Goal: Task Accomplishment & Management: Use online tool/utility

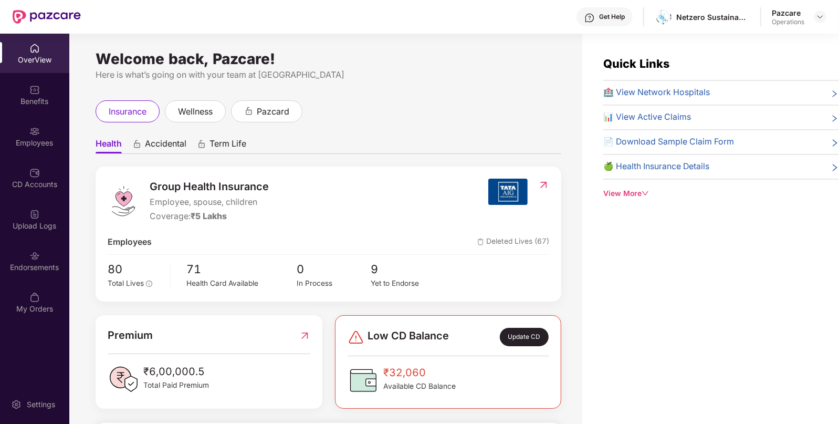
click at [58, 247] on div "Endorsements" at bounding box center [34, 260] width 69 height 39
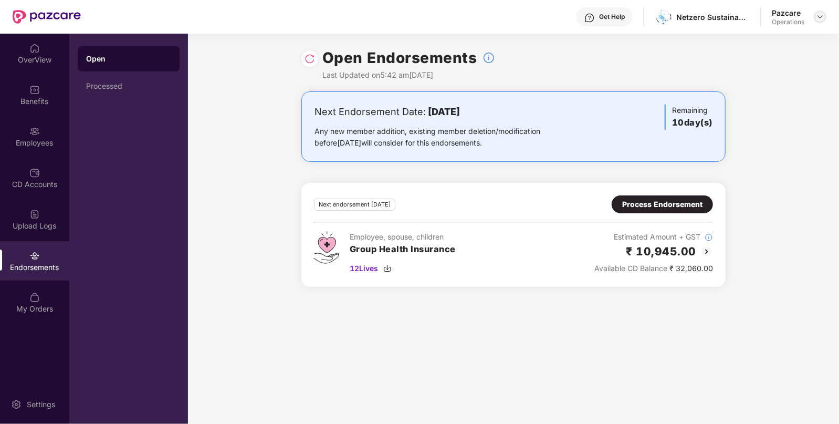
click at [814, 17] on div at bounding box center [820, 16] width 13 height 13
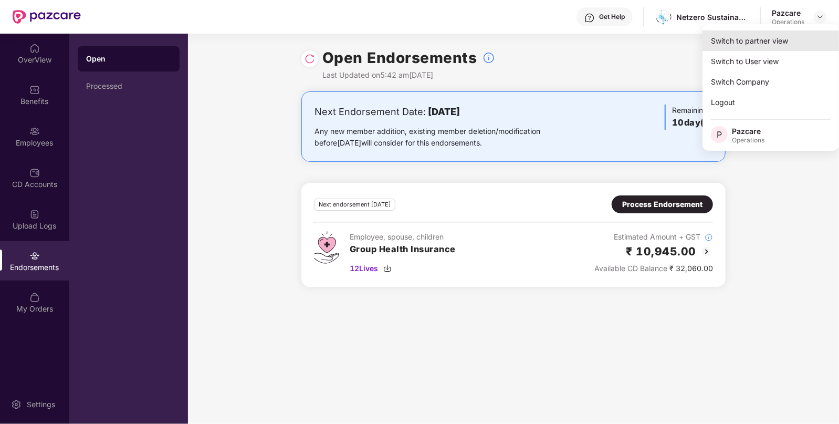
click at [759, 44] on div "Switch to partner view" at bounding box center [770, 40] width 136 height 20
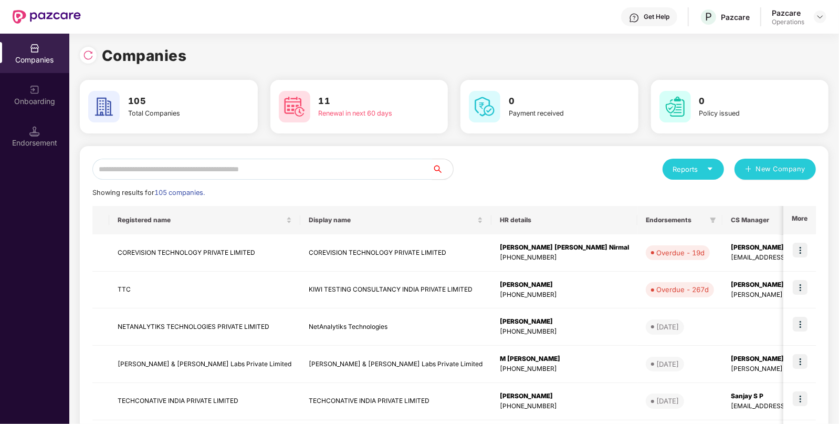
click at [310, 169] on input "text" at bounding box center [262, 169] width 340 height 21
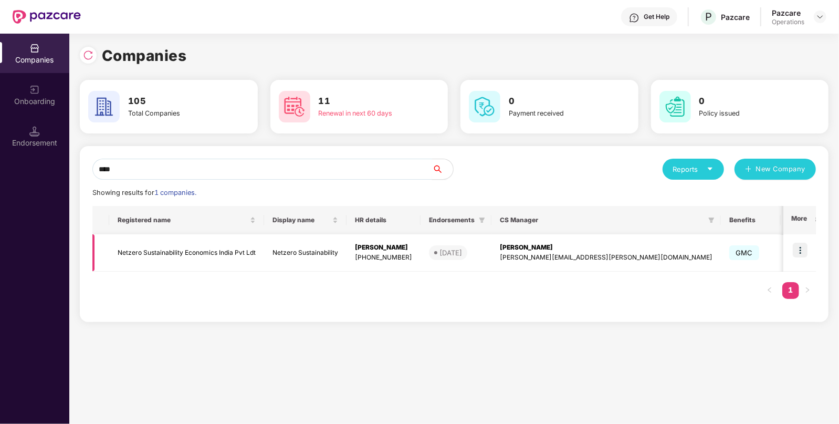
type input "****"
click at [802, 249] on img at bounding box center [800, 250] width 15 height 15
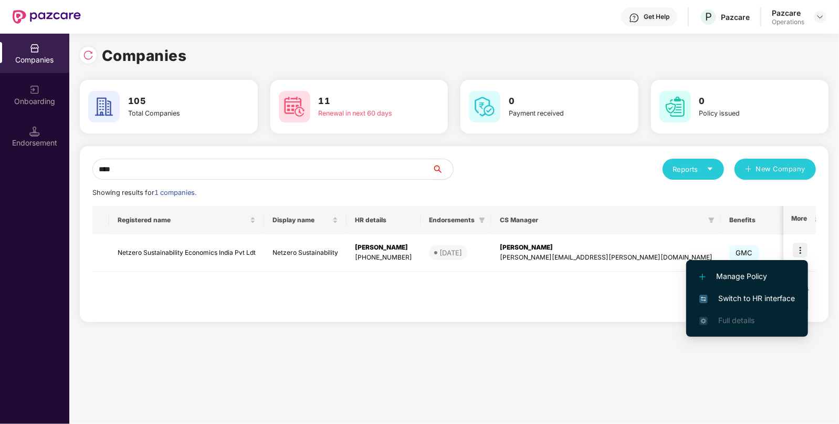
click at [743, 292] on span "Switch to HR interface" at bounding box center [747, 298] width 96 height 12
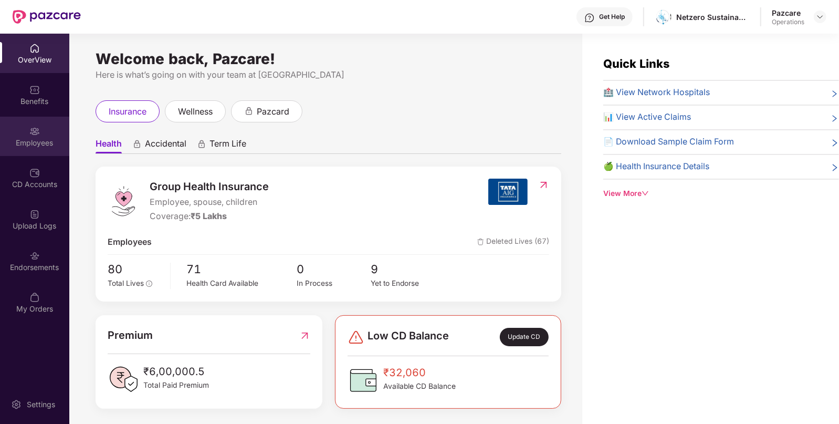
click at [38, 135] on img at bounding box center [34, 131] width 10 height 10
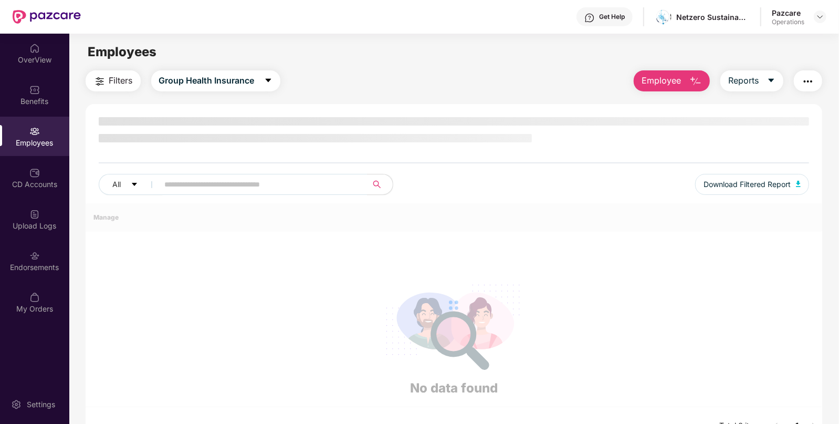
click at [38, 135] on img at bounding box center [34, 131] width 10 height 10
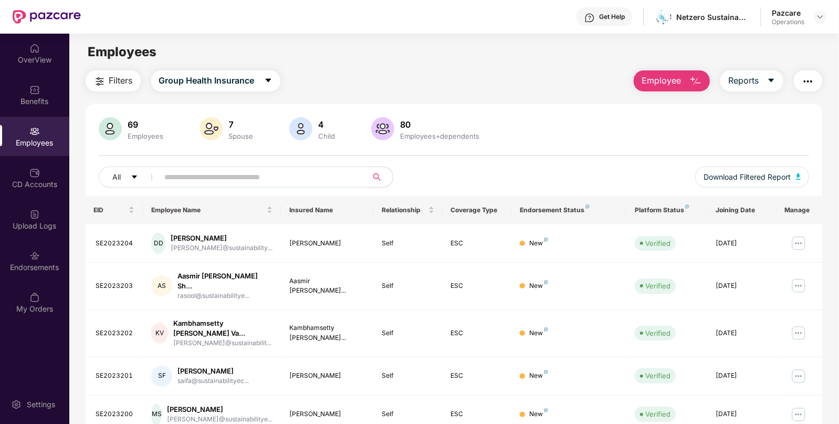
click at [115, 79] on span "Filters" at bounding box center [121, 80] width 24 height 13
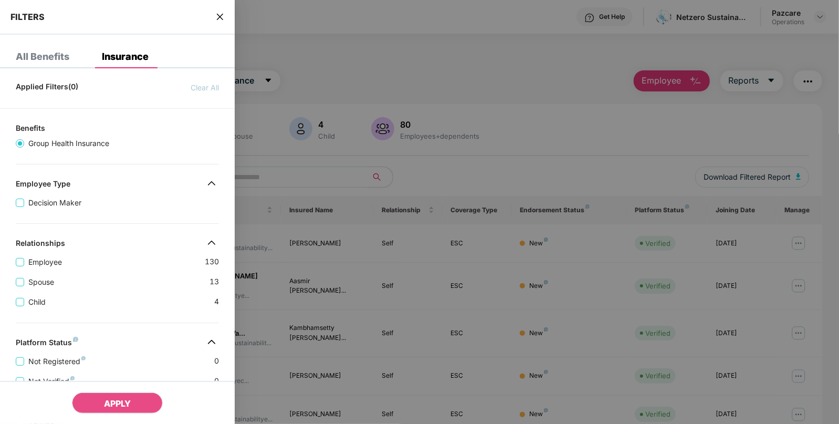
scroll to position [241, 0]
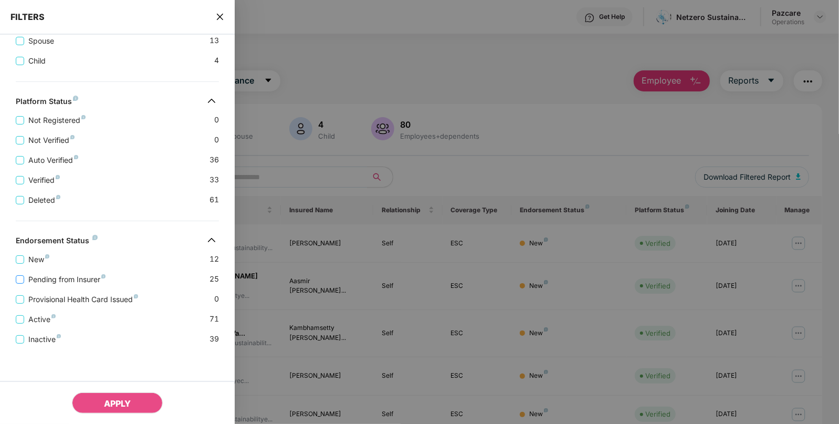
click at [19, 283] on label "Pending from Insurer" at bounding box center [63, 280] width 94 height 12
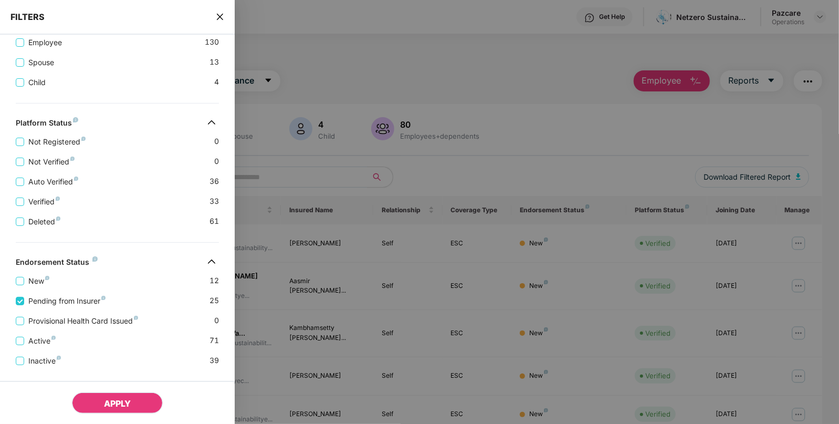
click at [120, 401] on span "APPLY" at bounding box center [117, 403] width 27 height 10
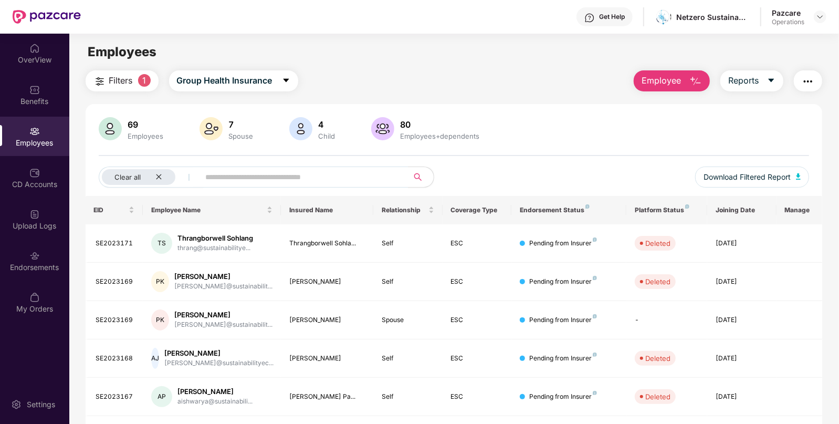
scroll to position [228, 0]
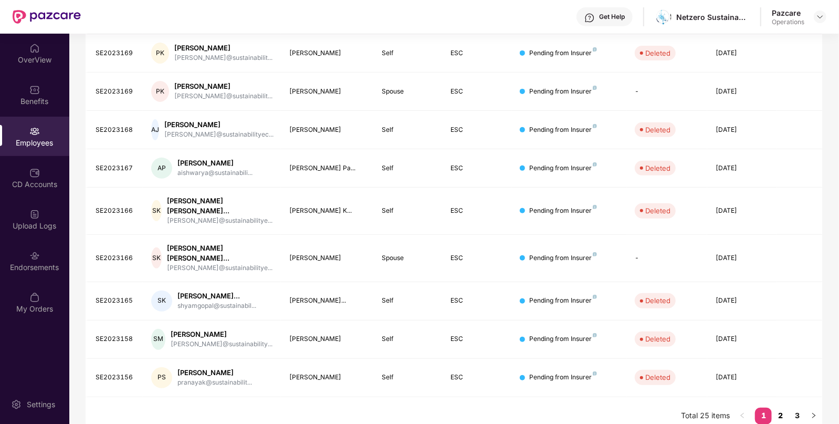
click at [776, 410] on link "2" at bounding box center [780, 415] width 17 height 16
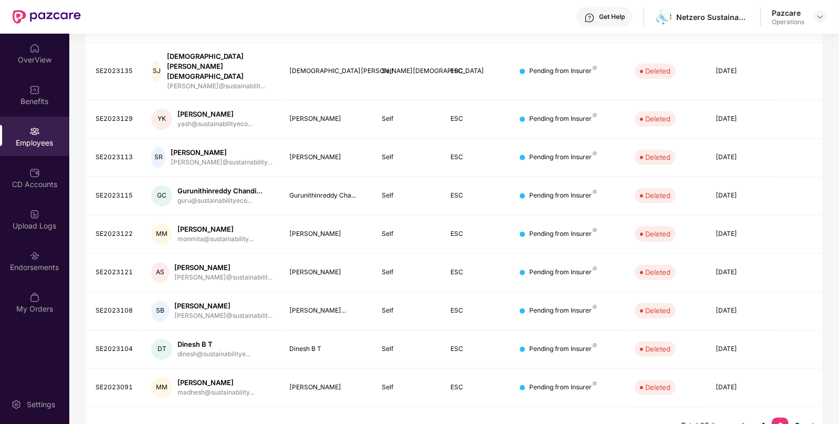
scroll to position [220, 0]
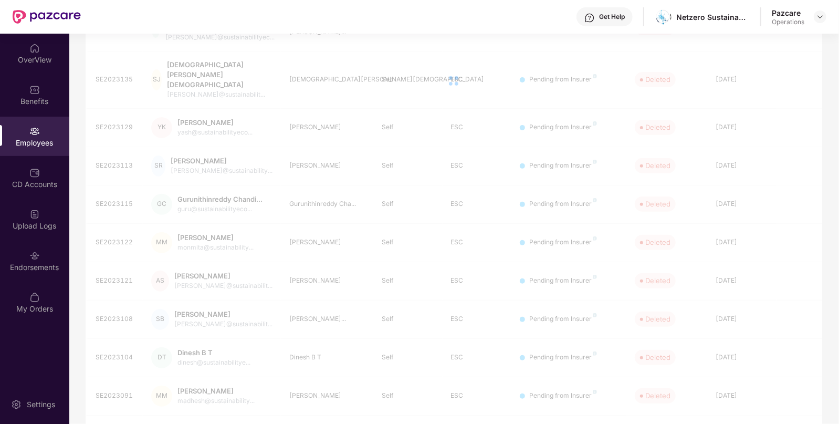
scroll to position [0, 0]
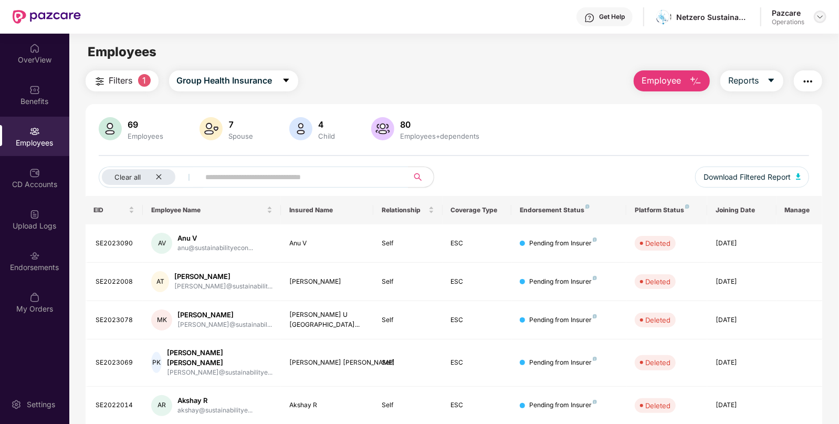
click at [825, 18] on div at bounding box center [820, 16] width 13 height 13
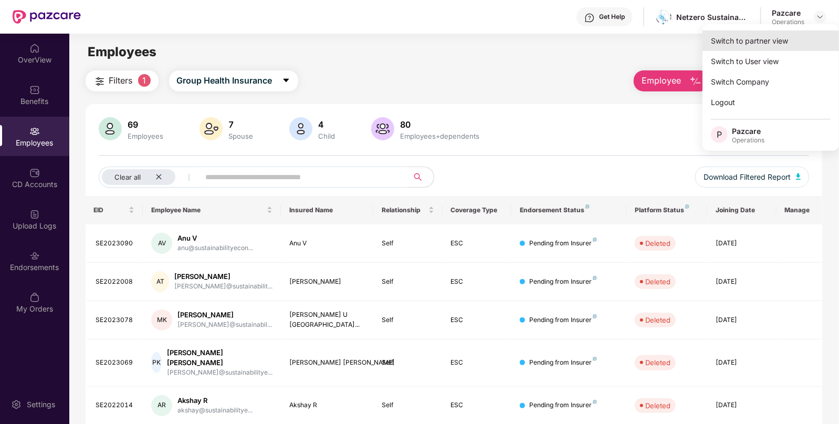
click at [754, 36] on div "Switch to partner view" at bounding box center [770, 40] width 136 height 20
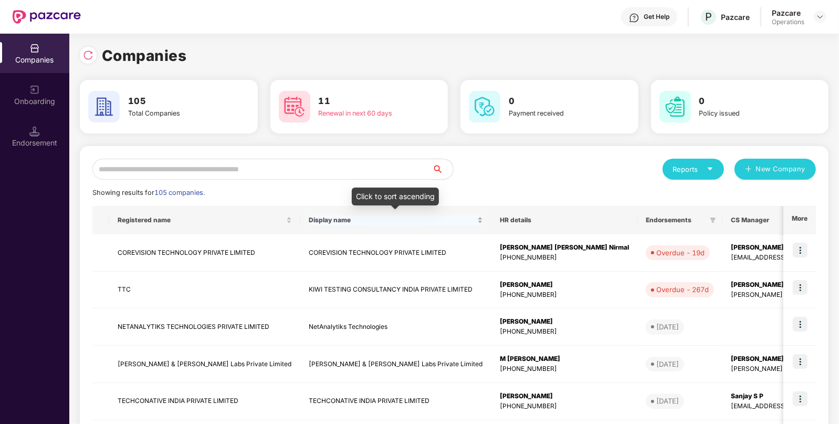
click at [408, 223] on span "Display name" at bounding box center [392, 220] width 166 height 8
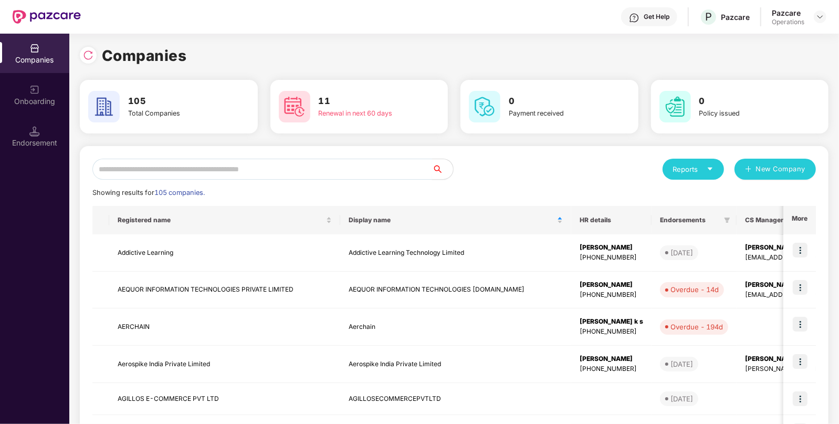
click at [247, 174] on input "text" at bounding box center [262, 169] width 340 height 21
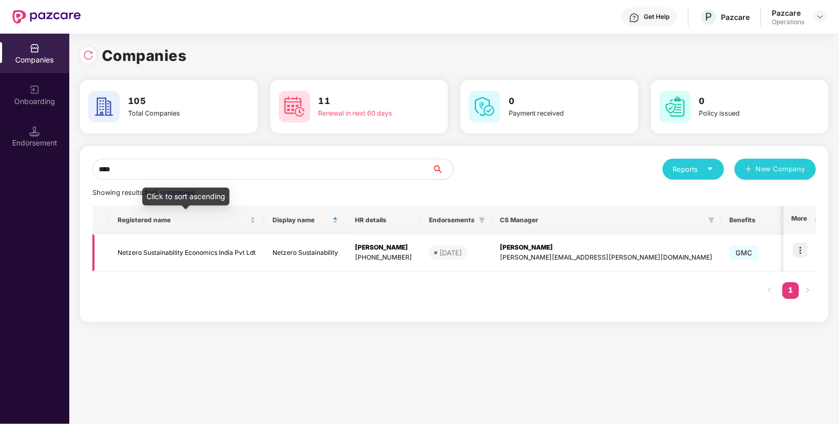
type input "****"
click at [214, 257] on td "Netzero Sustainability Economics India Pvt Ldt" at bounding box center [186, 252] width 155 height 37
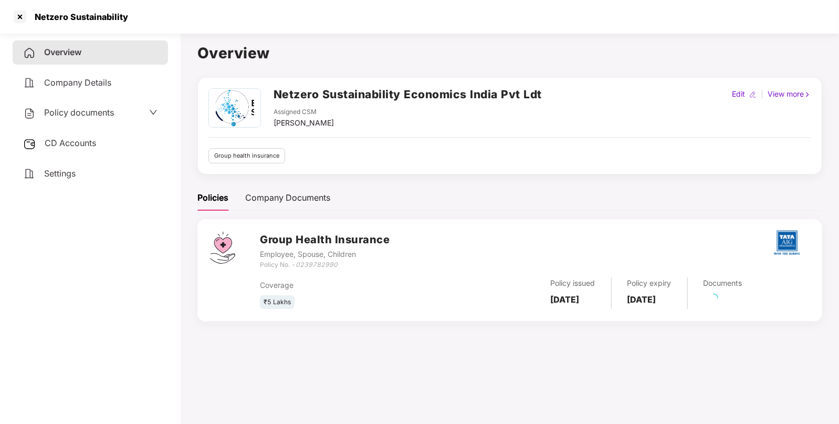
click at [64, 146] on span "CD Accounts" at bounding box center [70, 143] width 51 height 10
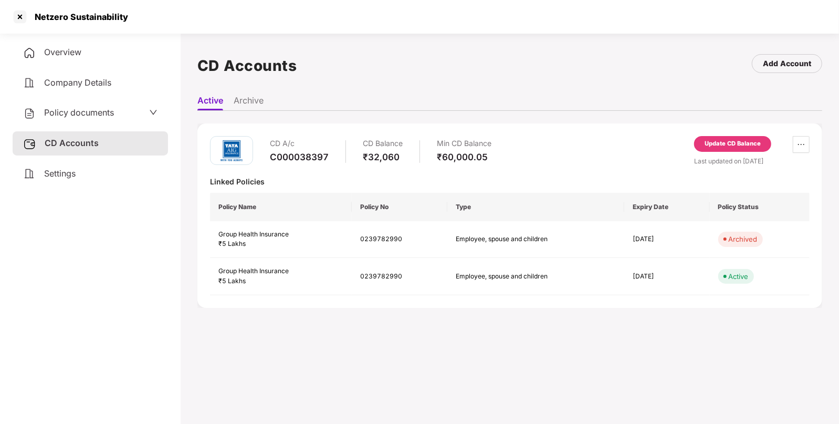
click at [738, 152] on div "Update CD Balance" at bounding box center [732, 146] width 77 height 20
click at [735, 147] on div "Update CD Balance" at bounding box center [732, 143] width 56 height 9
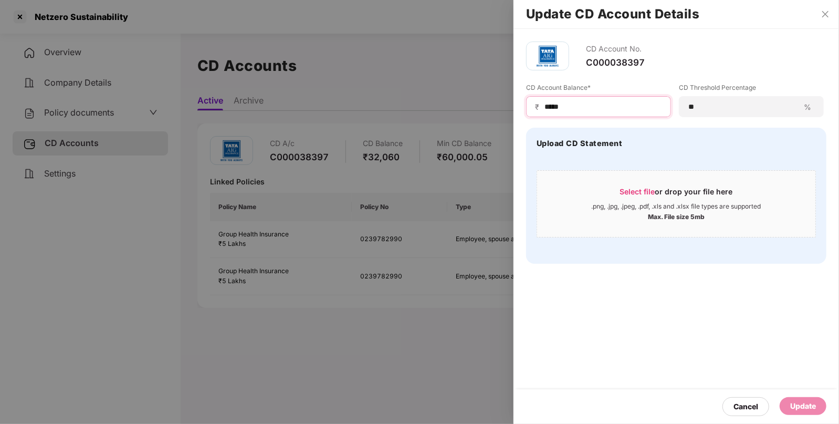
drag, startPoint x: 588, startPoint y: 104, endPoint x: 411, endPoint y: 88, distance: 178.7
click at [411, 88] on div "Update CD Account Details CD Account No. C000038397 CD Account Balance* ₹ *****…" at bounding box center [419, 212] width 839 height 424
type input "*****"
click at [805, 402] on div "Update" at bounding box center [803, 406] width 26 height 12
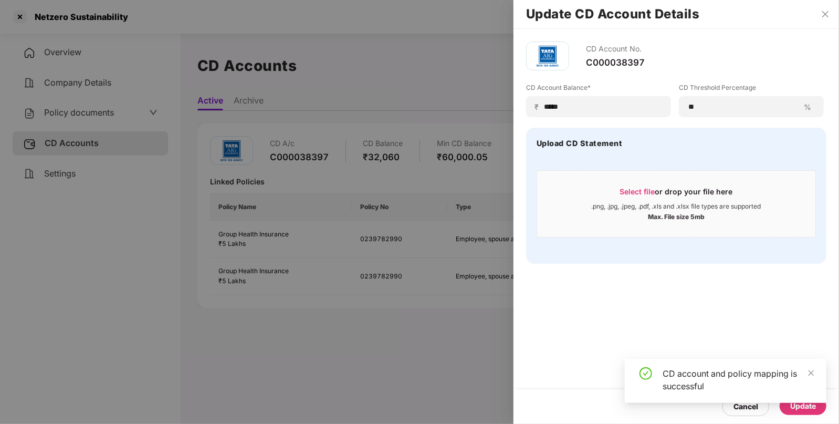
click at [77, 118] on div at bounding box center [419, 212] width 839 height 424
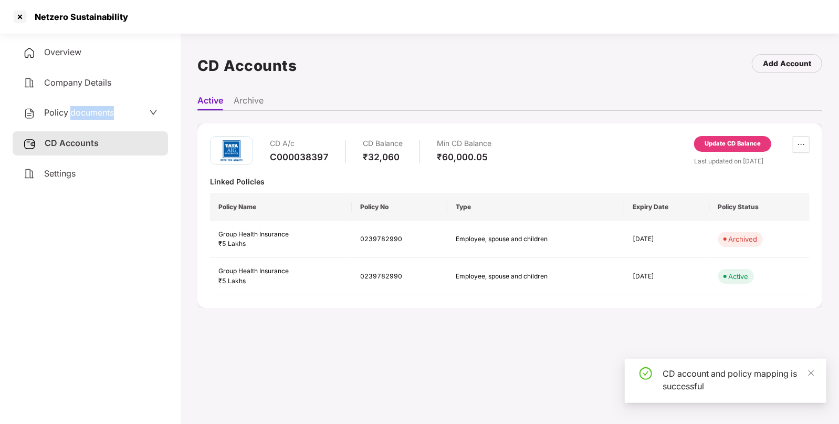
click at [77, 118] on span "Policy documents" at bounding box center [79, 112] width 70 height 10
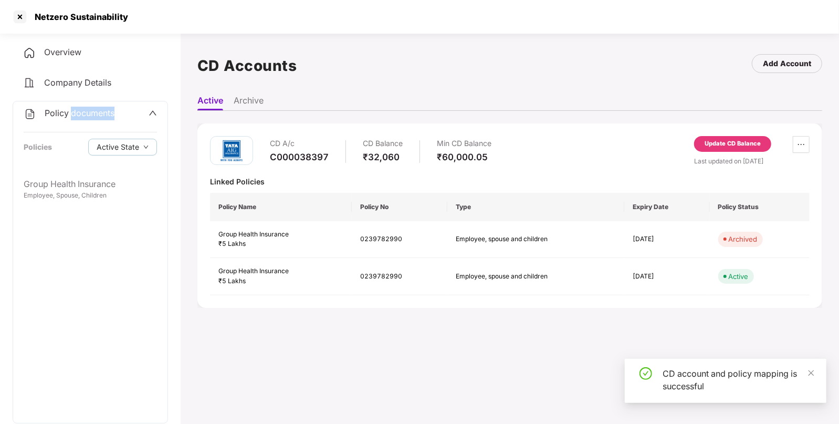
click at [77, 118] on span "Policy documents" at bounding box center [80, 113] width 70 height 10
click at [79, 111] on span "Policy documents" at bounding box center [79, 112] width 70 height 10
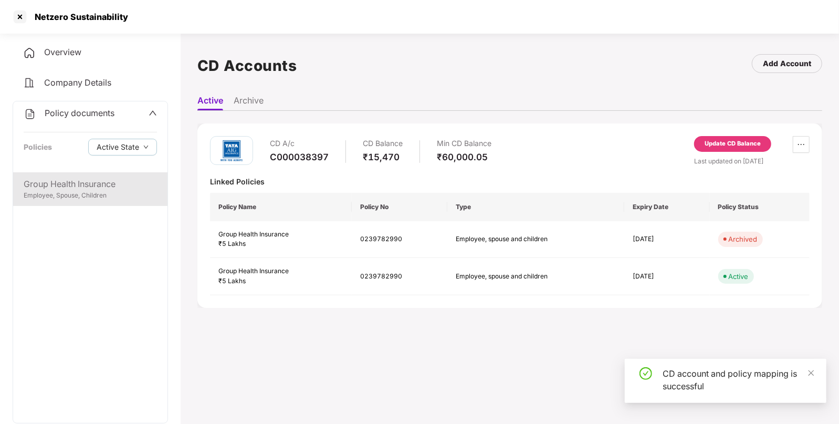
click at [55, 182] on div "Group Health Insurance" at bounding box center [90, 183] width 133 height 13
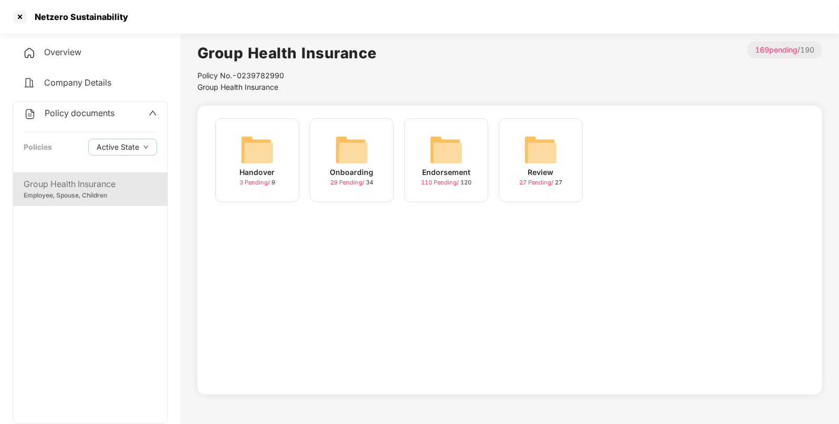
click at [437, 141] on img at bounding box center [446, 150] width 34 height 34
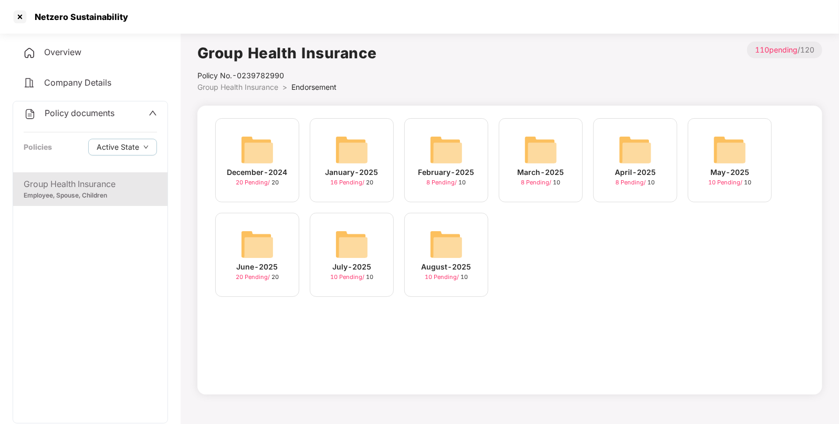
click at [429, 246] on img at bounding box center [446, 244] width 34 height 34
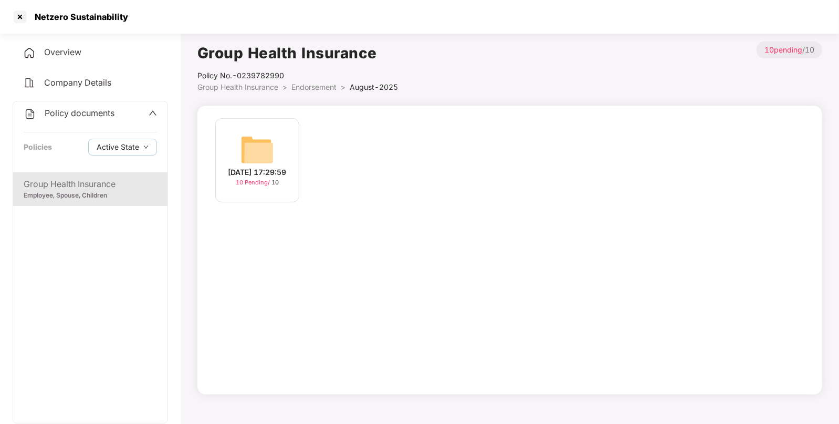
scroll to position [28, 0]
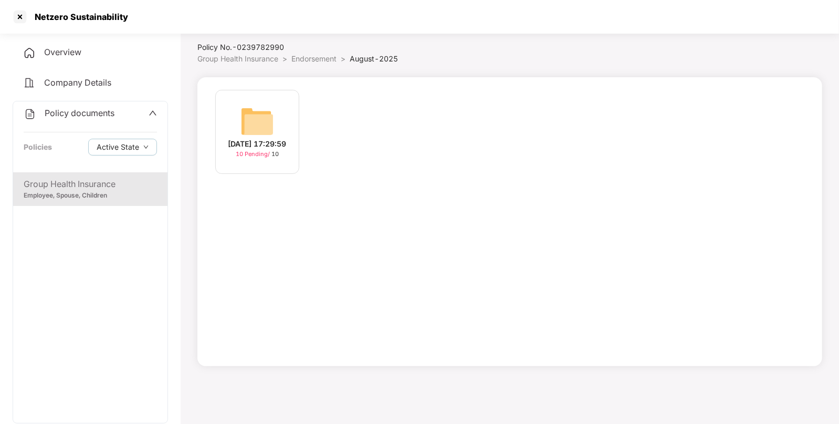
click at [266, 138] on div "[DATE] 17:29:59" at bounding box center [257, 144] width 58 height 12
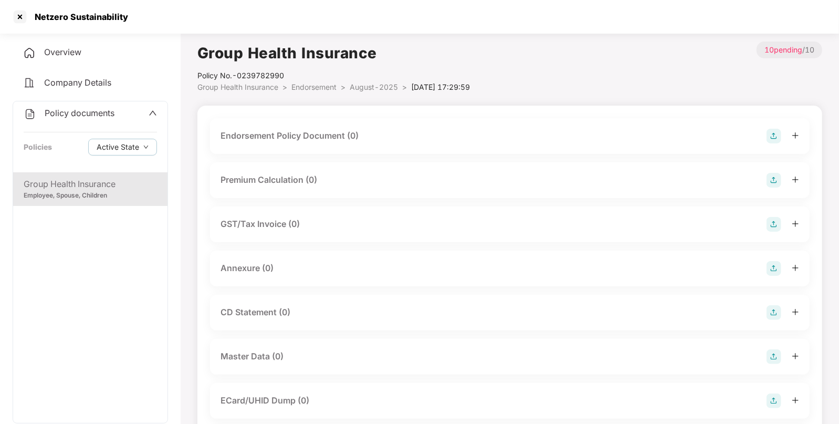
scroll to position [133, 0]
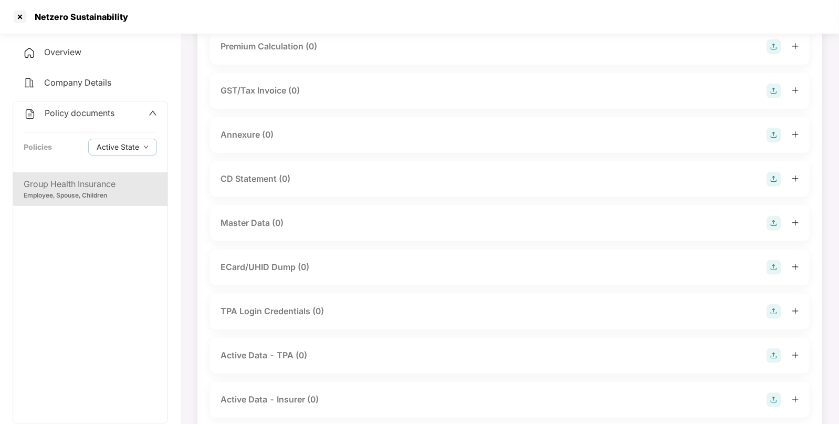
click at [773, 225] on img at bounding box center [773, 223] width 15 height 15
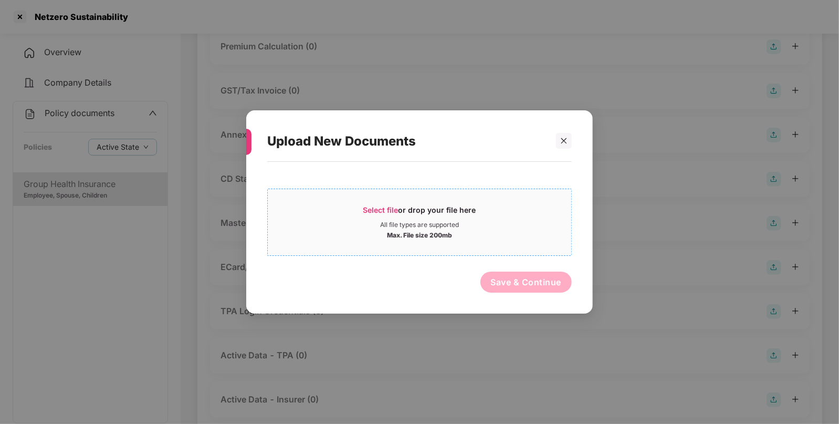
click at [396, 217] on div "Select file or drop your file here" at bounding box center [419, 213] width 113 height 16
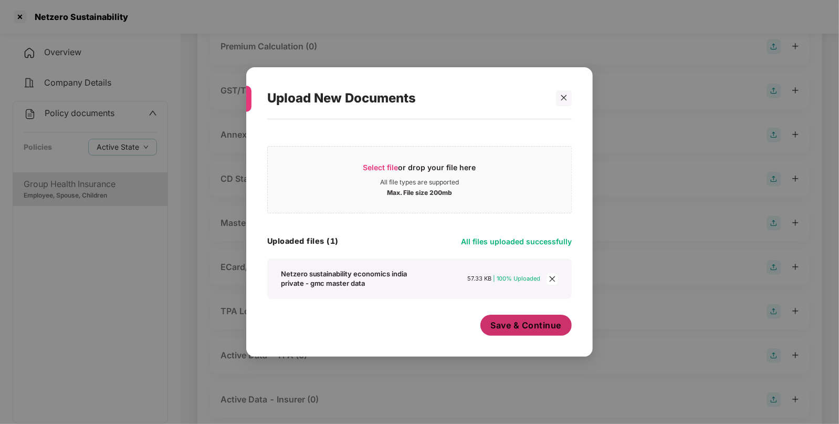
click at [543, 319] on span "Save & Continue" at bounding box center [526, 325] width 71 height 12
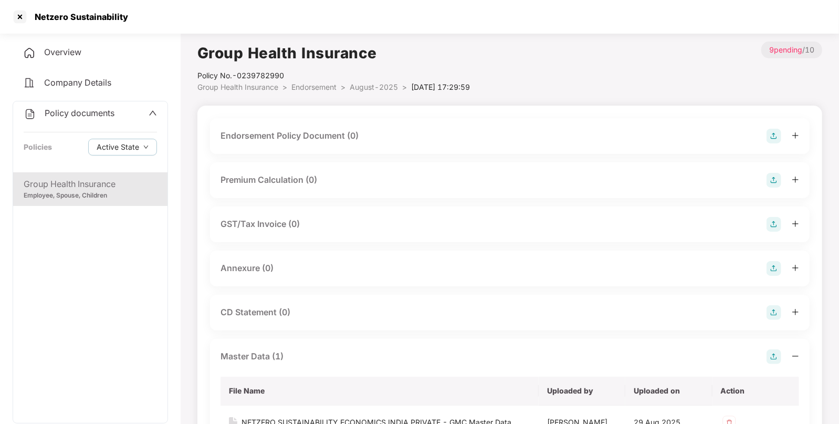
click at [774, 136] on img at bounding box center [773, 136] width 15 height 15
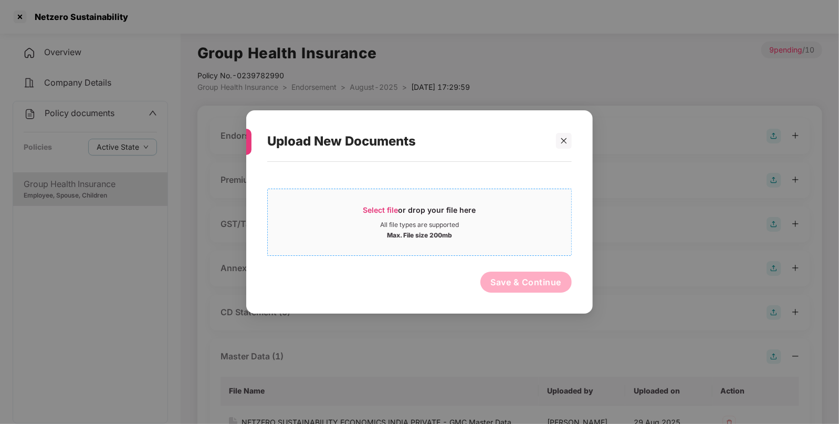
click at [373, 241] on span "Select file or drop your file here All file types are supported Max. File size …" at bounding box center [419, 222] width 303 height 50
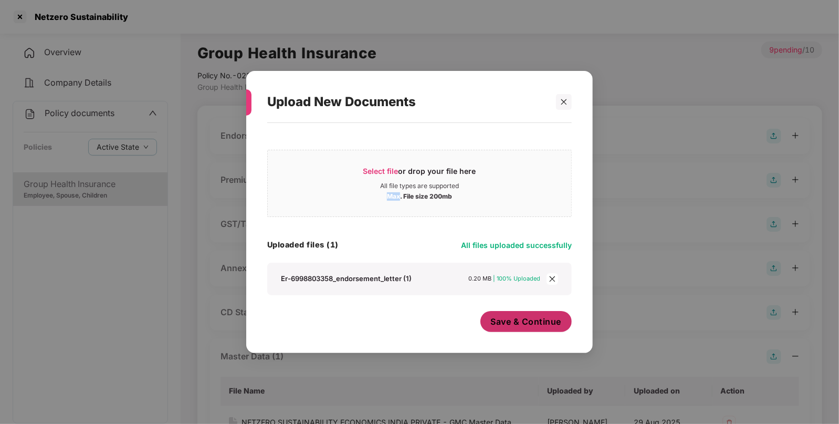
click at [518, 323] on span "Save & Continue" at bounding box center [526, 322] width 71 height 12
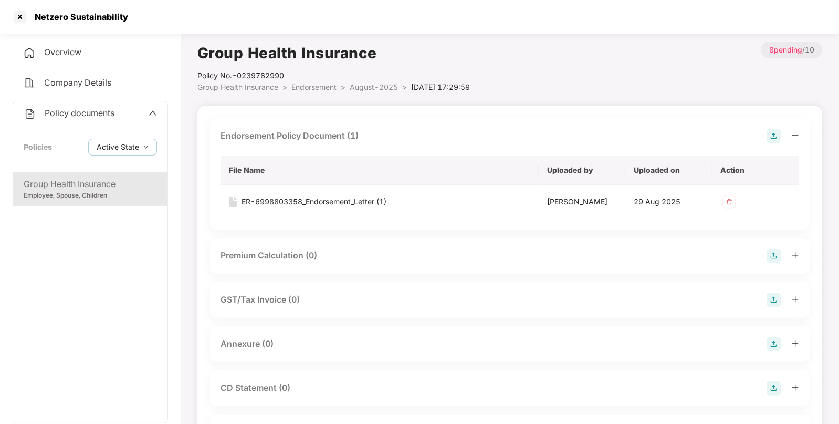
click at [312, 85] on span "Endorsement" at bounding box center [313, 86] width 45 height 9
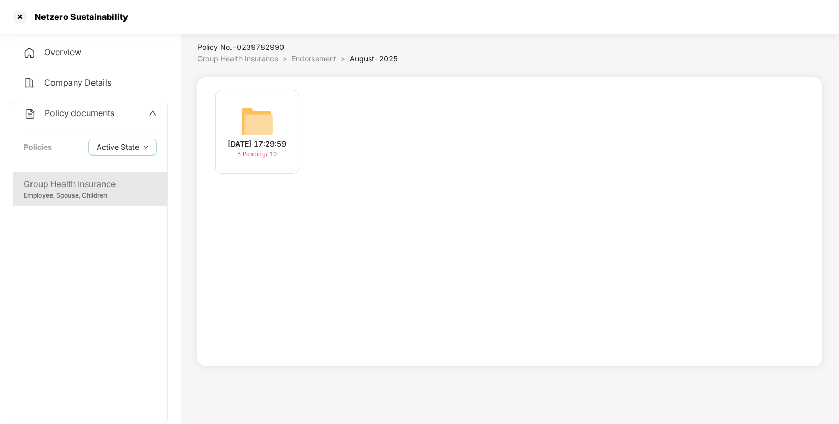
click at [309, 50] on div "Policy No.- 0239782990" at bounding box center [297, 47] width 201 height 12
click at [304, 54] on span "Endorsement" at bounding box center [313, 58] width 45 height 9
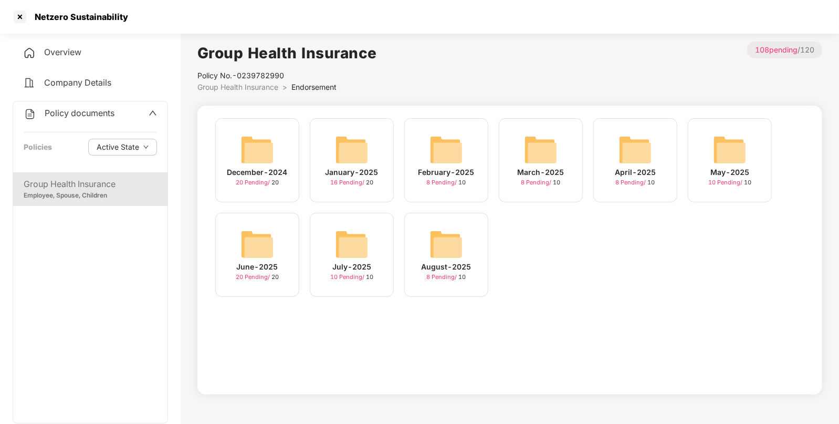
click at [354, 234] on img at bounding box center [352, 244] width 34 height 34
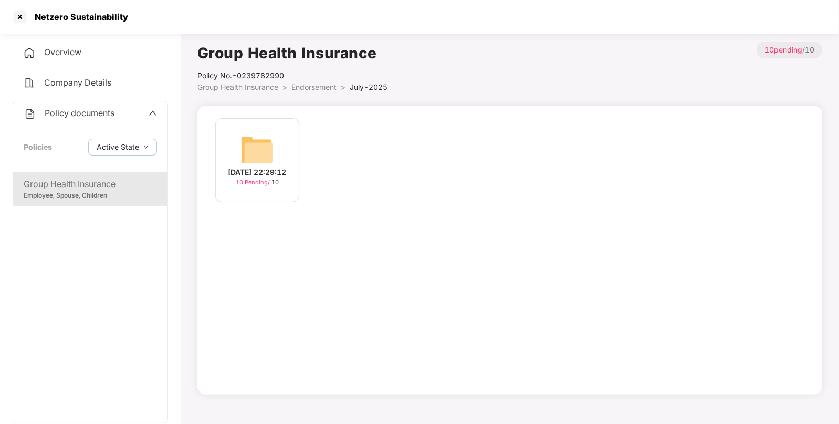
scroll to position [28, 0]
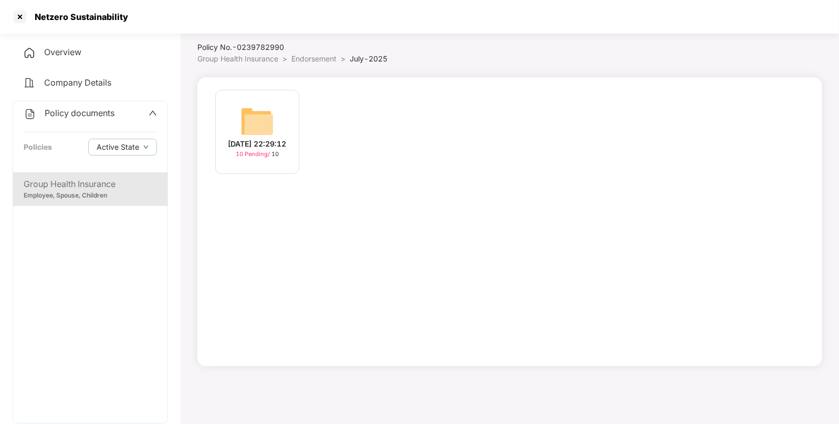
click at [268, 129] on img at bounding box center [257, 121] width 34 height 34
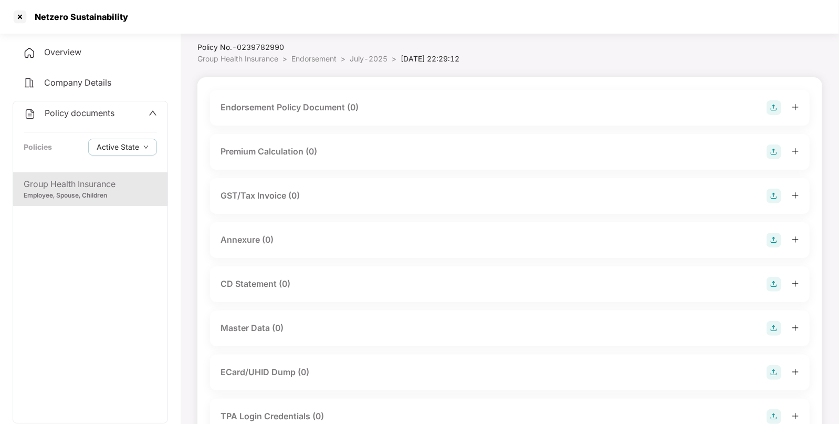
click at [777, 109] on img at bounding box center [773, 107] width 15 height 15
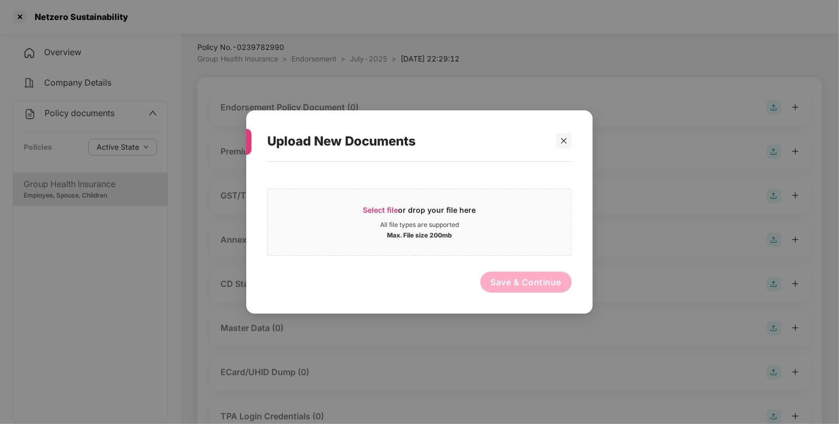
click at [410, 182] on div "Select file or drop your file here All file types are supported Max. File size …" at bounding box center [419, 232] width 304 height 131
click at [378, 199] on span "Select file or drop your file here All file types are supported Max. File size …" at bounding box center [419, 222] width 303 height 50
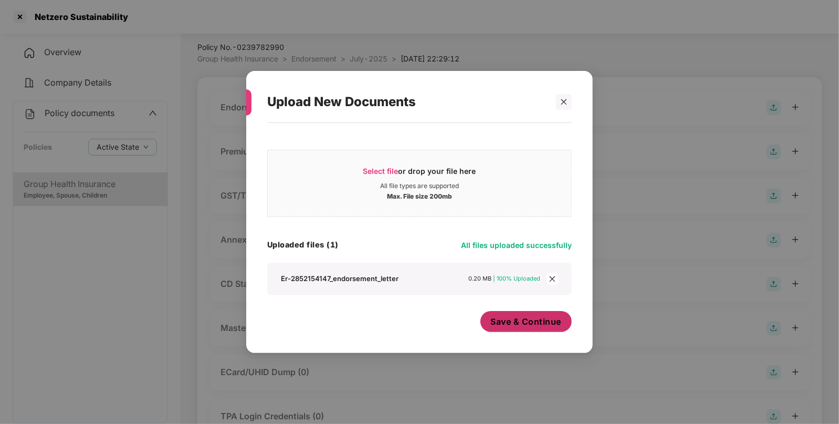
click at [513, 322] on span "Save & Continue" at bounding box center [526, 322] width 71 height 12
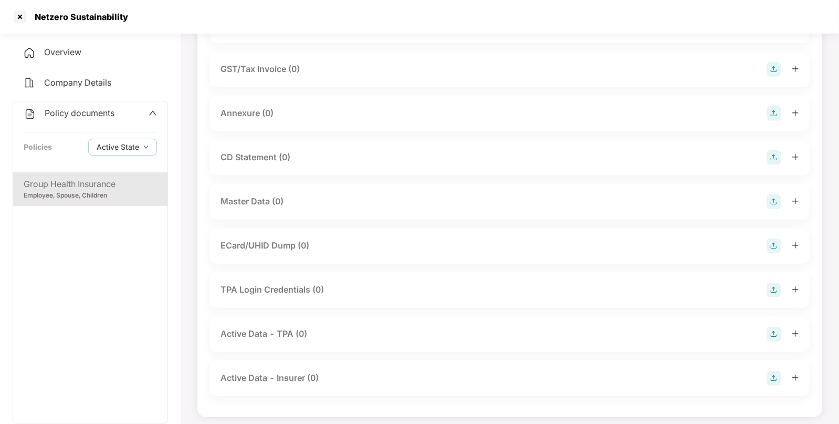
scroll to position [236, 0]
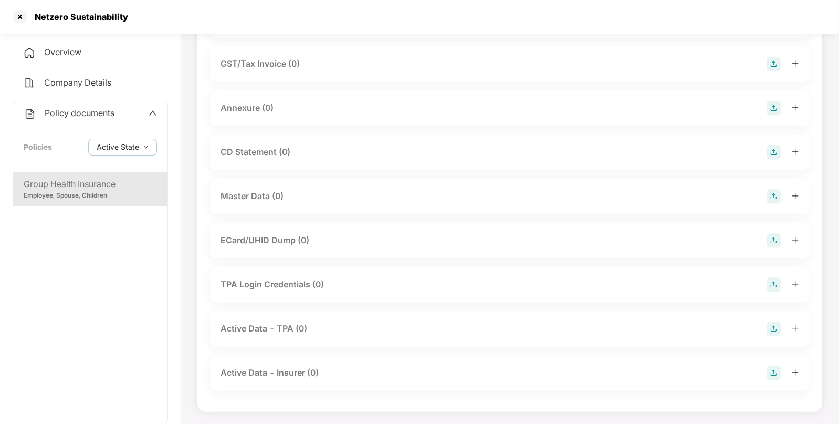
click at [780, 191] on img at bounding box center [773, 196] width 15 height 15
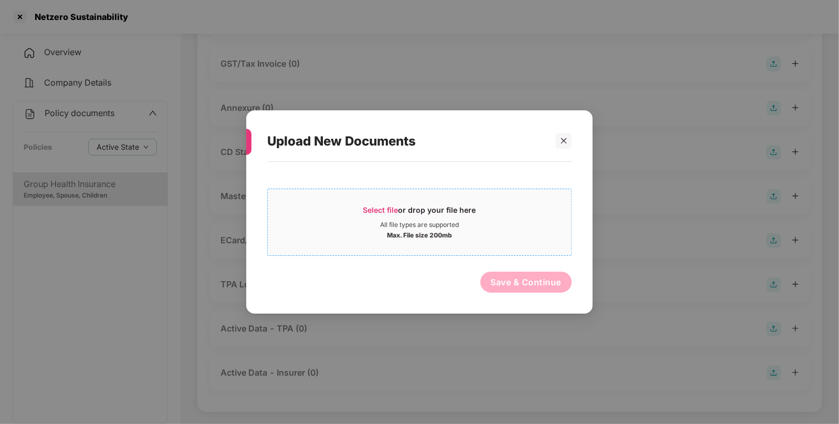
click at [384, 198] on span "Select file or drop your file here All file types are supported Max. File size …" at bounding box center [419, 222] width 303 height 50
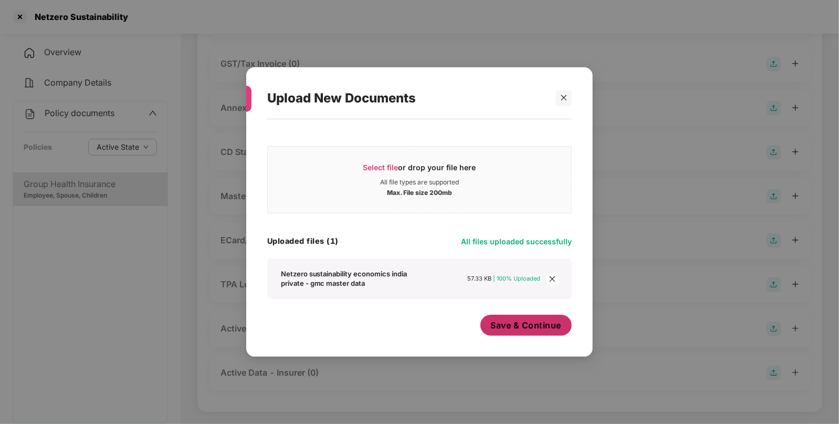
click at [519, 325] on span "Save & Continue" at bounding box center [526, 325] width 71 height 12
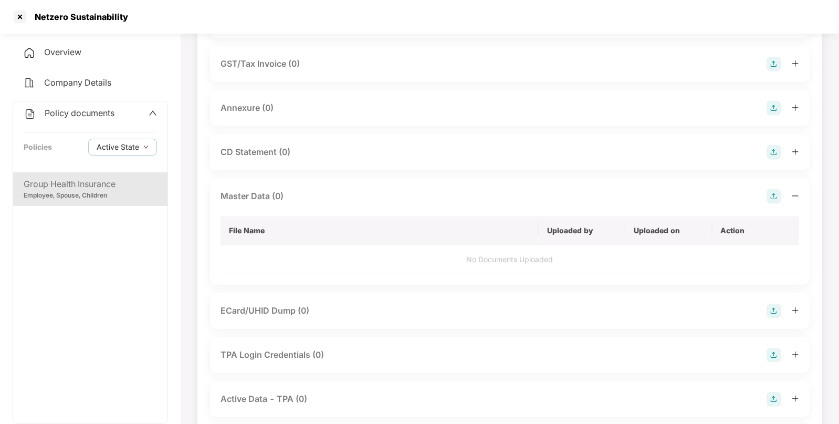
scroll to position [0, 0]
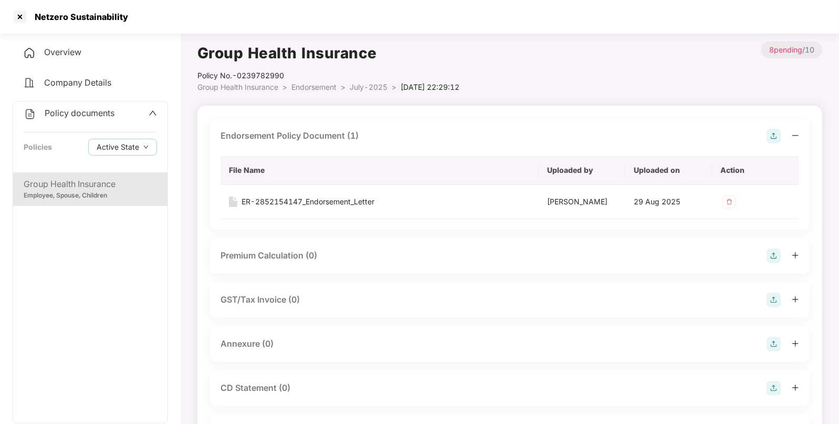
click at [301, 96] on div "Group Health Insurance Policy No.- 0239782990 Group Health Insurance > Endorsem…" at bounding box center [509, 381] width 625 height 681
click at [297, 81] on li "Endorsement >" at bounding box center [320, 87] width 58 height 12
click at [319, 85] on span "Endorsement" at bounding box center [313, 86] width 45 height 9
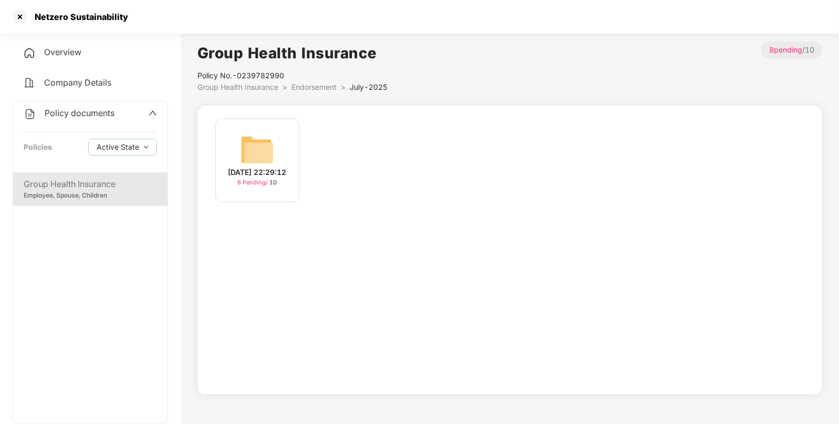
scroll to position [28, 0]
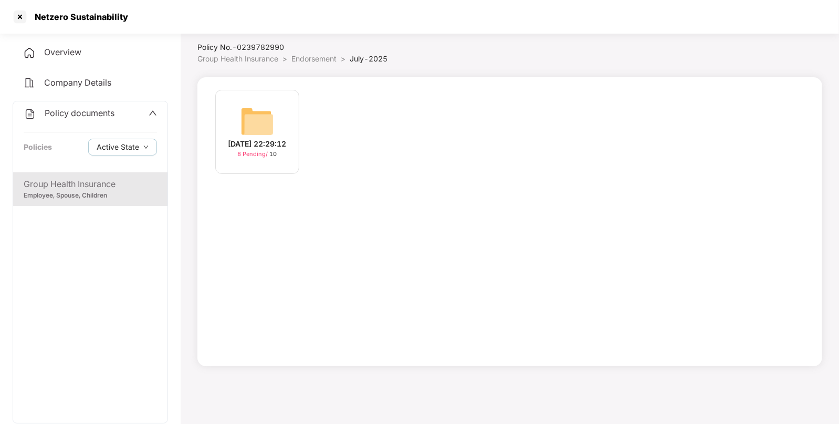
click at [257, 61] on span "Group Health Insurance" at bounding box center [237, 58] width 81 height 9
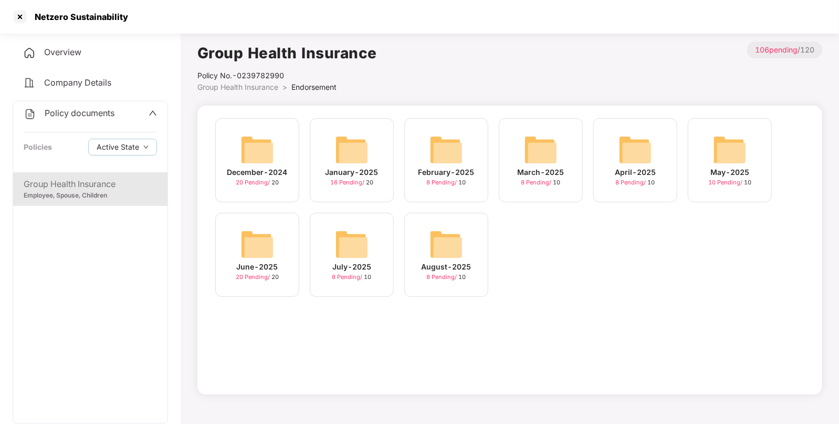
click at [249, 236] on img at bounding box center [257, 244] width 34 height 34
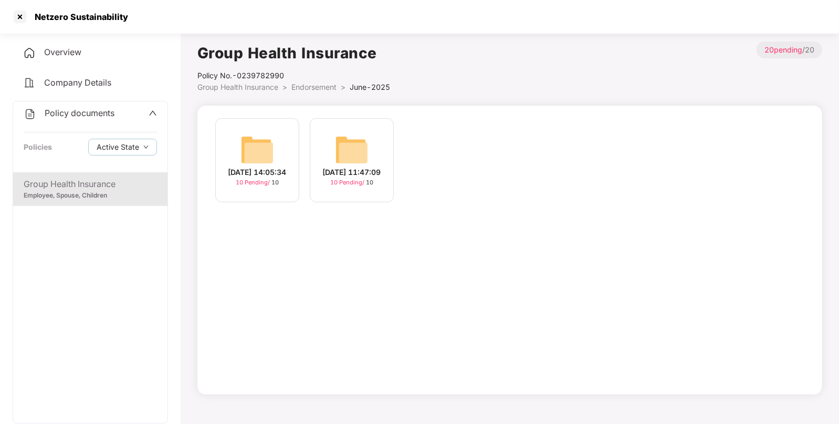
scroll to position [28, 0]
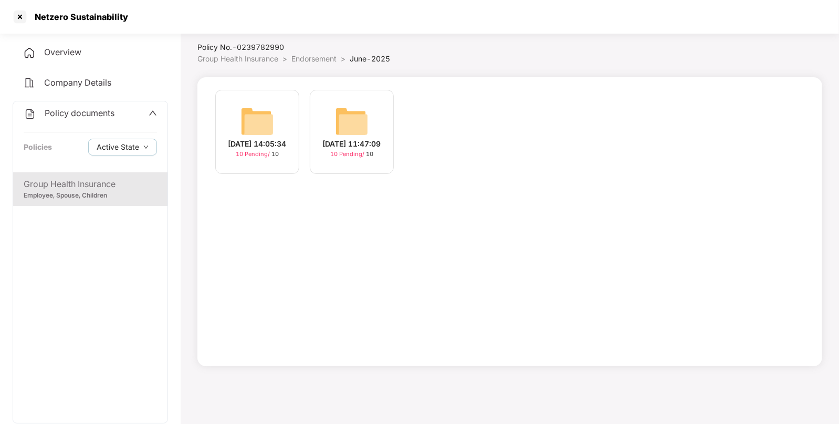
click at [356, 111] on img at bounding box center [352, 121] width 34 height 34
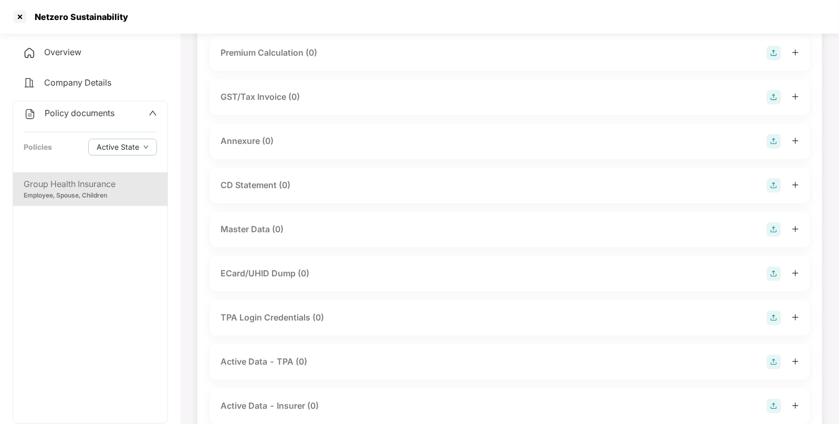
scroll to position [128, 0]
click at [770, 227] on img at bounding box center [773, 228] width 15 height 15
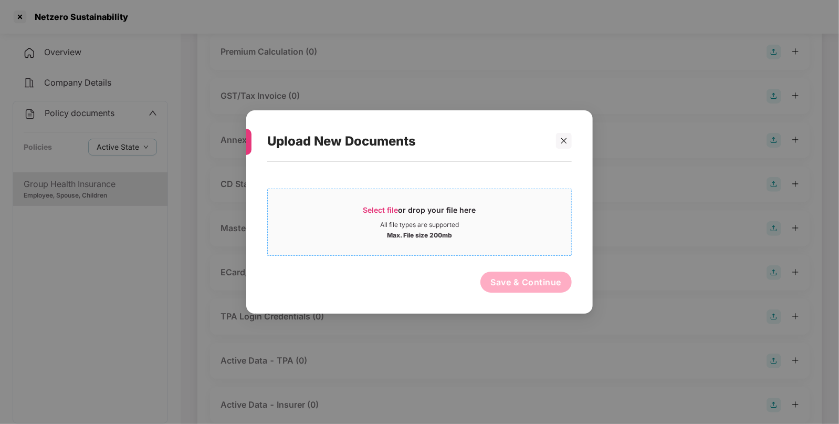
click at [374, 234] on div "Max. File size 200mb" at bounding box center [419, 234] width 303 height 10
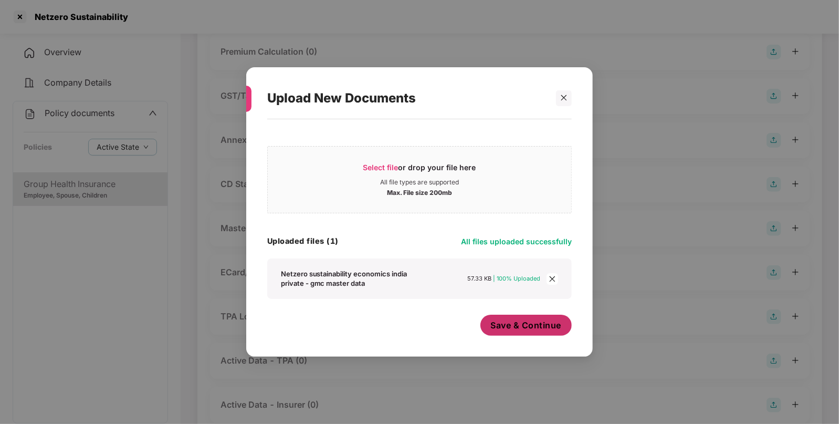
click at [525, 325] on span "Save & Continue" at bounding box center [526, 325] width 71 height 12
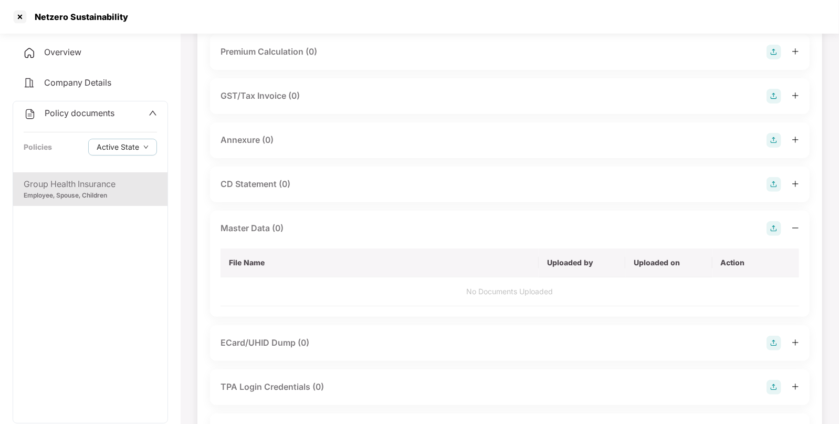
scroll to position [0, 0]
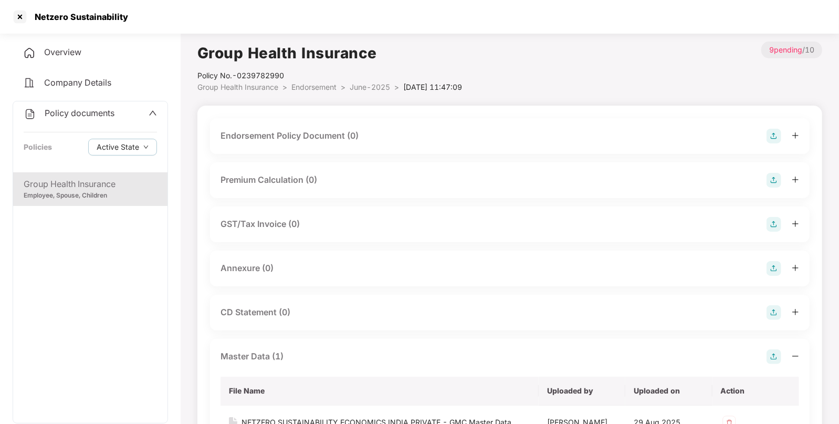
click at [769, 139] on img at bounding box center [773, 136] width 15 height 15
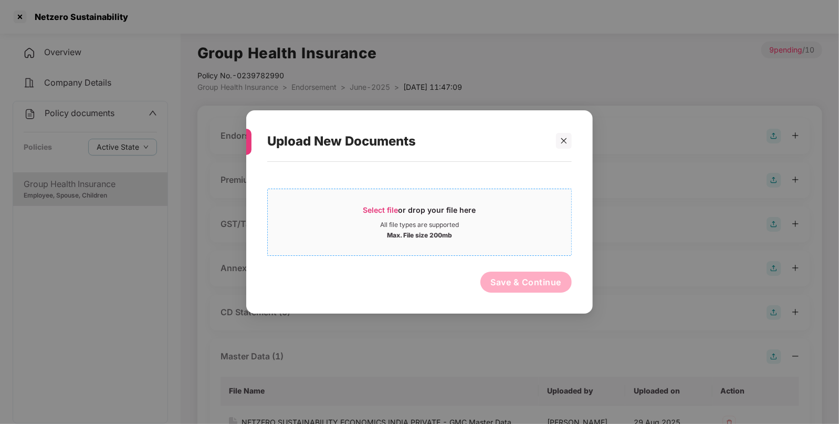
click at [369, 198] on span "Select file or drop your file here All file types are supported Max. File size …" at bounding box center [419, 222] width 303 height 50
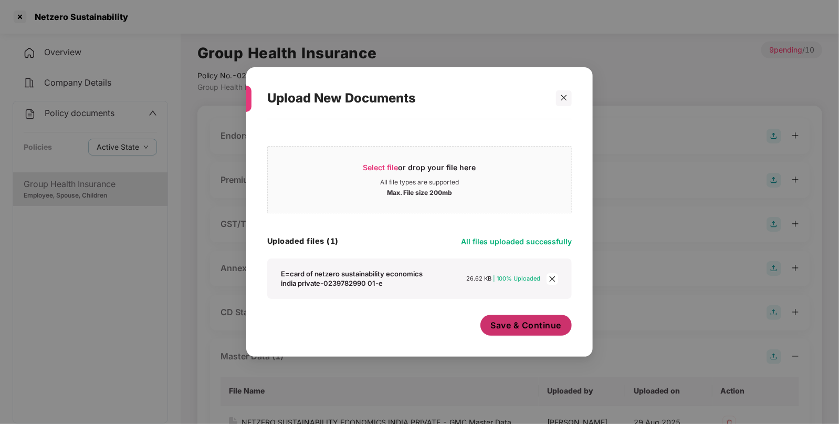
click at [522, 327] on span "Save & Continue" at bounding box center [526, 325] width 71 height 12
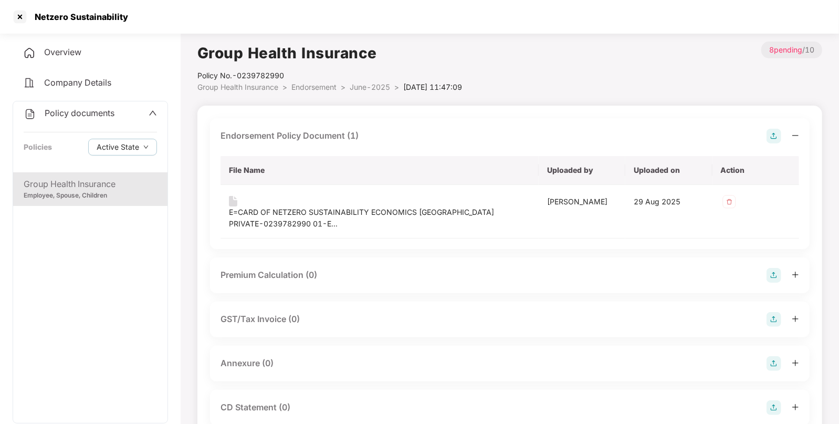
click at [325, 81] on li "Endorsement >" at bounding box center [320, 87] width 58 height 12
click at [311, 87] on span "Endorsement" at bounding box center [313, 86] width 45 height 9
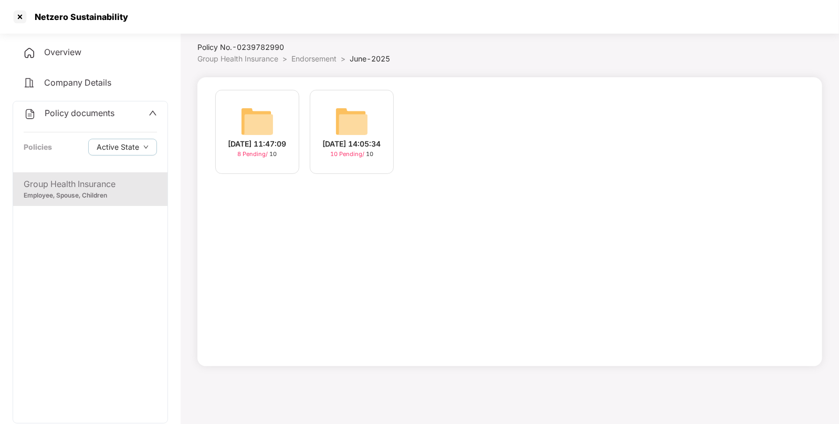
click at [365, 124] on img at bounding box center [352, 121] width 34 height 34
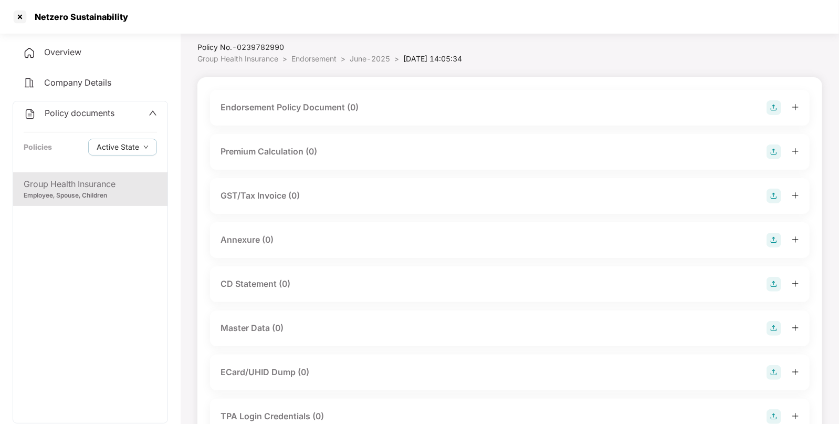
click at [774, 102] on img at bounding box center [773, 107] width 15 height 15
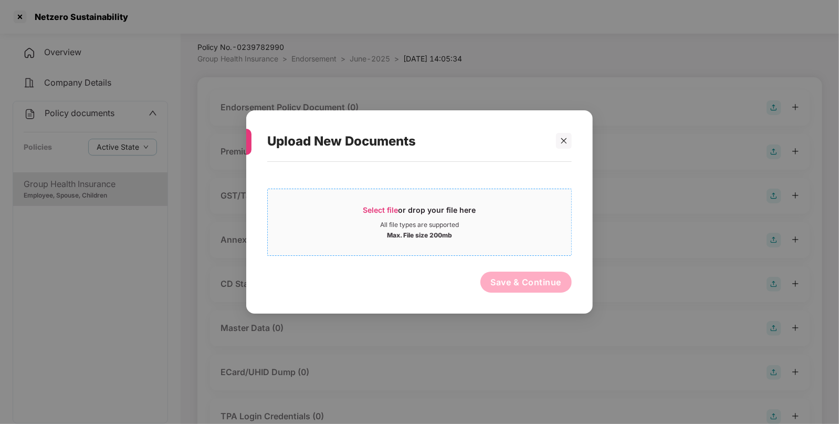
click at [388, 205] on span "Select file" at bounding box center [380, 209] width 35 height 9
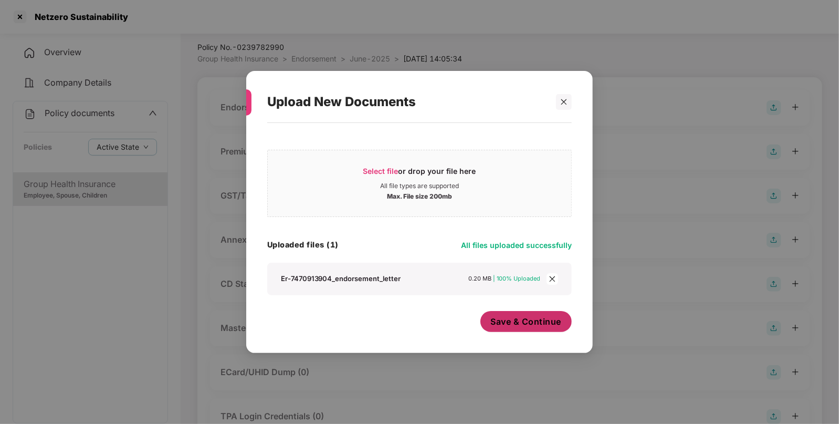
click at [539, 327] on span "Save & Continue" at bounding box center [526, 322] width 71 height 12
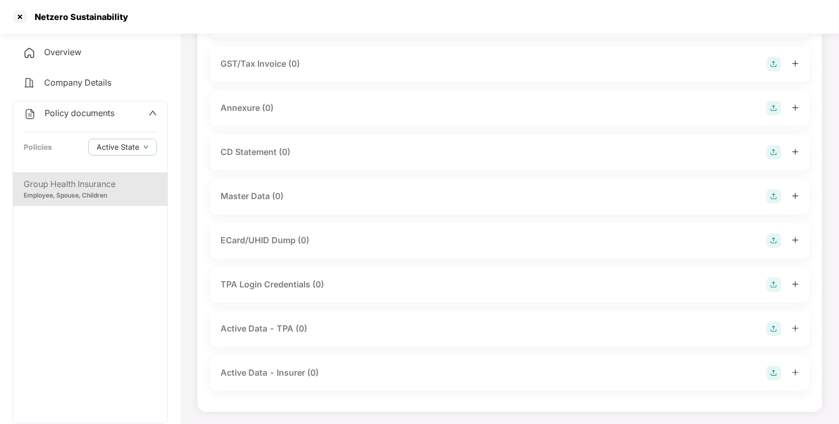
scroll to position [236, 0]
click at [773, 191] on img at bounding box center [773, 196] width 15 height 15
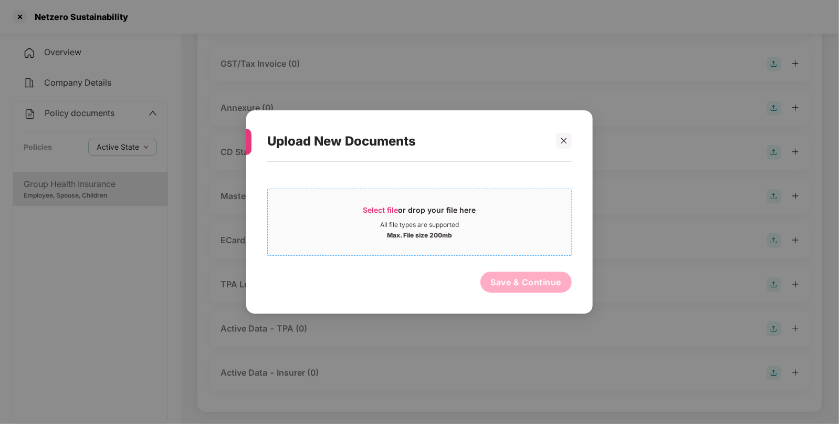
click at [373, 215] on div "Select file or drop your file here" at bounding box center [419, 213] width 113 height 16
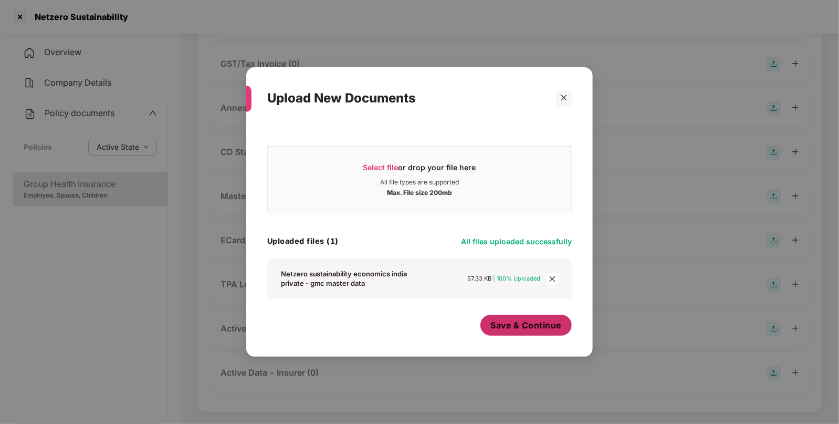
click at [524, 333] on button "Save & Continue" at bounding box center [526, 324] width 92 height 21
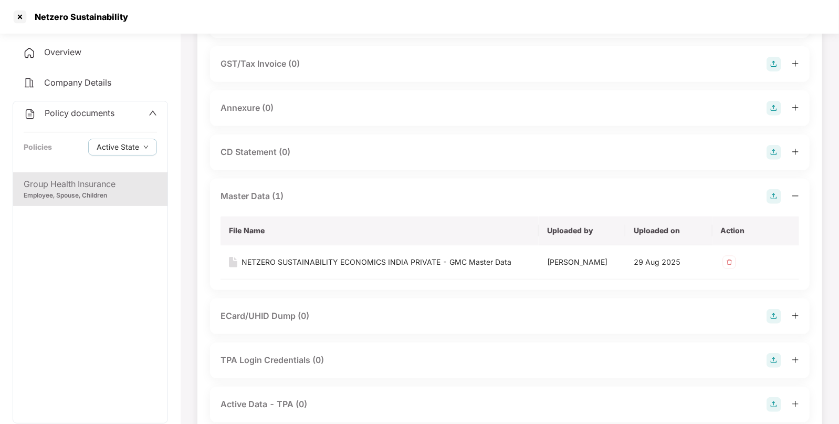
scroll to position [0, 0]
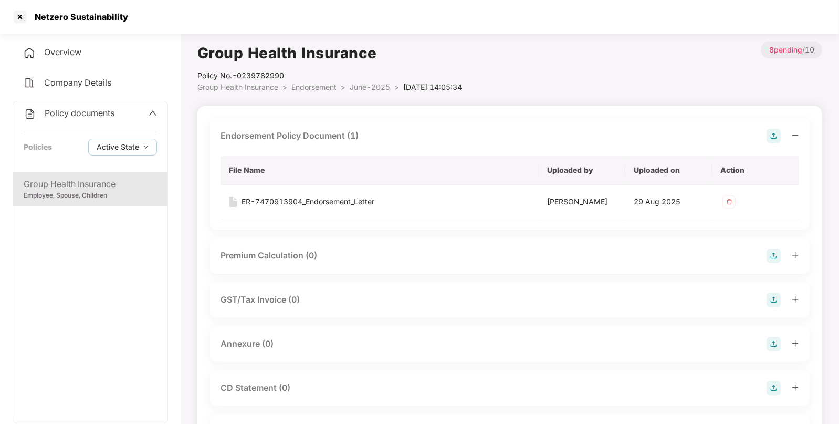
click at [310, 87] on span "Endorsement" at bounding box center [313, 86] width 45 height 9
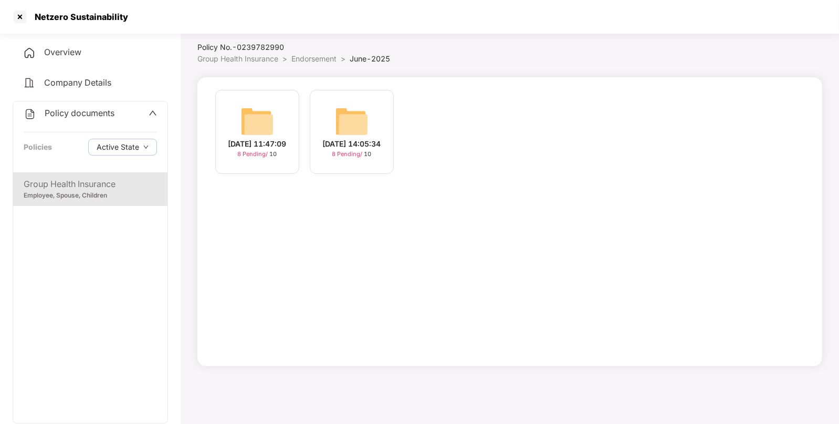
click at [248, 61] on span "Group Health Insurance" at bounding box center [237, 58] width 81 height 9
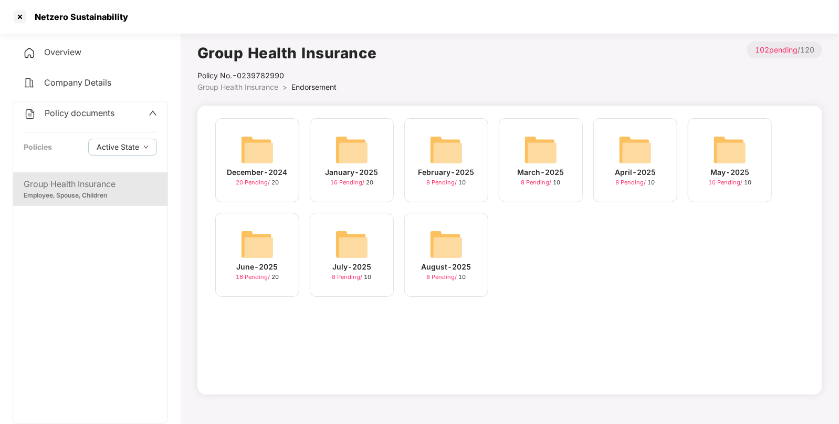
click at [728, 147] on img at bounding box center [730, 150] width 34 height 34
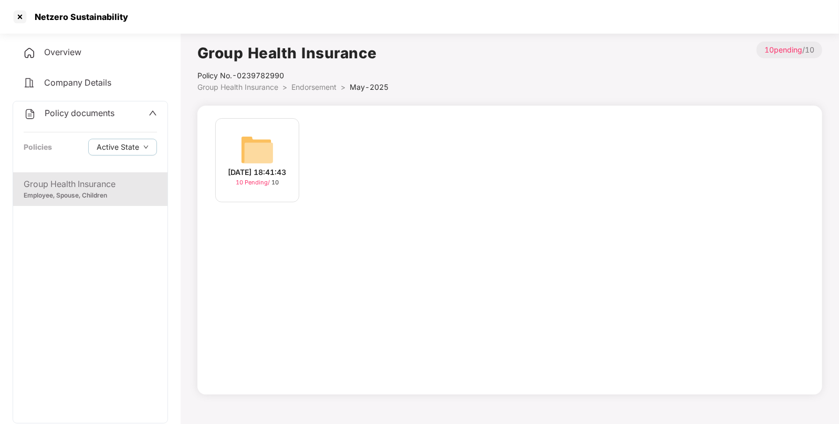
click at [289, 147] on div "[DATE] 18:41:43 10 Pending / 10" at bounding box center [257, 160] width 84 height 84
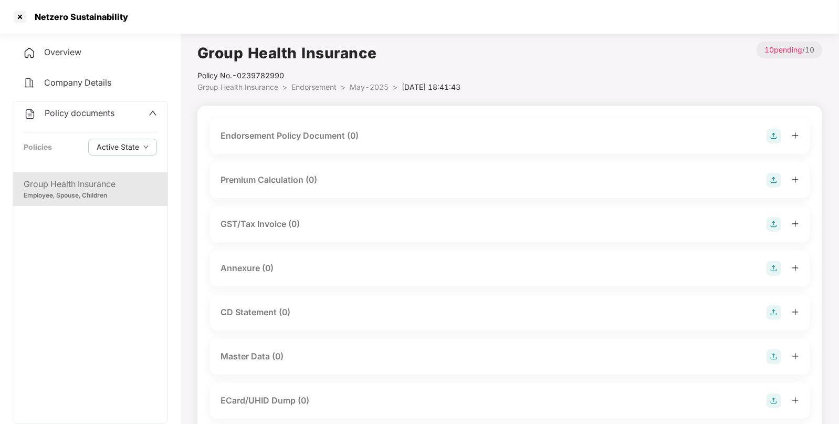
scroll to position [160, 0]
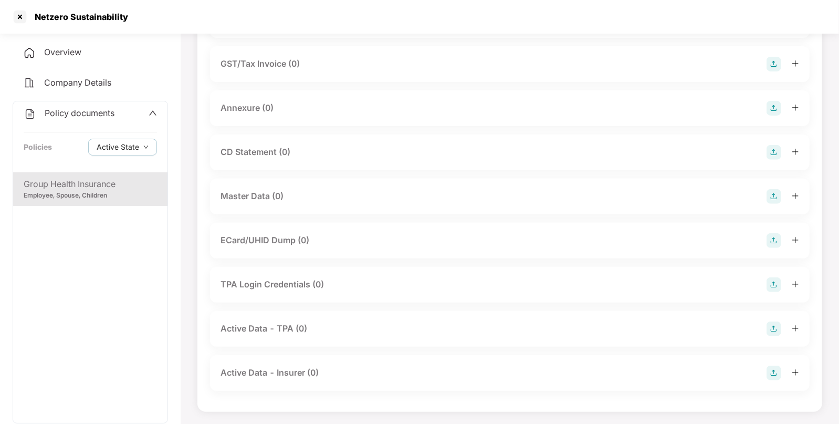
click at [772, 197] on img at bounding box center [773, 196] width 15 height 15
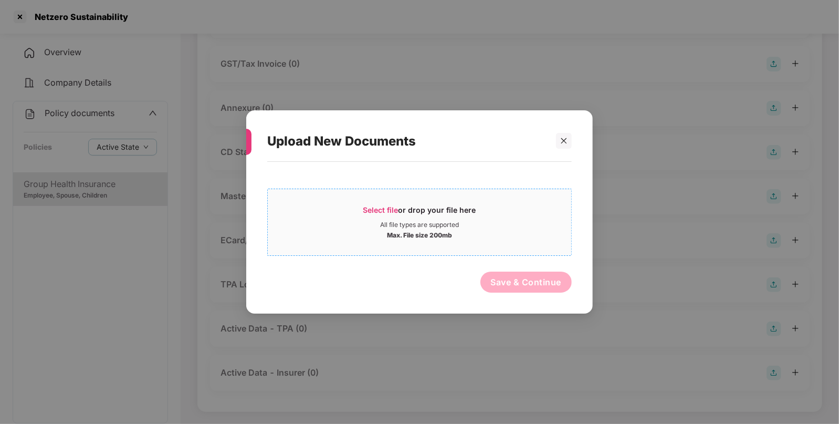
click at [392, 206] on span "Select file" at bounding box center [380, 209] width 35 height 9
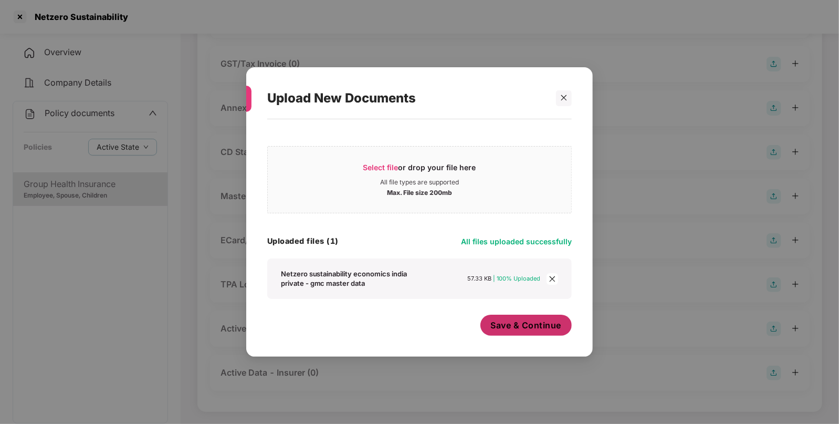
click at [534, 330] on span "Save & Continue" at bounding box center [526, 325] width 71 height 12
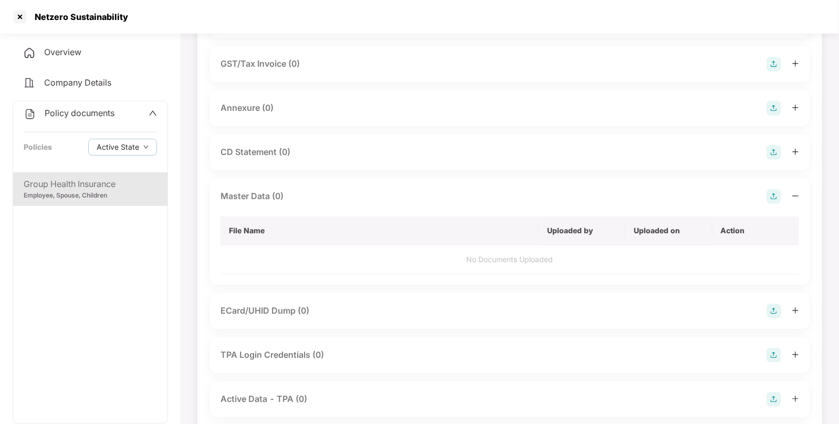
scroll to position [0, 0]
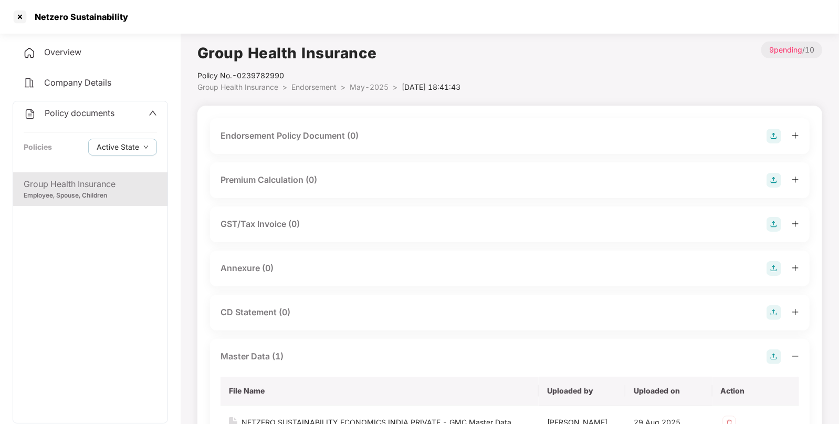
click at [774, 131] on img at bounding box center [773, 136] width 15 height 15
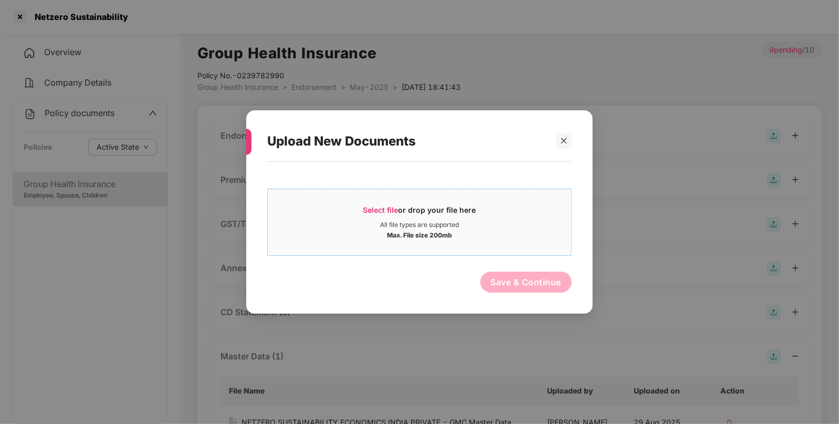
click at [356, 203] on span "Select file or drop your file here All file types are supported Max. File size …" at bounding box center [419, 222] width 303 height 50
click at [391, 199] on span "Select file or drop your file here All file types are supported Max. File size …" at bounding box center [419, 222] width 303 height 50
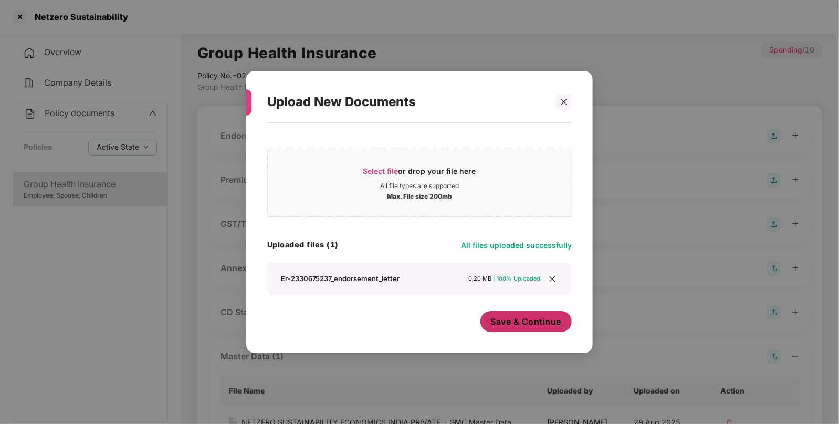
click at [541, 323] on span "Save & Continue" at bounding box center [526, 322] width 71 height 12
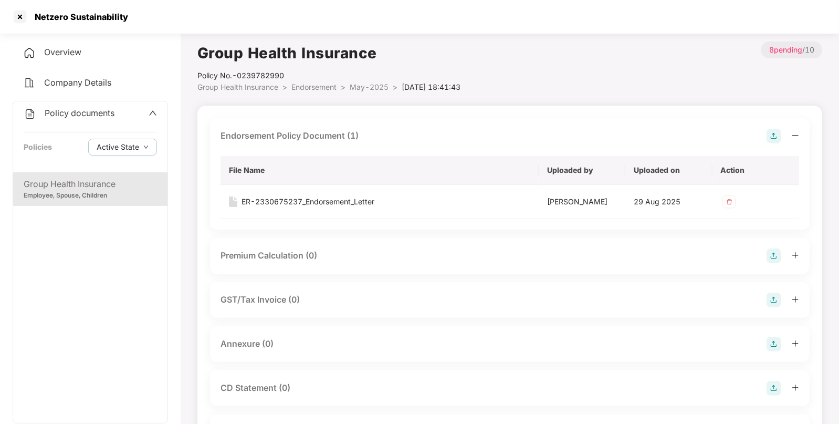
click at [315, 86] on span "Endorsement" at bounding box center [313, 86] width 45 height 9
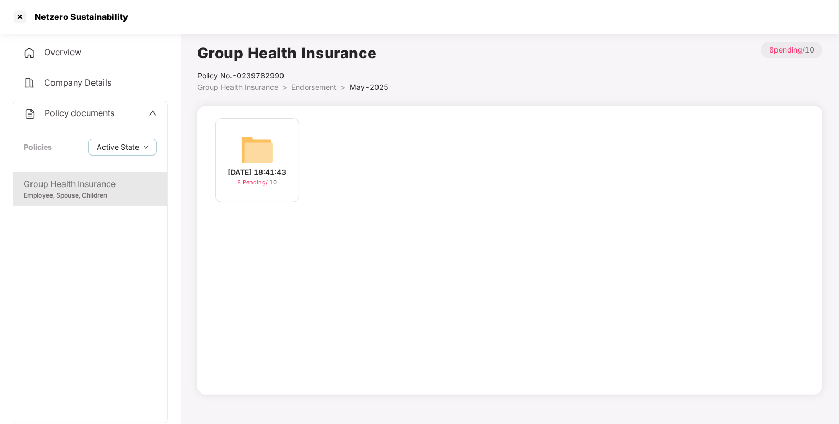
click at [284, 87] on span ">" at bounding box center [284, 86] width 5 height 9
click at [260, 91] on span "Group Health Insurance" at bounding box center [237, 86] width 81 height 9
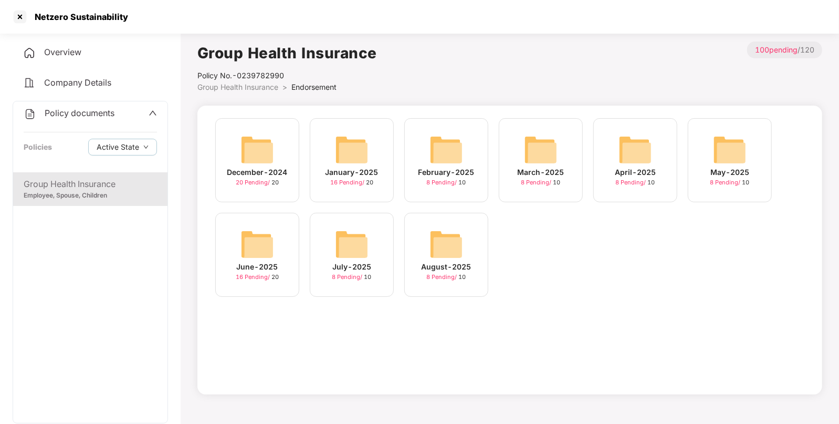
click at [365, 131] on div "January-2025 16 Pending / 20" at bounding box center [352, 160] width 84 height 84
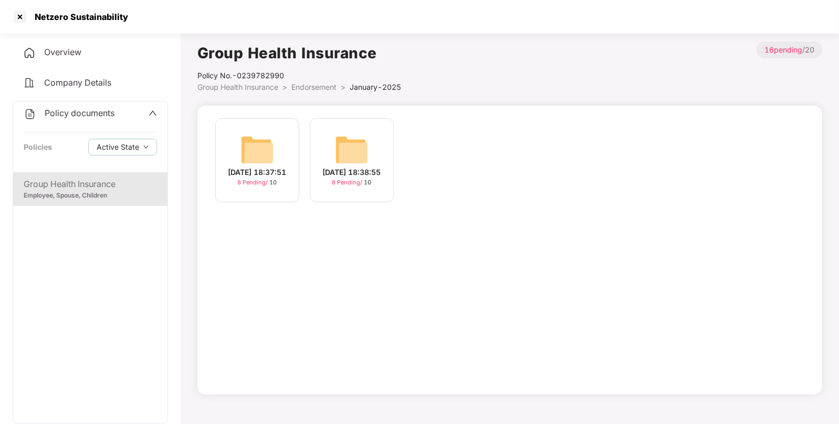
click at [319, 85] on span "Endorsement" at bounding box center [313, 86] width 45 height 9
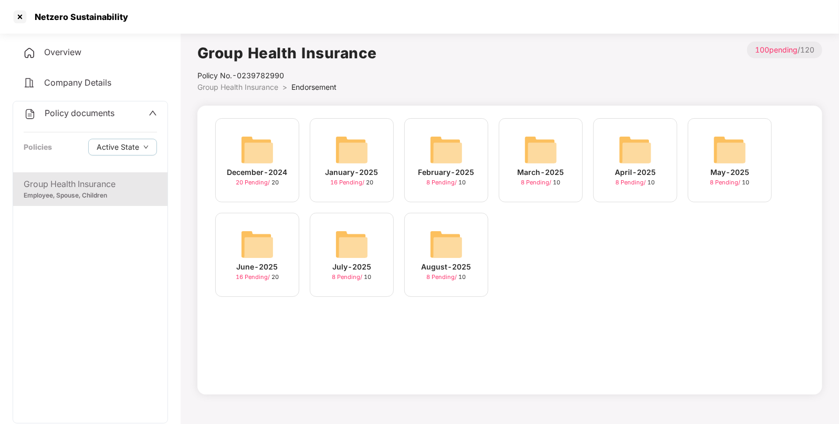
click at [70, 81] on span "Company Details" at bounding box center [77, 82] width 67 height 10
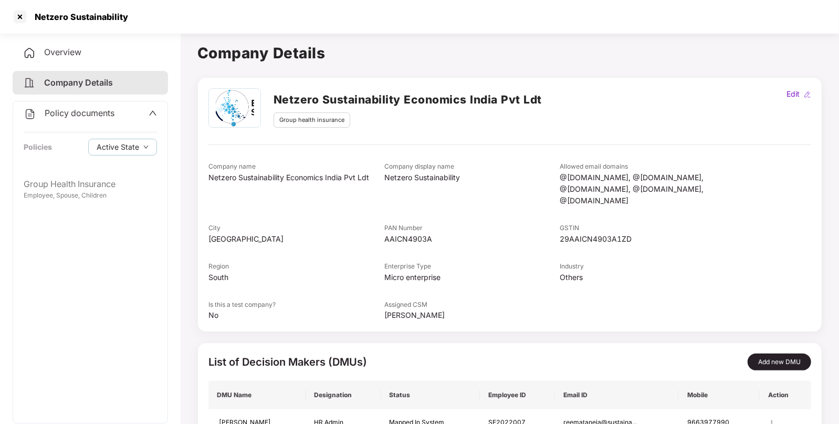
click at [61, 50] on span "Overview" at bounding box center [62, 52] width 37 height 10
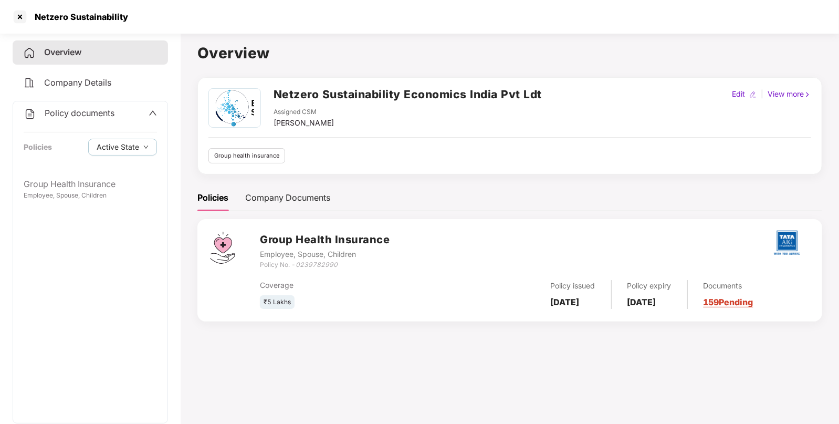
click at [107, 115] on span "Policy documents" at bounding box center [80, 113] width 70 height 10
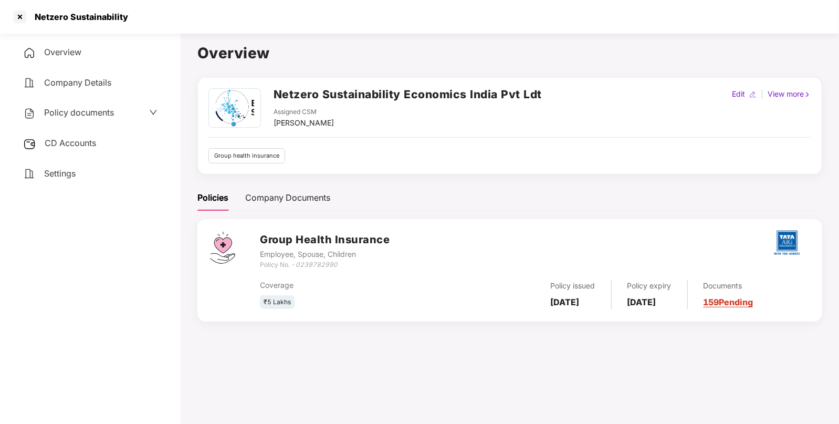
click at [71, 148] on span "CD Accounts" at bounding box center [70, 143] width 51 height 10
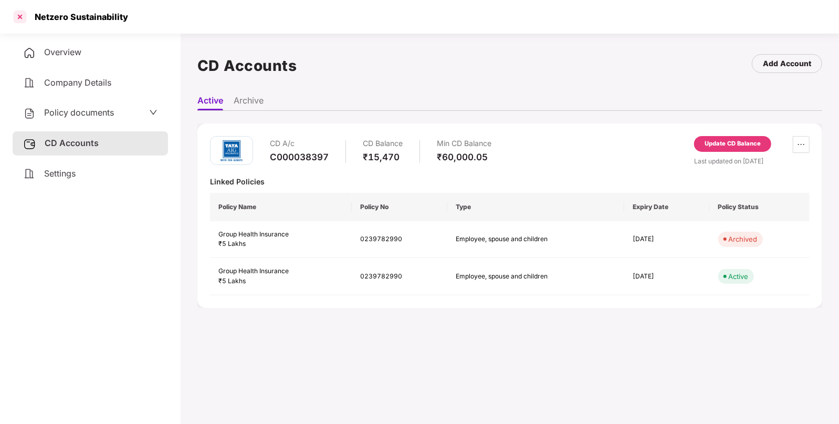
click at [17, 13] on div at bounding box center [20, 16] width 17 height 17
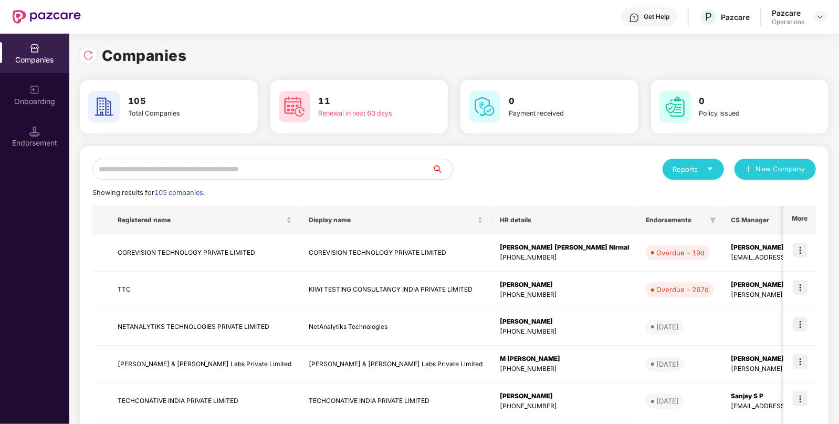
click at [250, 174] on input "text" at bounding box center [262, 169] width 340 height 21
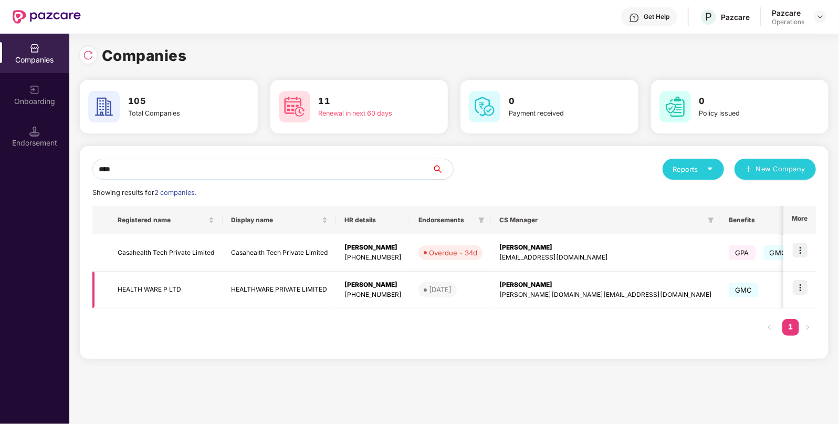
type input "****"
click at [802, 285] on img at bounding box center [800, 287] width 15 height 15
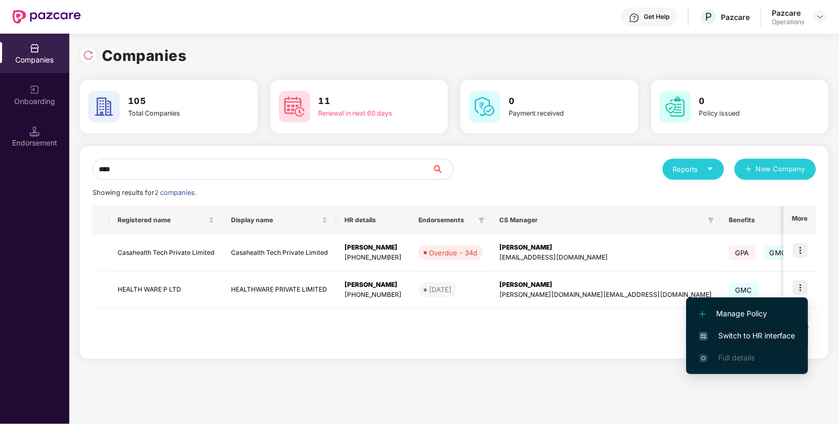
click at [732, 335] on span "Switch to HR interface" at bounding box center [747, 336] width 96 height 12
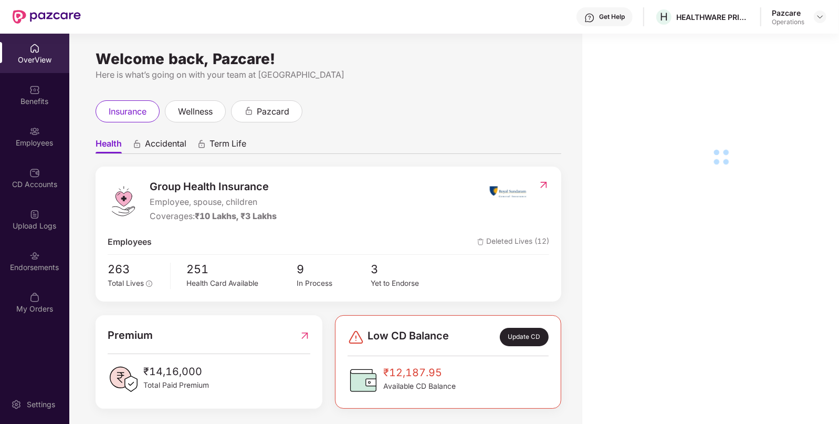
click at [37, 143] on div "Employees" at bounding box center [34, 143] width 69 height 10
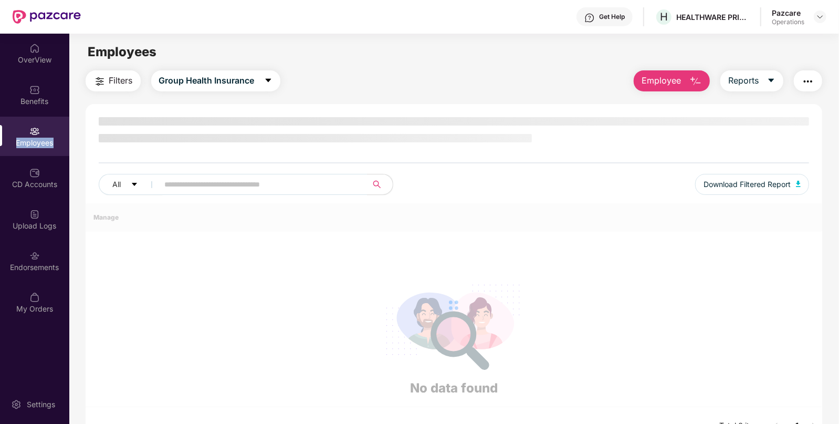
click at [37, 143] on div "Employees" at bounding box center [34, 143] width 69 height 10
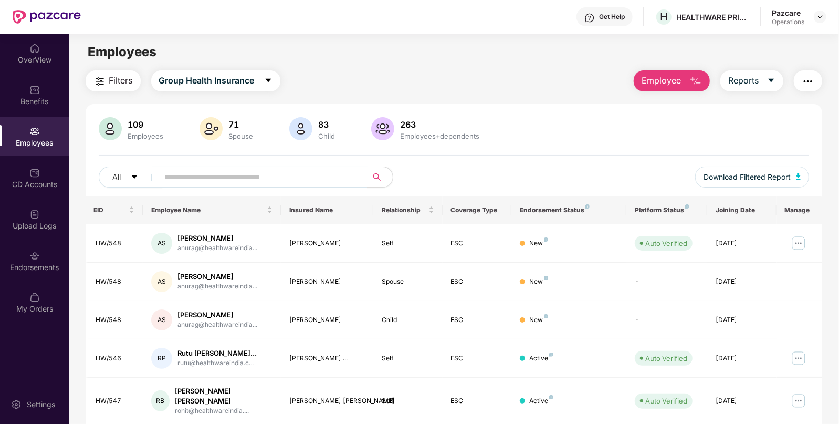
click at [111, 79] on span "Filters" at bounding box center [121, 80] width 24 height 13
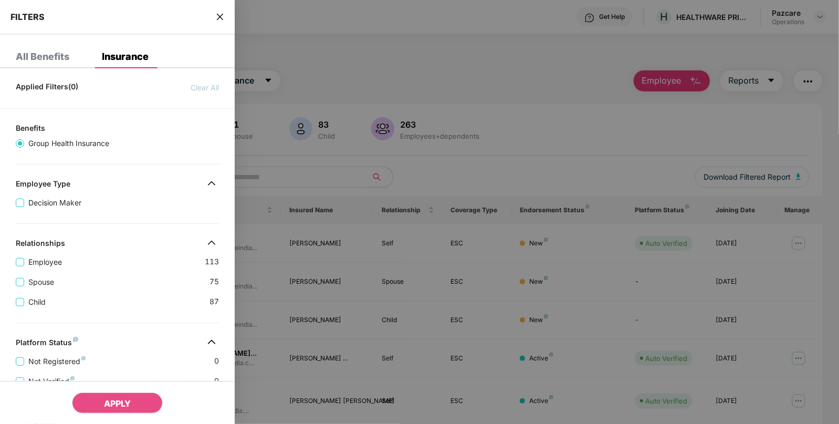
scroll to position [241, 0]
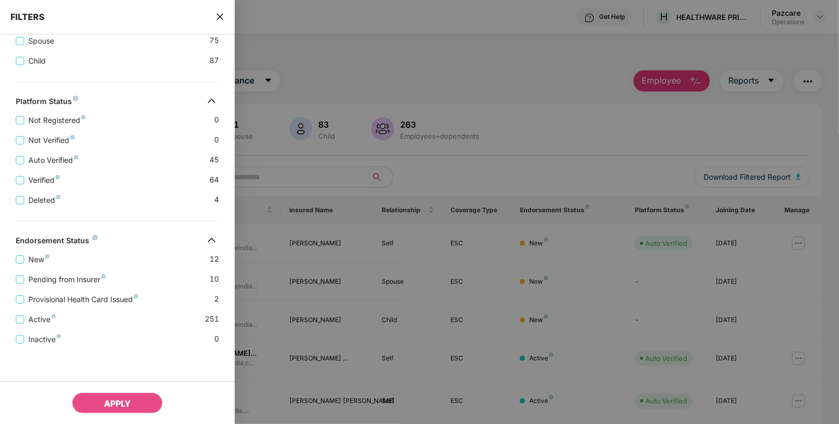
click at [215, 8] on div "FILTERS" at bounding box center [117, 17] width 235 height 35
click at [218, 14] on icon "close" at bounding box center [220, 17] width 6 height 6
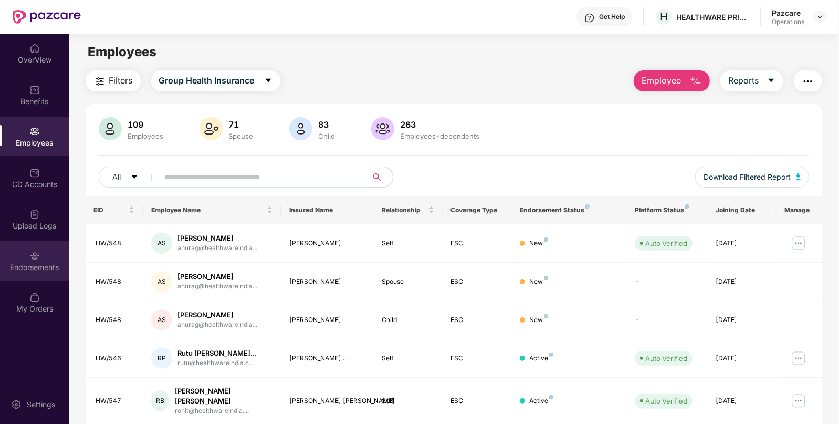
click at [48, 246] on div "Endorsements" at bounding box center [34, 260] width 69 height 39
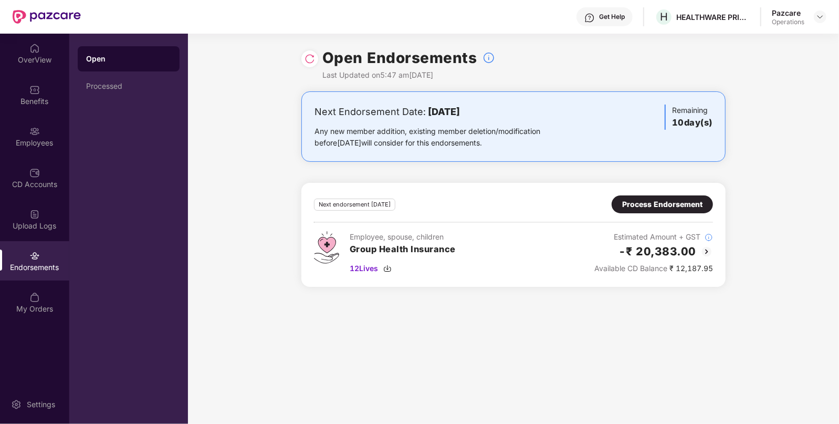
click at [43, 226] on div "Upload Logs" at bounding box center [34, 225] width 69 height 10
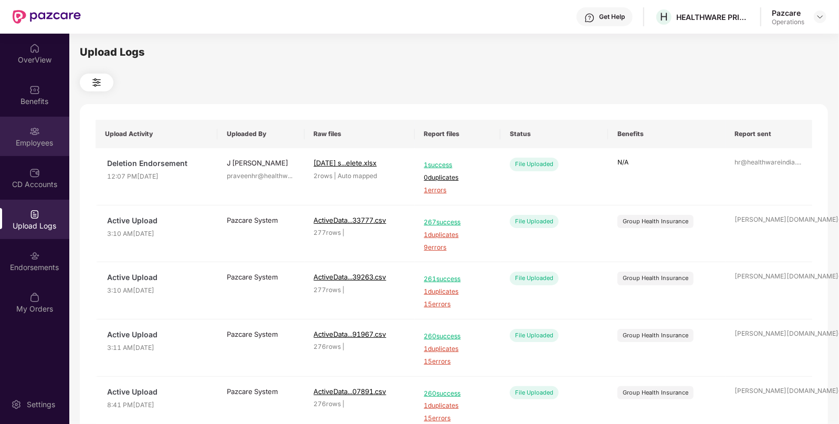
click at [9, 130] on div "Employees" at bounding box center [34, 136] width 69 height 39
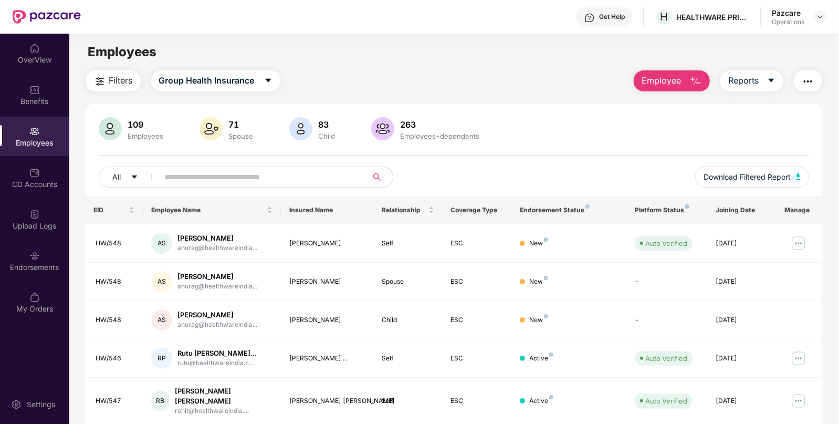
click at [811, 81] on img "button" at bounding box center [808, 81] width 13 height 13
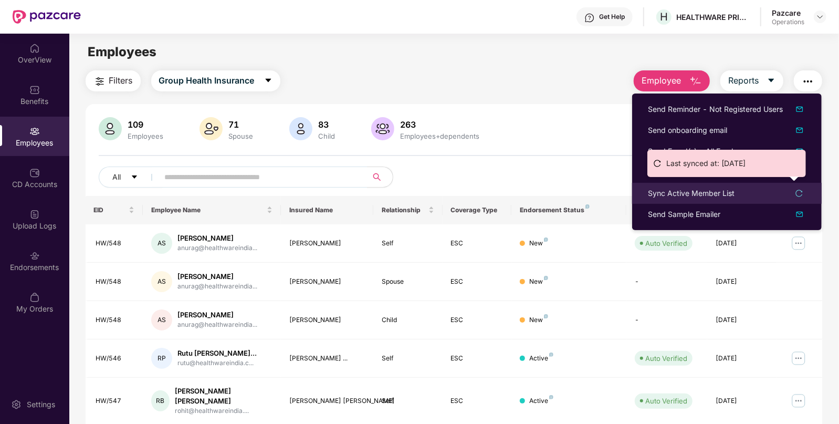
click at [649, 194] on div "Sync Active Member List" at bounding box center [691, 193] width 87 height 12
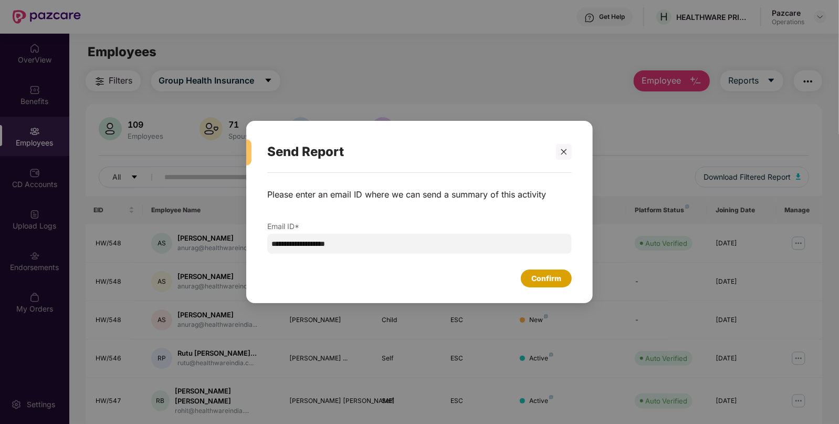
click at [549, 282] on div "Confirm" at bounding box center [546, 278] width 30 height 12
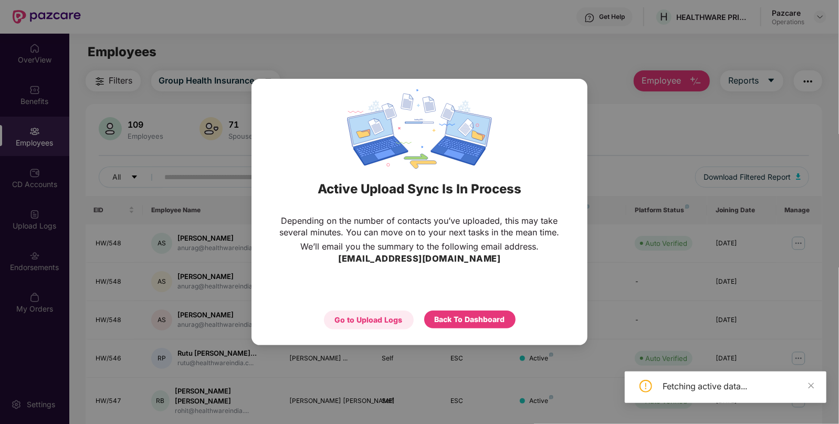
click at [346, 318] on div "Go to Upload Logs" at bounding box center [369, 320] width 68 height 12
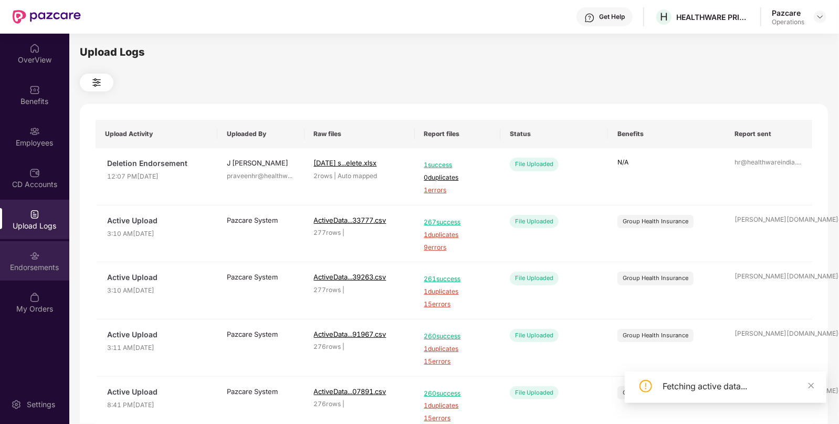
click at [54, 269] on div "Endorsements" at bounding box center [34, 267] width 69 height 10
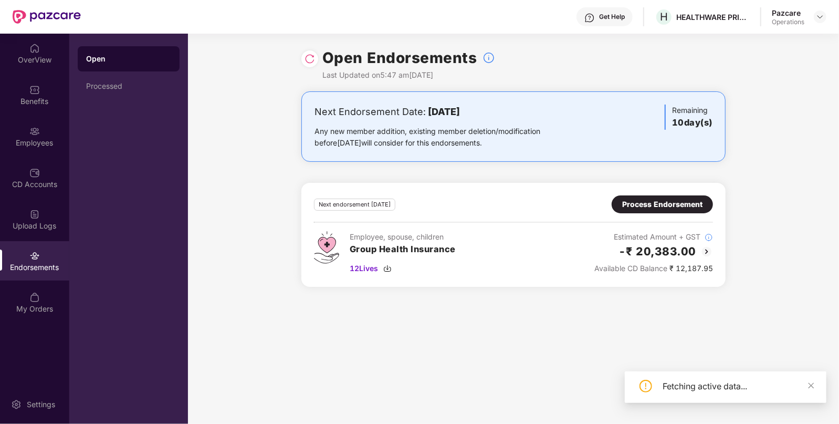
click at [46, 247] on div "Endorsements" at bounding box center [34, 260] width 69 height 39
click at [44, 228] on div "Upload Logs" at bounding box center [34, 225] width 69 height 10
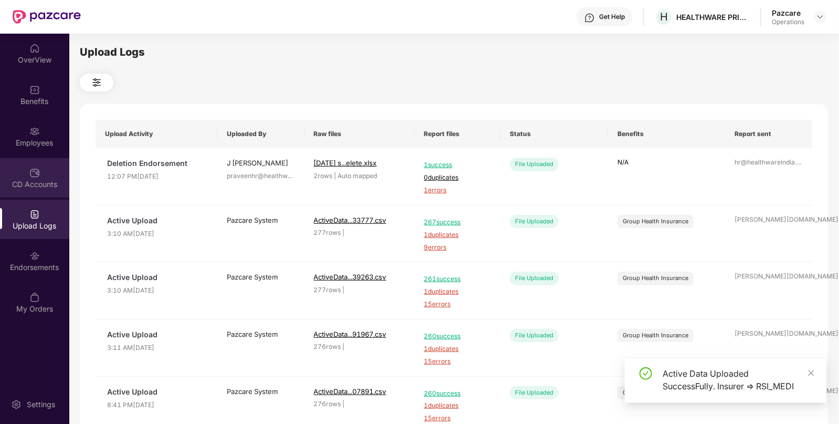
click at [34, 168] on img at bounding box center [34, 172] width 10 height 10
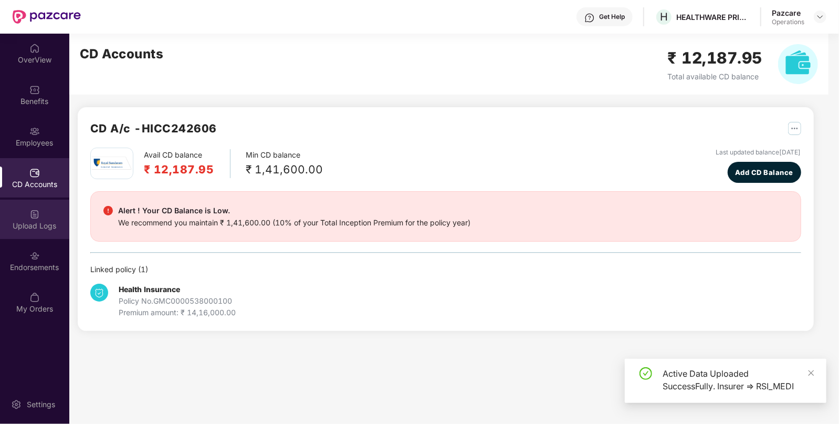
click at [38, 202] on div "Upload Logs" at bounding box center [34, 218] width 69 height 39
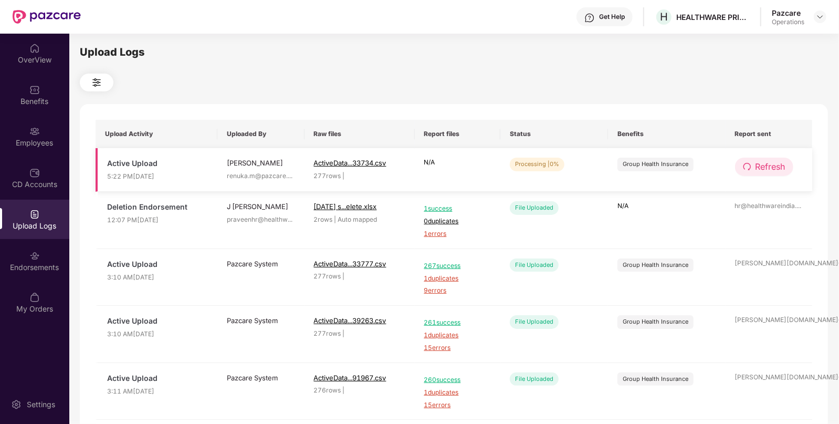
click at [751, 169] on button "Refresh" at bounding box center [764, 166] width 58 height 18
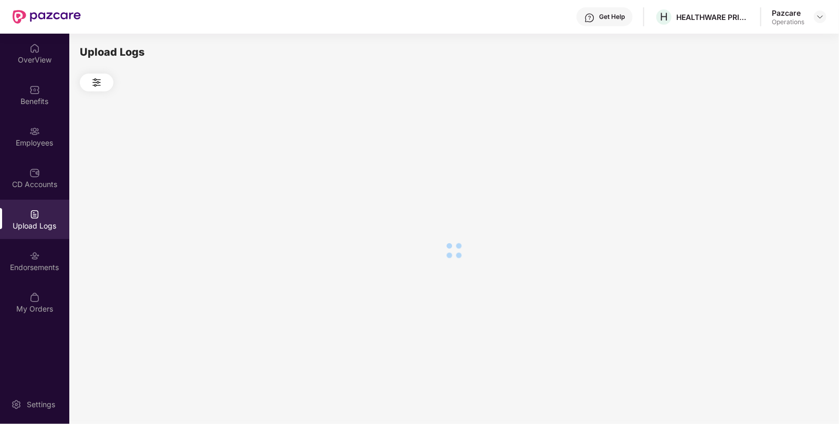
click at [751, 169] on div at bounding box center [454, 250] width 748 height 318
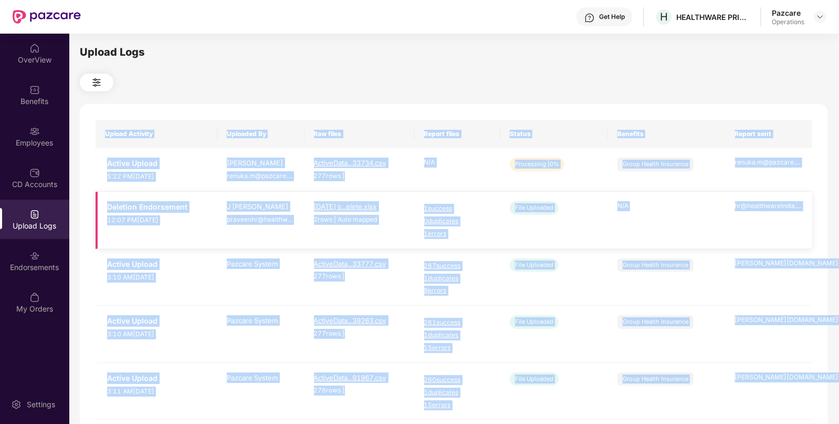
click at [351, 235] on td "[DATE] s...elete.xlsx 2 rows | Auto mapped" at bounding box center [359, 220] width 110 height 57
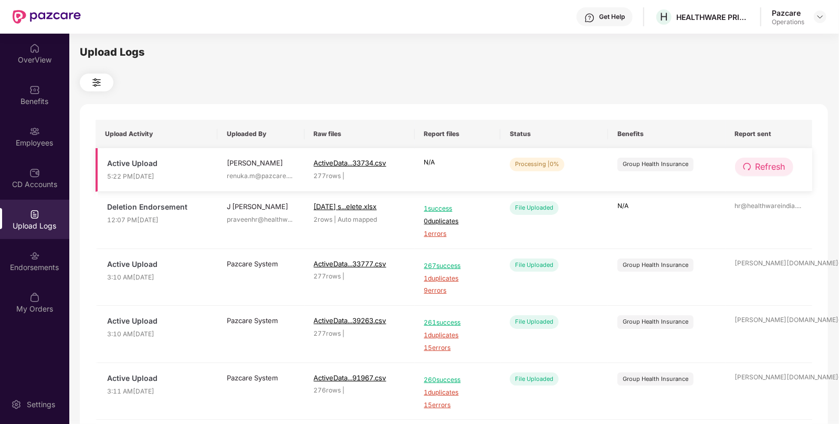
click at [758, 166] on span "Refresh" at bounding box center [770, 166] width 30 height 13
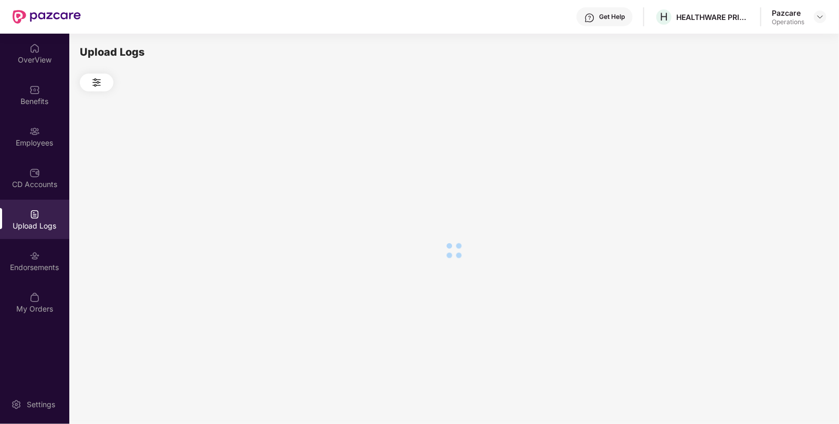
click at [758, 166] on div at bounding box center [454, 250] width 748 height 318
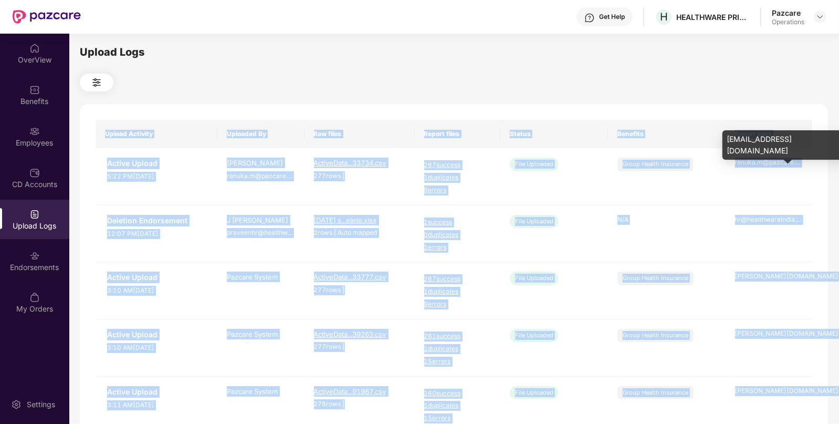
click at [758, 166] on div "renuka.m@pazcare. ..." at bounding box center [769, 162] width 68 height 10
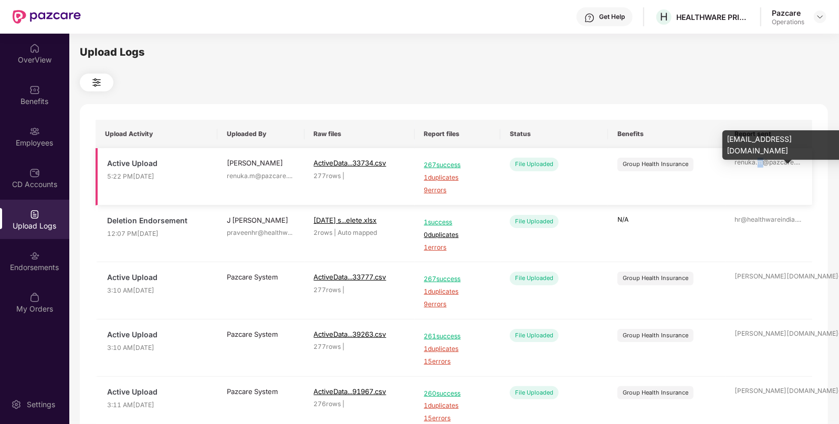
click at [758, 166] on div "renuka.m@pazcare. ..." at bounding box center [769, 162] width 68 height 10
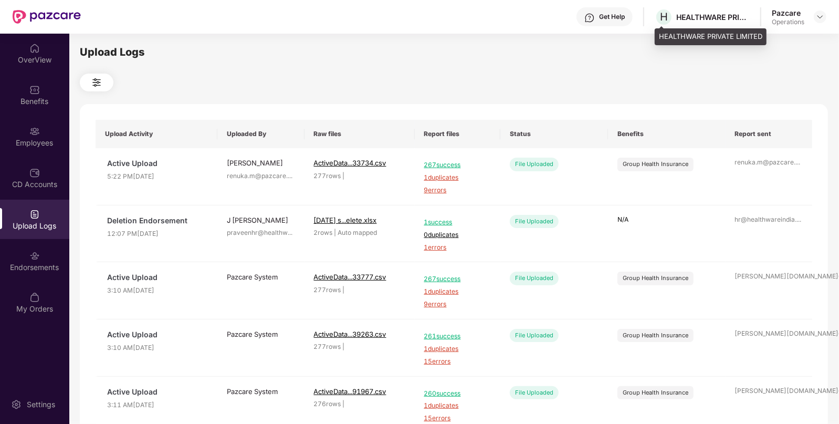
click at [693, 16] on div "HEALTHWARE PRIVATE LIMITED" at bounding box center [712, 17] width 73 height 10
copy div "HEALTHWARE"
click at [818, 17] on img at bounding box center [820, 17] width 8 height 8
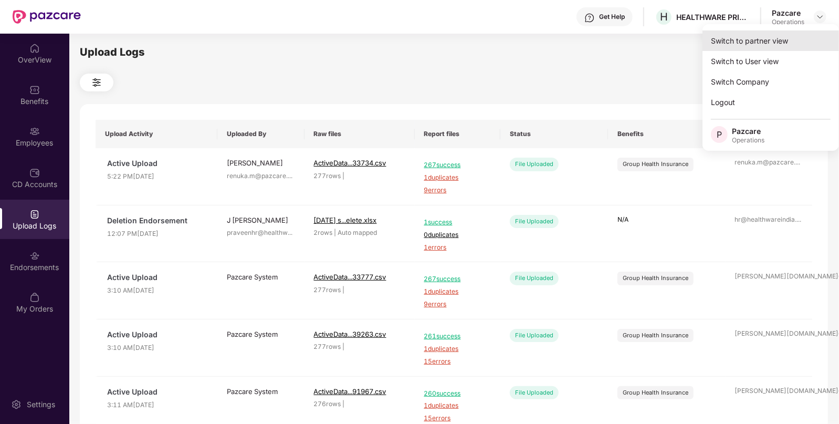
click at [759, 44] on div "Switch to partner view" at bounding box center [770, 40] width 136 height 20
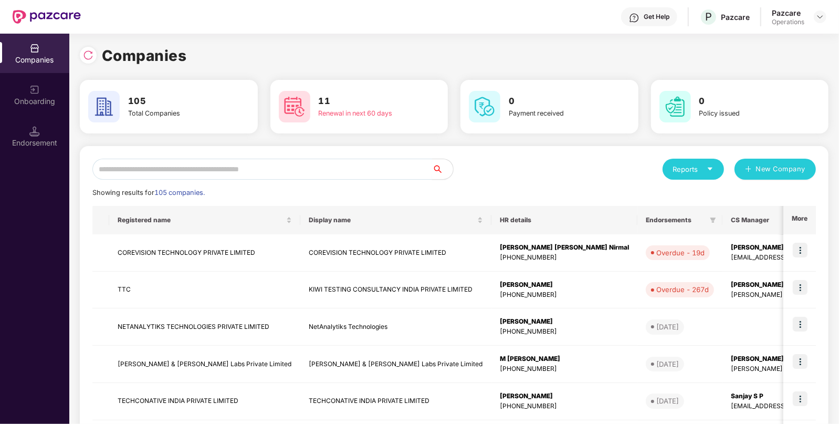
click at [313, 174] on input "text" at bounding box center [262, 169] width 340 height 21
paste input "**********"
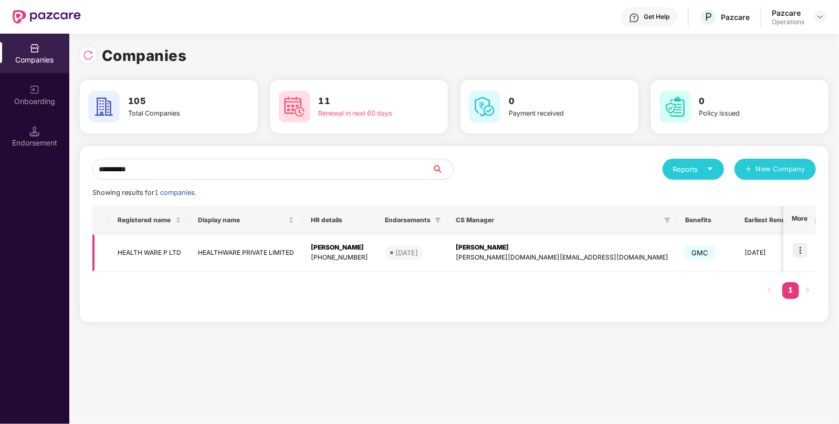
type input "**********"
click at [202, 256] on td "HEALTHWARE PRIVATE LIMITED" at bounding box center [246, 252] width 113 height 37
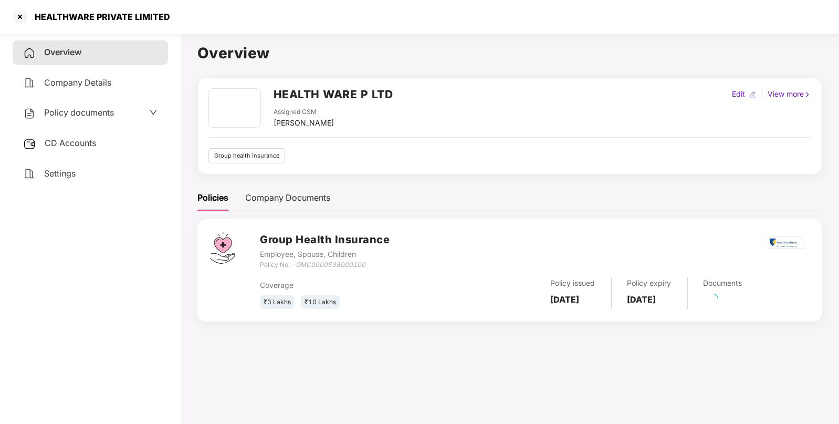
click at [63, 142] on span "CD Accounts" at bounding box center [70, 143] width 51 height 10
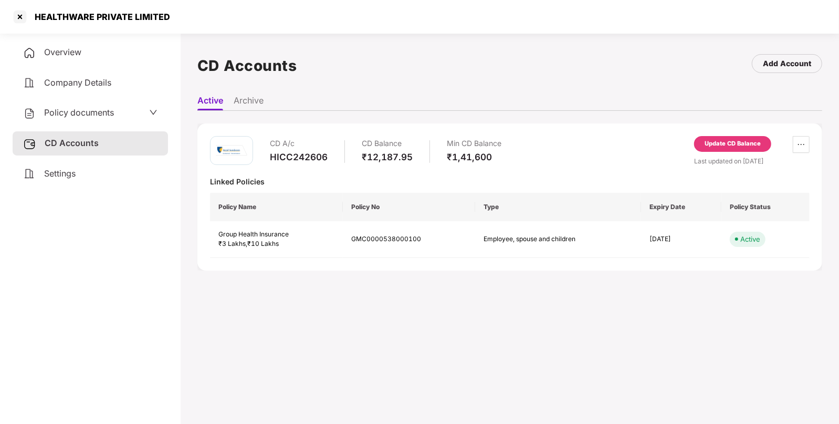
click at [712, 144] on div "Update CD Balance" at bounding box center [732, 143] width 56 height 9
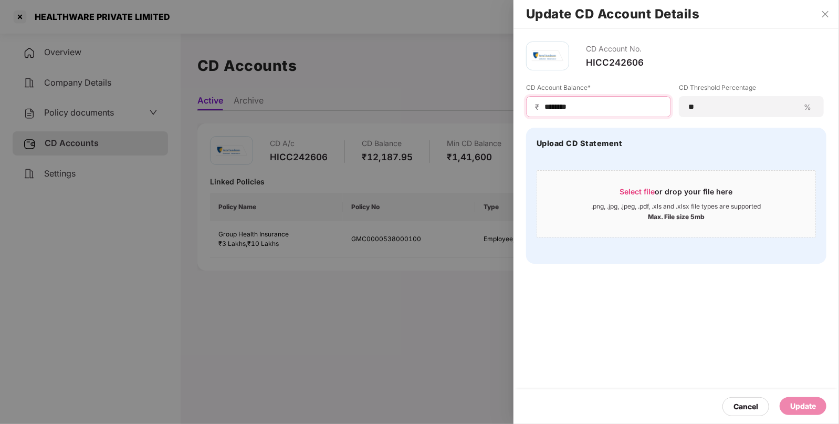
drag, startPoint x: 588, startPoint y: 106, endPoint x: 453, endPoint y: 111, distance: 135.0
click at [453, 111] on div "Update CD Account Details CD Account No. HICC242606 CD Account Balance* ₹ *****…" at bounding box center [419, 212] width 839 height 424
paste input
type input "*******"
click at [801, 406] on div "Update" at bounding box center [803, 406] width 26 height 12
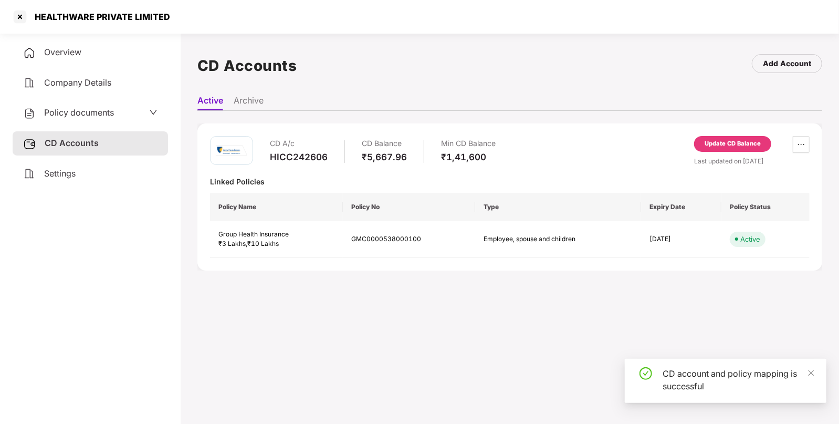
click at [56, 19] on div "HEALTHWARE PRIVATE LIMITED" at bounding box center [99, 17] width 142 height 10
copy div "HEALTHWARE"
click at [23, 19] on div at bounding box center [20, 16] width 17 height 17
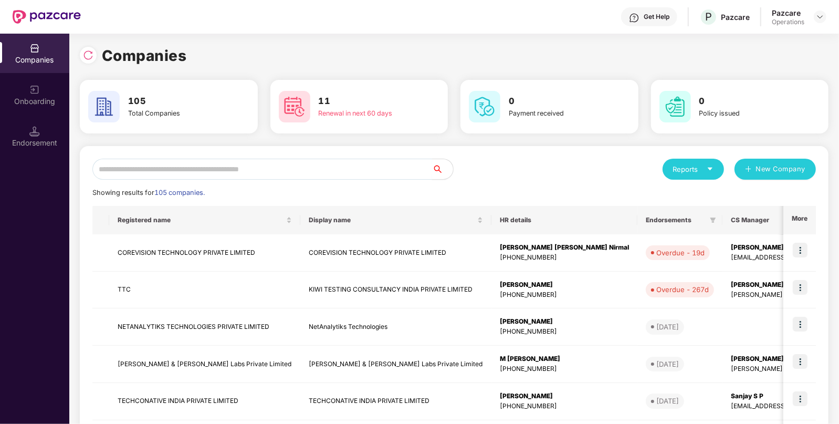
click at [158, 168] on input "text" at bounding box center [262, 169] width 340 height 21
paste input "**********"
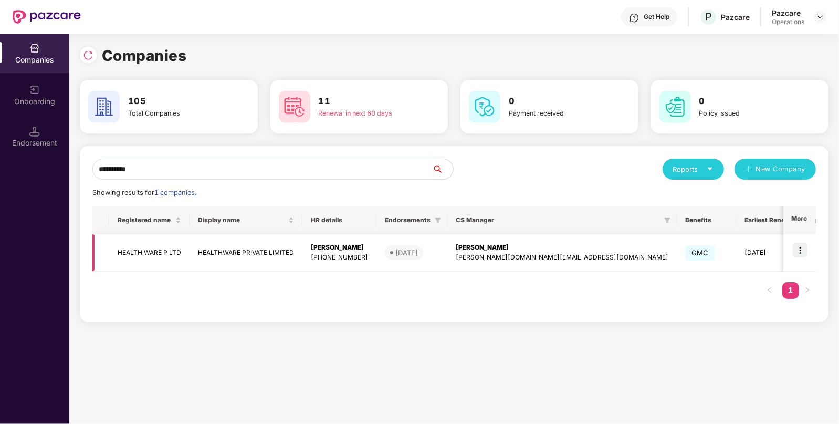
type input "**********"
click at [801, 241] on td at bounding box center [799, 252] width 33 height 37
click at [801, 250] on img at bounding box center [800, 250] width 15 height 15
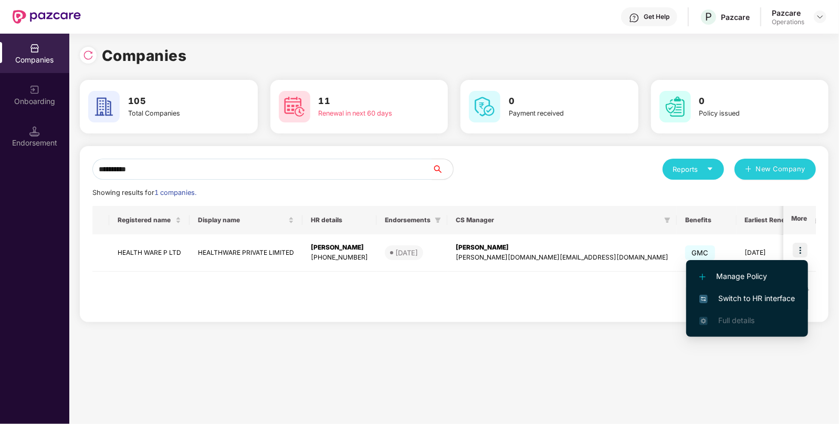
click at [730, 299] on span "Switch to HR interface" at bounding box center [747, 298] width 96 height 12
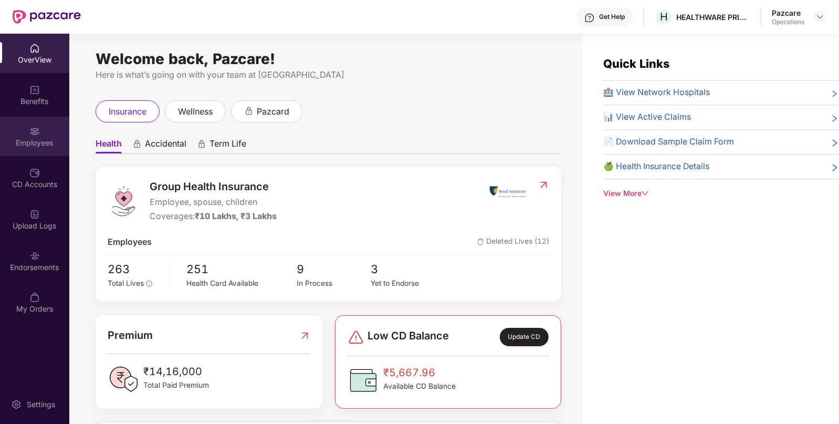
click at [38, 146] on div "Employees" at bounding box center [34, 143] width 69 height 10
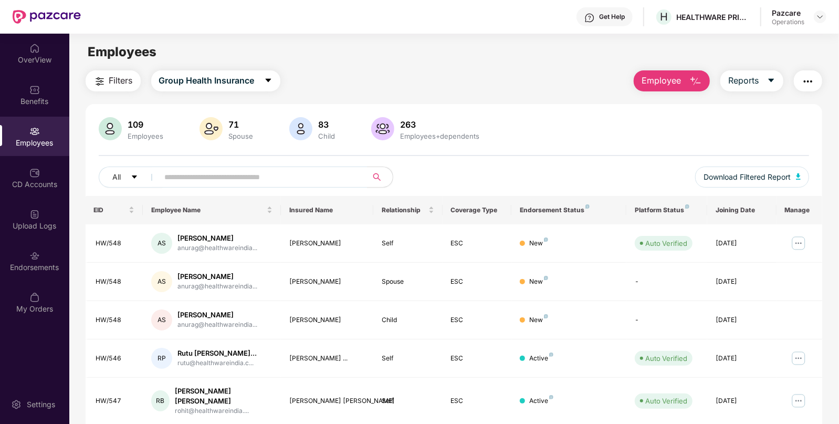
click at [115, 80] on span "Filters" at bounding box center [121, 80] width 24 height 13
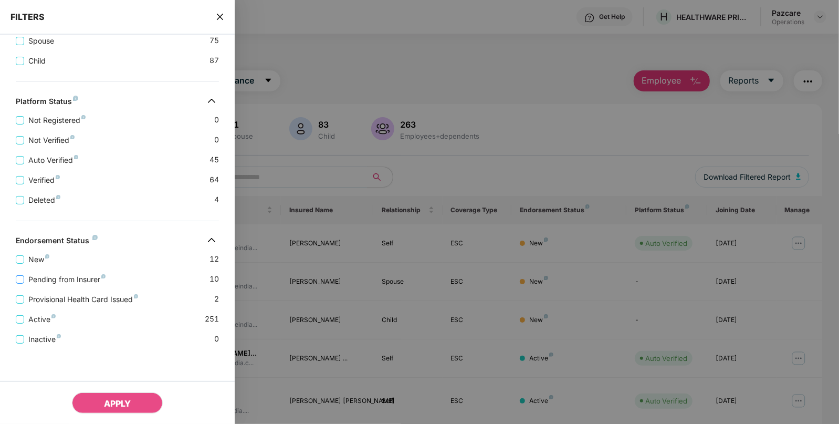
click at [26, 279] on span "Pending from Insurer" at bounding box center [67, 280] width 86 height 12
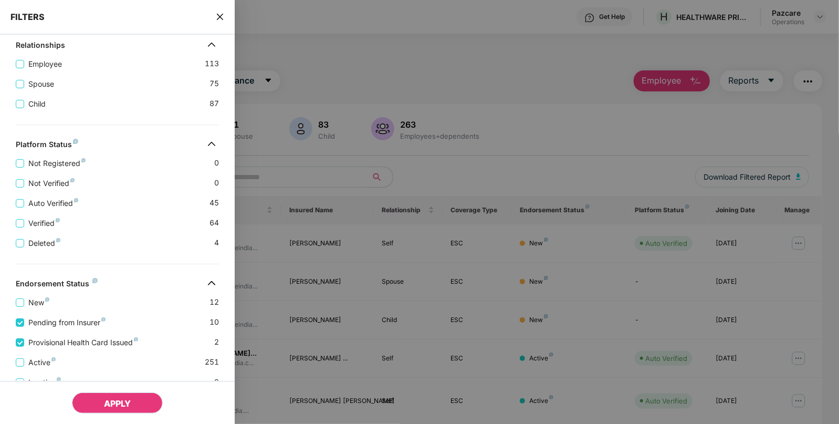
click at [87, 396] on button "APPLY" at bounding box center [117, 402] width 91 height 21
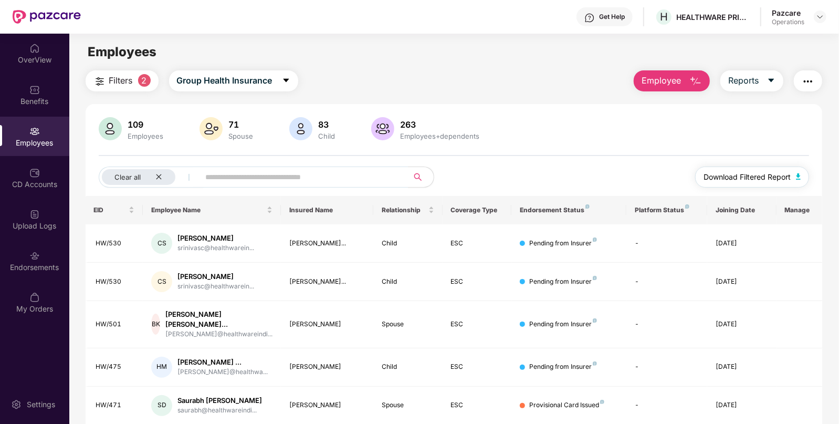
click at [798, 171] on button "Download Filtered Report" at bounding box center [752, 176] width 114 height 21
click at [34, 91] on img at bounding box center [34, 90] width 10 height 10
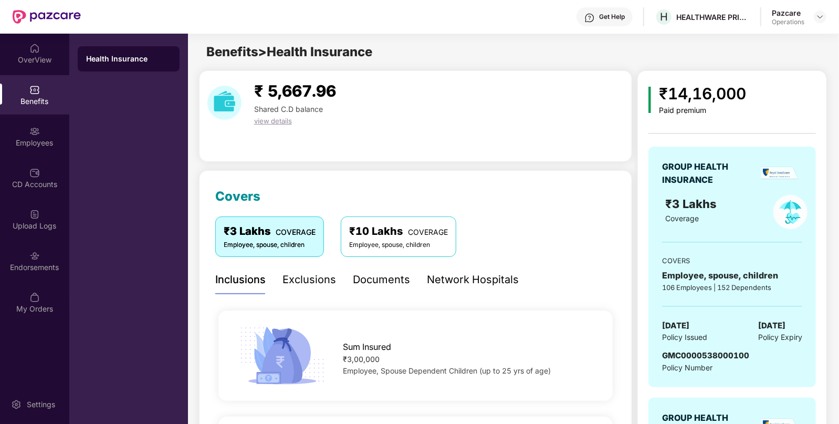
click at [689, 327] on span "[DATE]" at bounding box center [675, 325] width 27 height 13
copy span "[DATE]"
click at [689, 327] on span "[DATE]" at bounding box center [675, 325] width 27 height 13
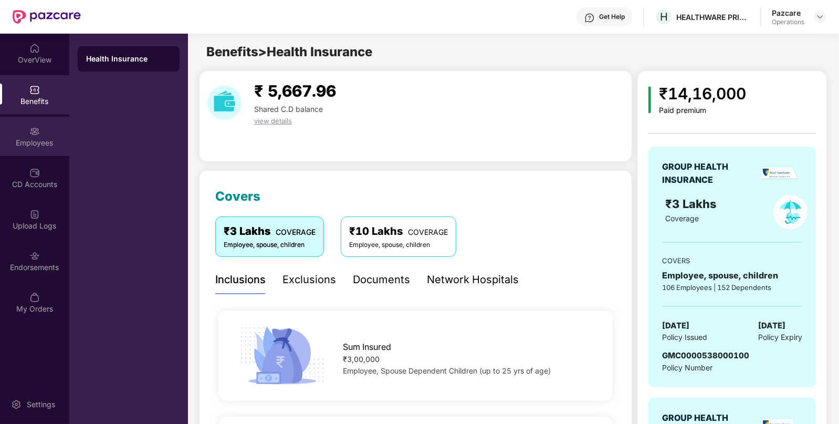
click at [50, 143] on div "Employees" at bounding box center [34, 143] width 69 height 10
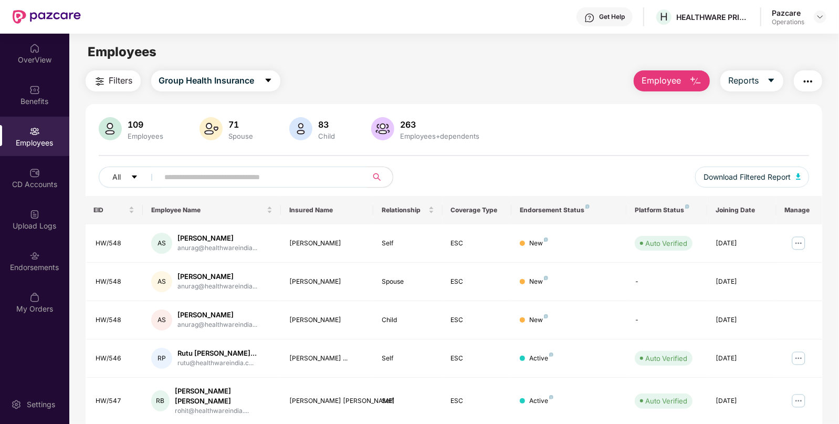
click at [810, 83] on img "button" at bounding box center [808, 81] width 13 height 13
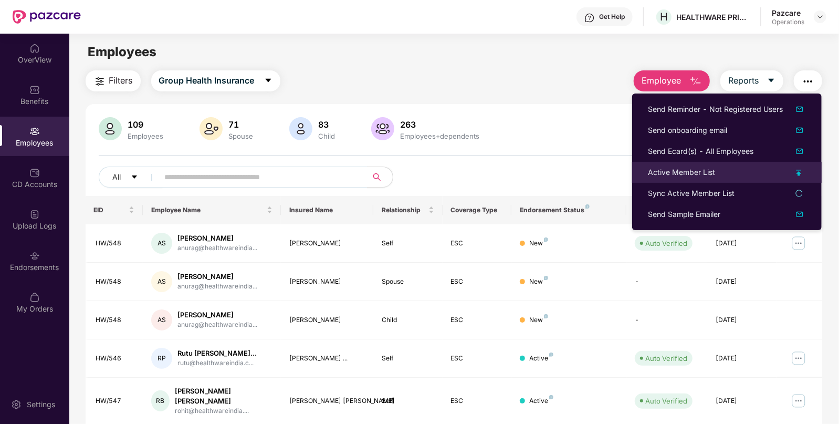
click at [659, 170] on div "Active Member List" at bounding box center [681, 172] width 67 height 12
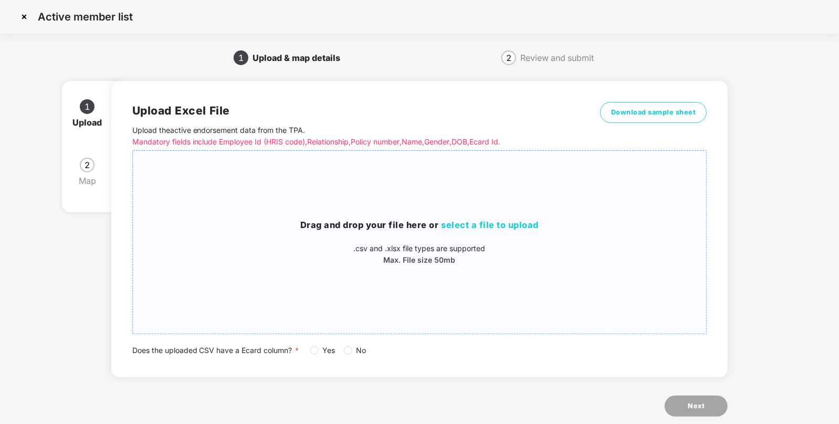
click at [453, 206] on div "Drag and drop your file here or select a file to upload .csv and .xlsx file typ…" at bounding box center [420, 242] width 574 height 166
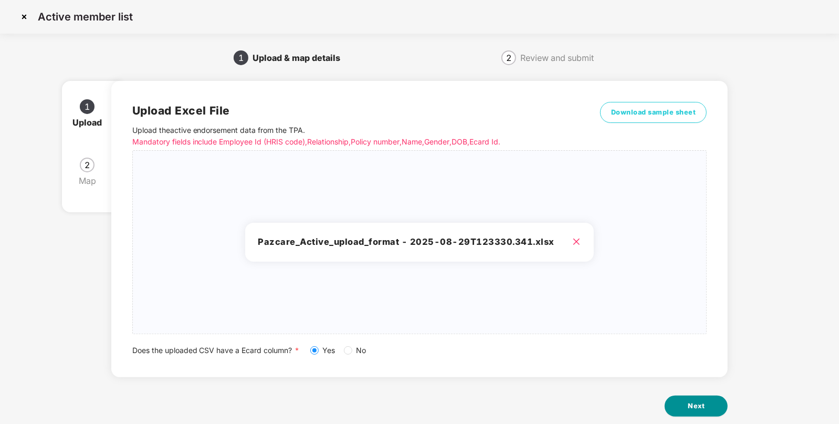
click at [693, 402] on span "Next" at bounding box center [696, 406] width 17 height 10
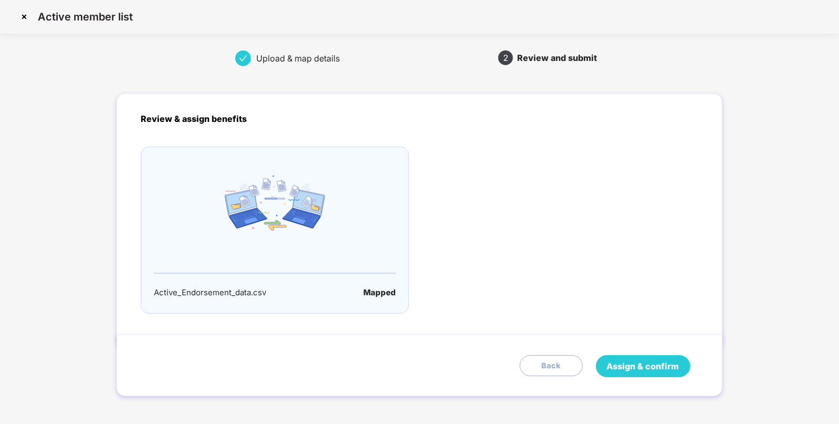
click at [647, 367] on span "Assign & confirm" at bounding box center [643, 366] width 72 height 13
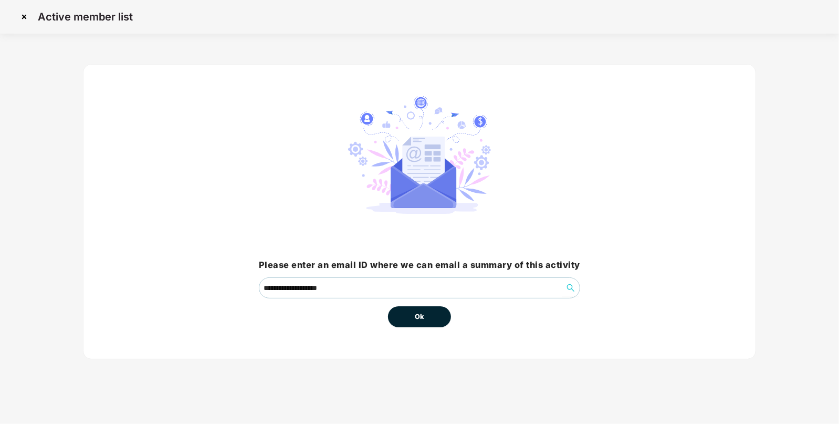
click at [412, 315] on button "Ok" at bounding box center [419, 316] width 63 height 21
click at [412, 310] on button "Ok" at bounding box center [419, 316] width 63 height 21
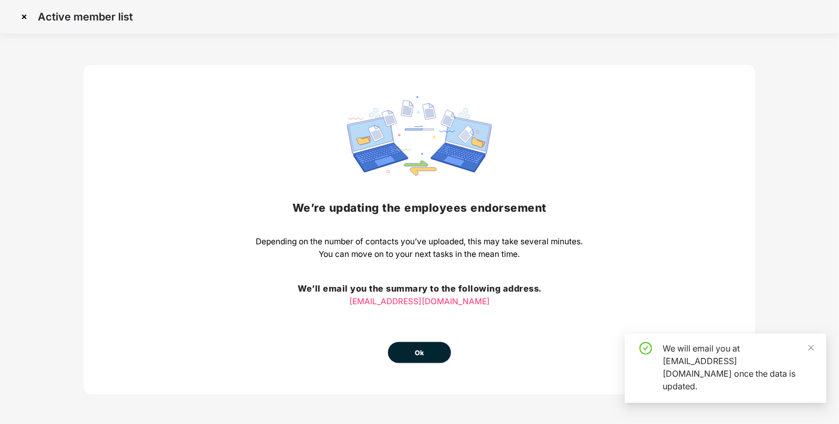
click at [412, 349] on button "Ok" at bounding box center [419, 352] width 63 height 21
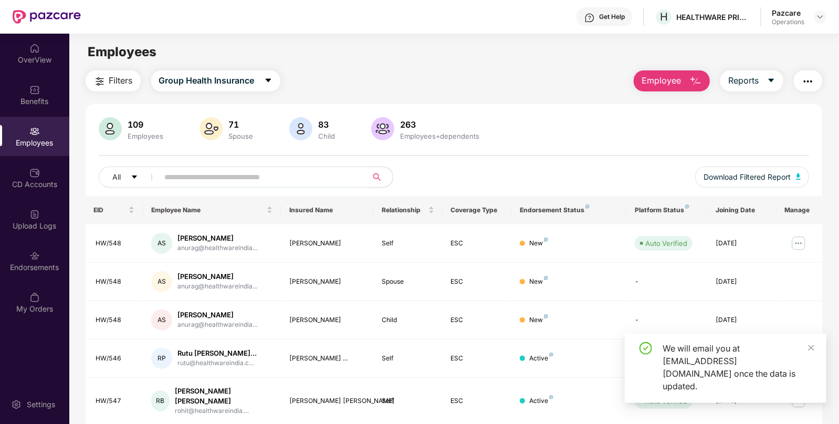
click at [45, 198] on div "OverView Benefits Employees CD Accounts Upload Logs Endorsements My Orders" at bounding box center [34, 179] width 69 height 290
click at [42, 207] on div "Upload Logs" at bounding box center [34, 218] width 69 height 39
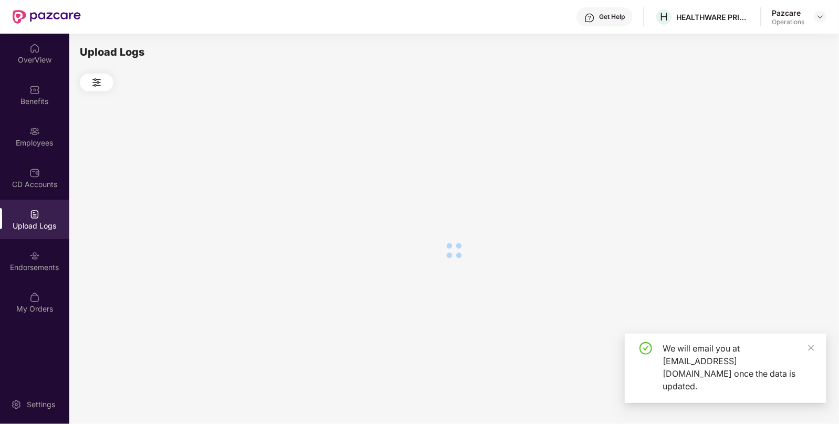
click at [42, 207] on div "Upload Logs" at bounding box center [34, 218] width 69 height 39
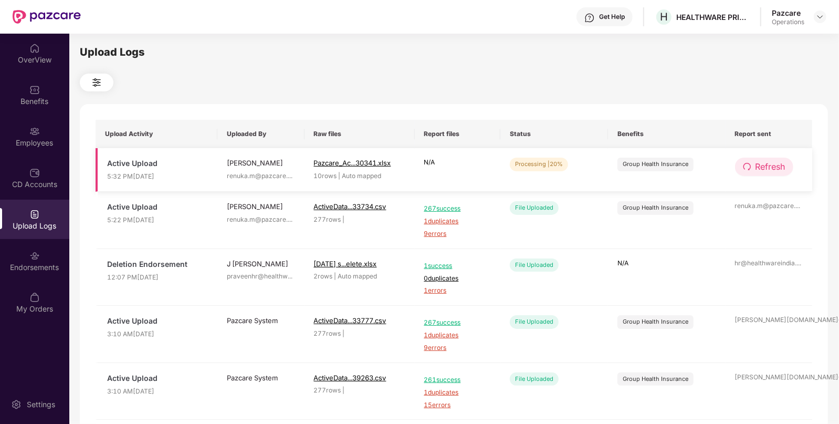
click at [756, 164] on span "Refresh" at bounding box center [770, 166] width 30 height 13
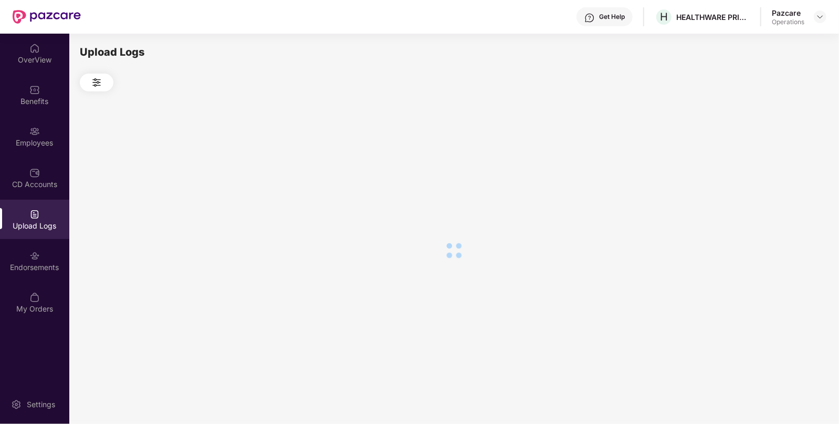
click at [756, 164] on div at bounding box center [454, 250] width 748 height 318
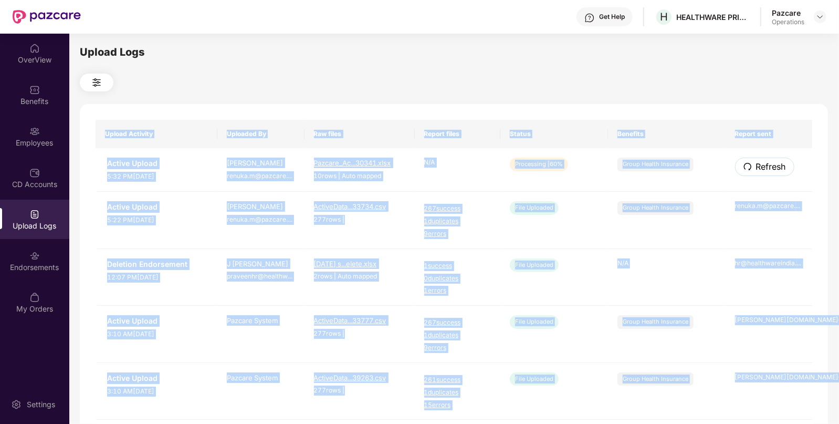
click at [756, 164] on span "Refresh" at bounding box center [771, 166] width 30 height 13
click at [756, 164] on div "Upload Activity Uploaded By Raw files Report files Status Benefits Report sent …" at bounding box center [454, 426] width 748 height 644
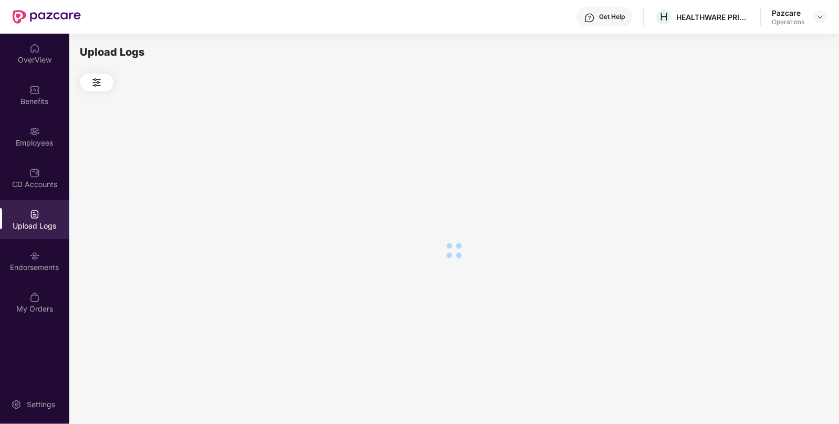
click at [756, 164] on div at bounding box center [454, 250] width 748 height 318
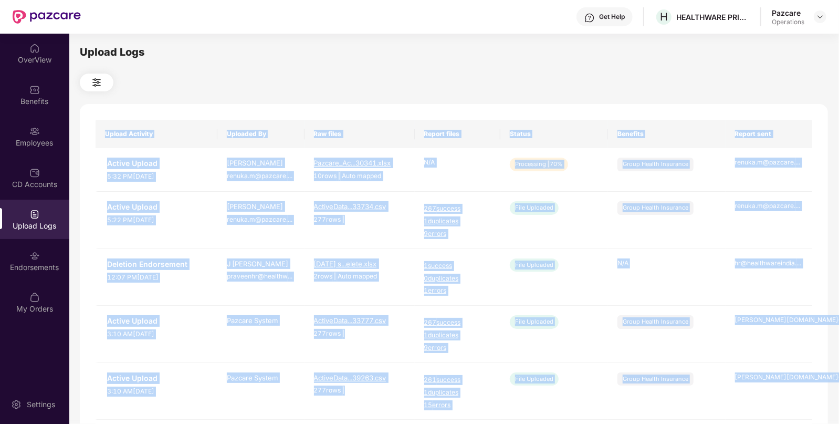
click at [567, 113] on div "Upload Activity Uploaded By Raw files Report files Status Benefits Report sent …" at bounding box center [454, 426] width 748 height 644
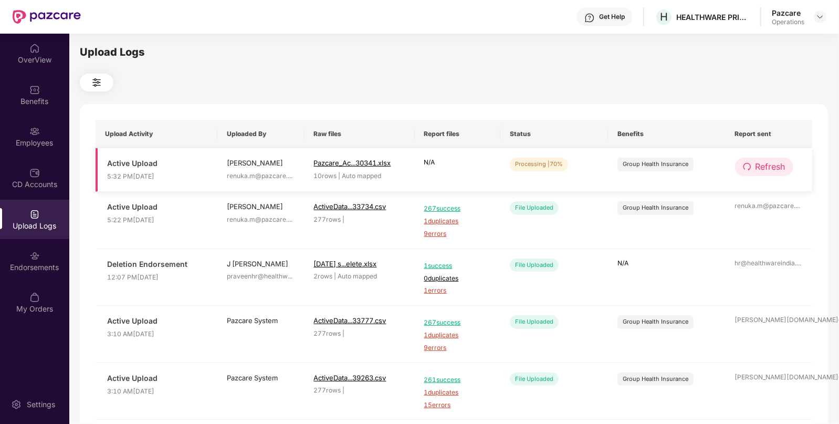
click at [784, 166] on span "Refresh" at bounding box center [770, 166] width 30 height 13
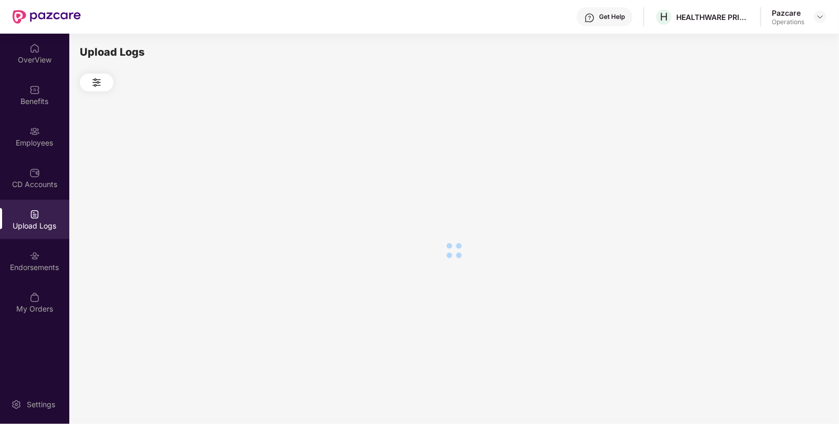
click at [784, 166] on div at bounding box center [454, 250] width 748 height 318
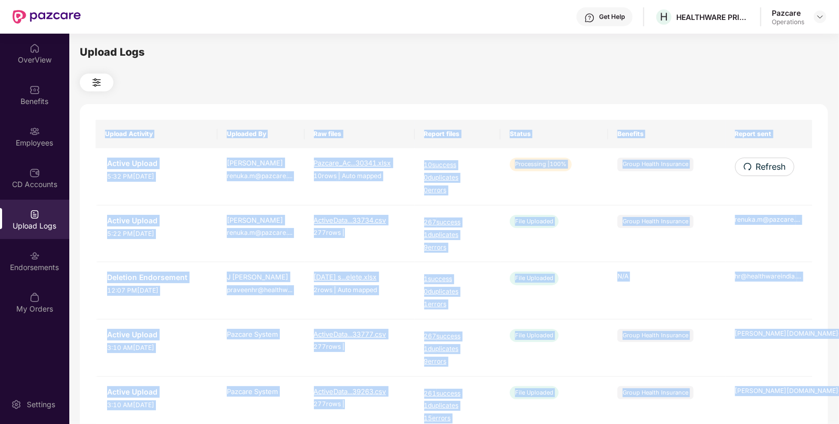
click at [784, 166] on span "Refresh" at bounding box center [771, 166] width 30 height 13
click at [637, 128] on th "Benefits" at bounding box center [666, 134] width 117 height 28
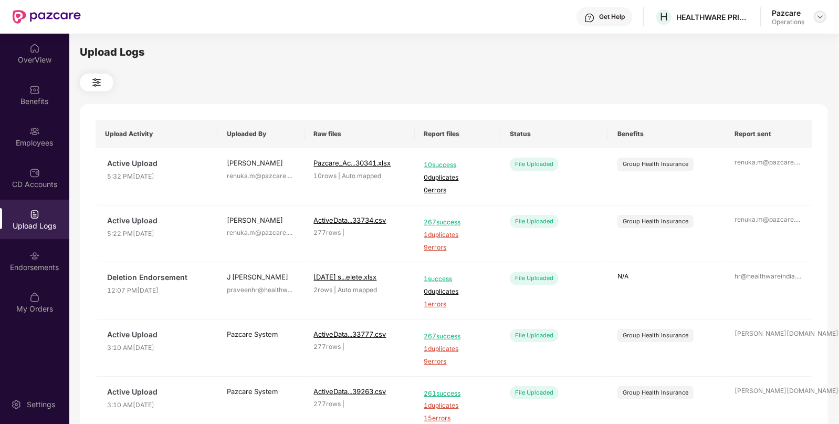
click at [819, 19] on img at bounding box center [820, 17] width 8 height 8
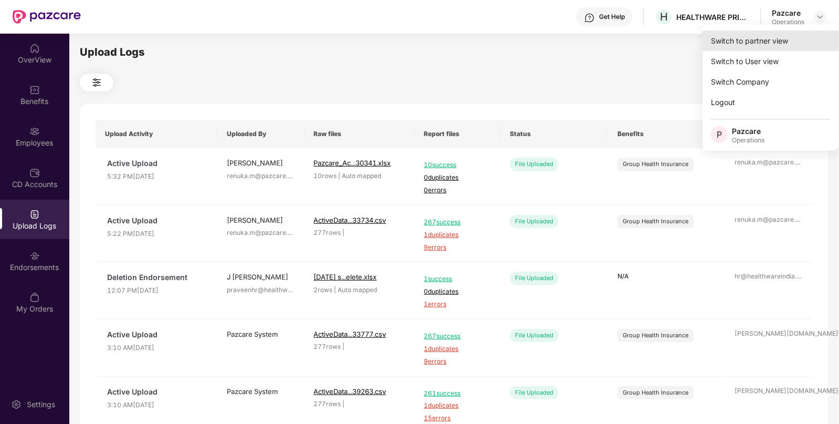
click at [758, 45] on div "Switch to partner view" at bounding box center [770, 40] width 136 height 20
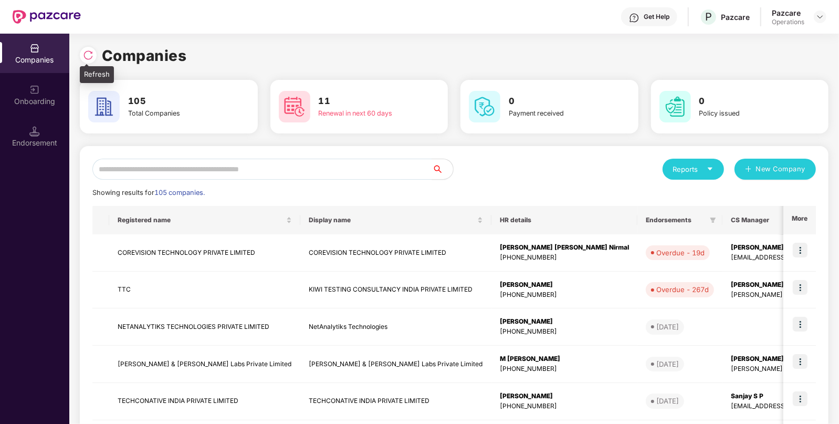
click at [89, 55] on img at bounding box center [88, 55] width 10 height 10
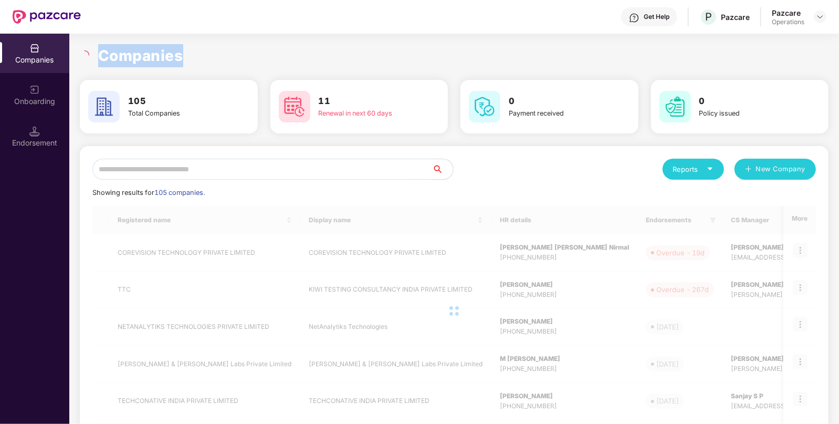
click at [89, 55] on div at bounding box center [86, 54] width 12 height 9
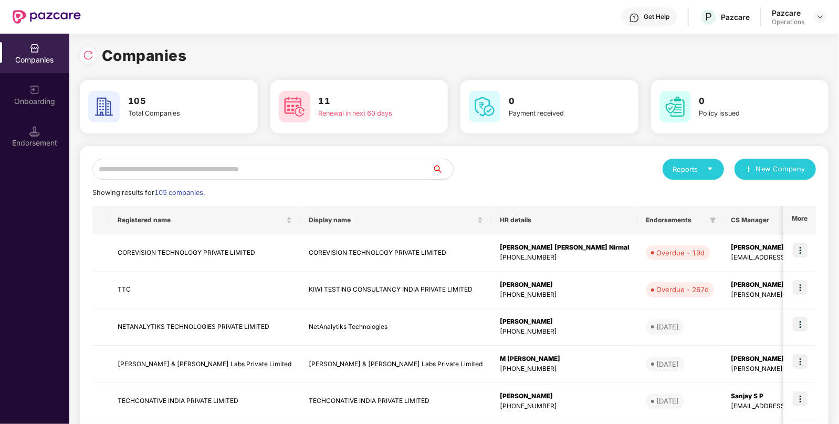
click at [270, 172] on input "text" at bounding box center [262, 169] width 340 height 21
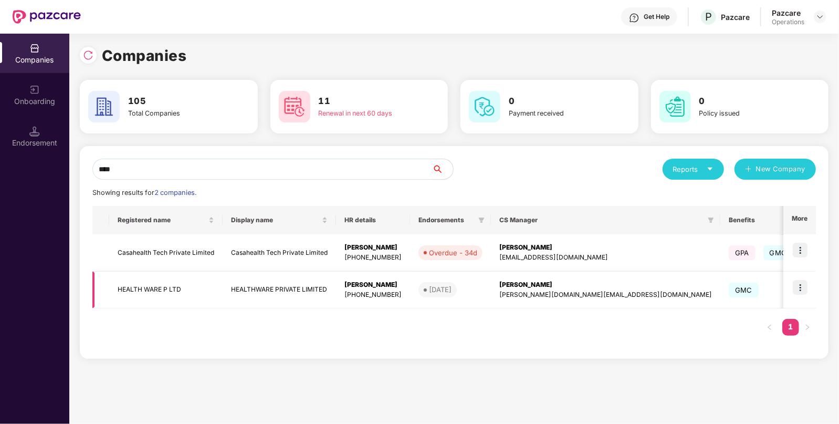
type input "****"
click at [242, 290] on td "HEALTHWARE PRIVATE LIMITED" at bounding box center [279, 289] width 113 height 37
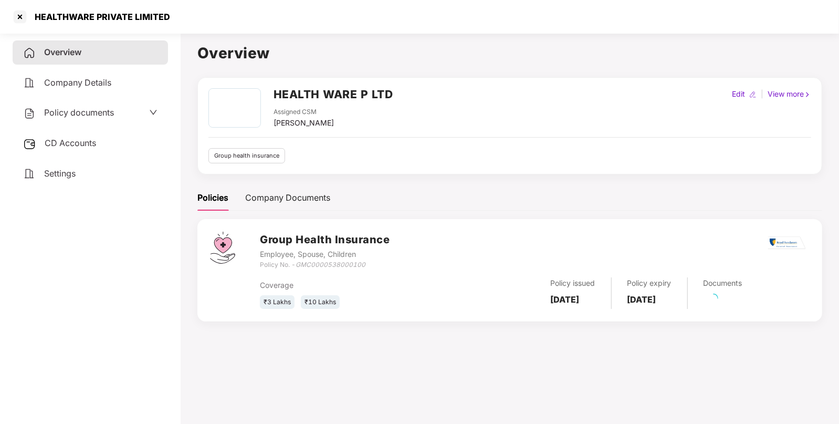
click at [92, 114] on span "Policy documents" at bounding box center [79, 112] width 70 height 10
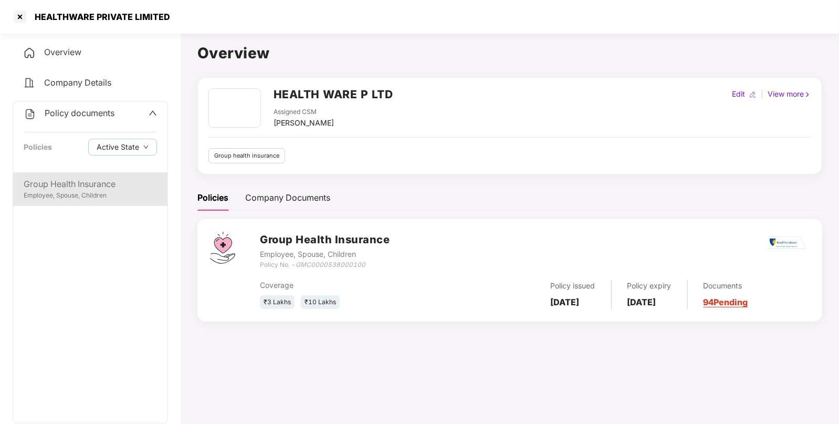
click at [65, 188] on div "Group Health Insurance" at bounding box center [90, 183] width 133 height 13
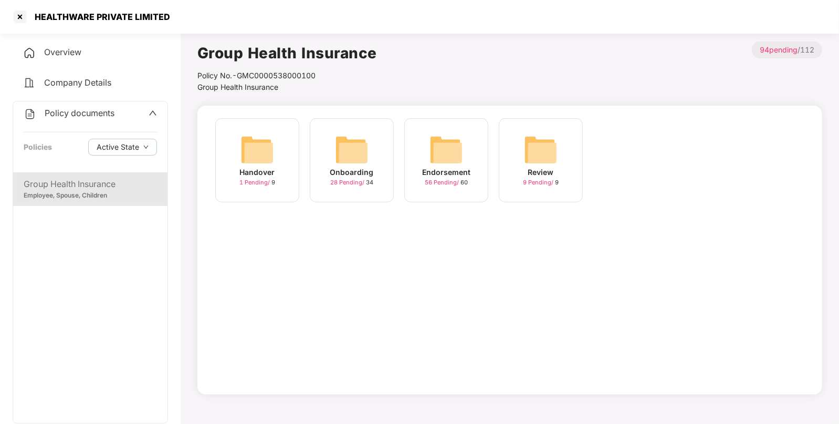
click at [444, 159] on img at bounding box center [446, 150] width 34 height 34
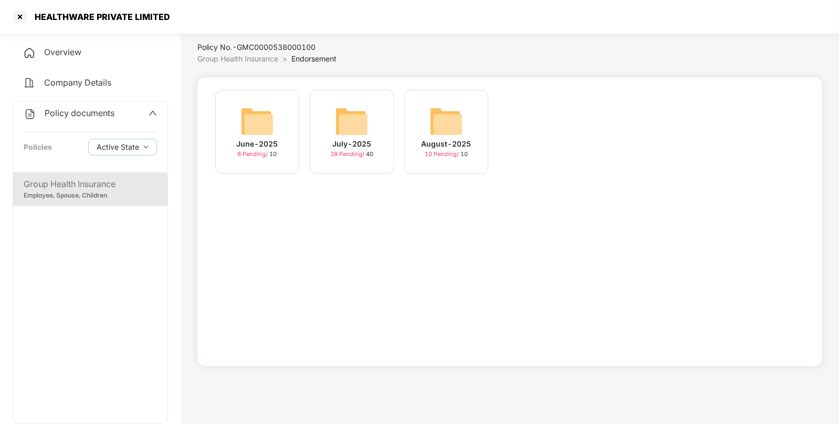
click at [443, 120] on img at bounding box center [446, 121] width 34 height 34
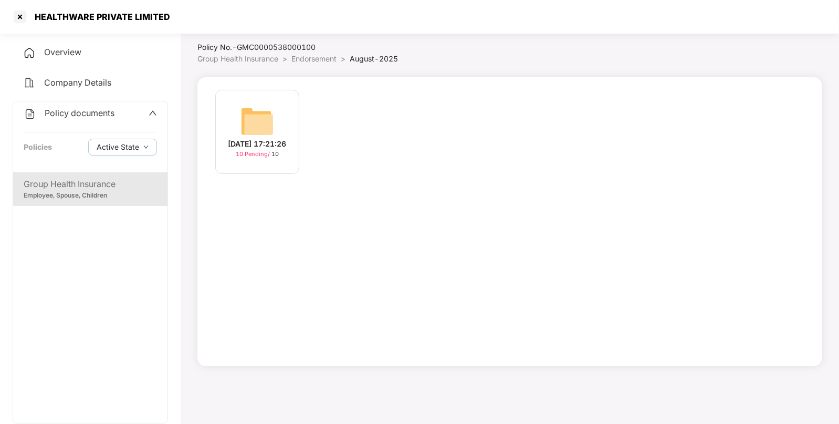
click at [247, 140] on div "[DATE] 17:21:26" at bounding box center [257, 144] width 58 height 12
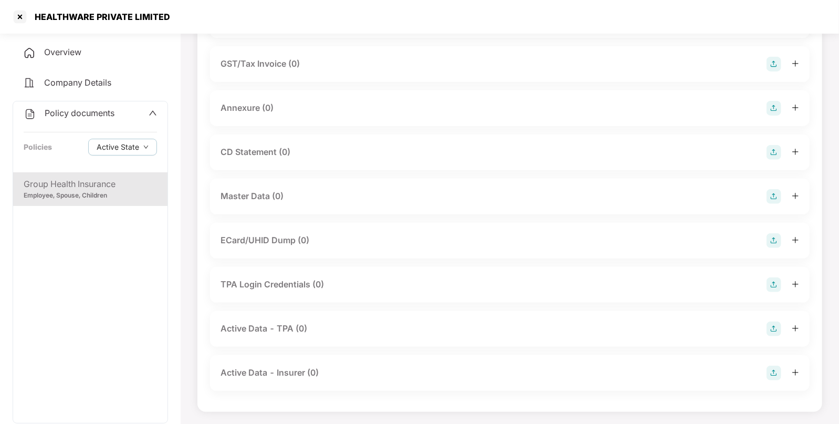
scroll to position [0, 0]
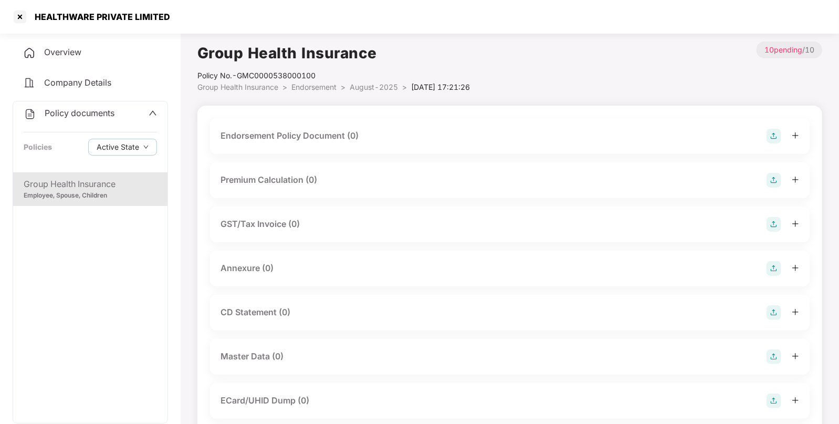
click at [769, 136] on img at bounding box center [773, 136] width 15 height 15
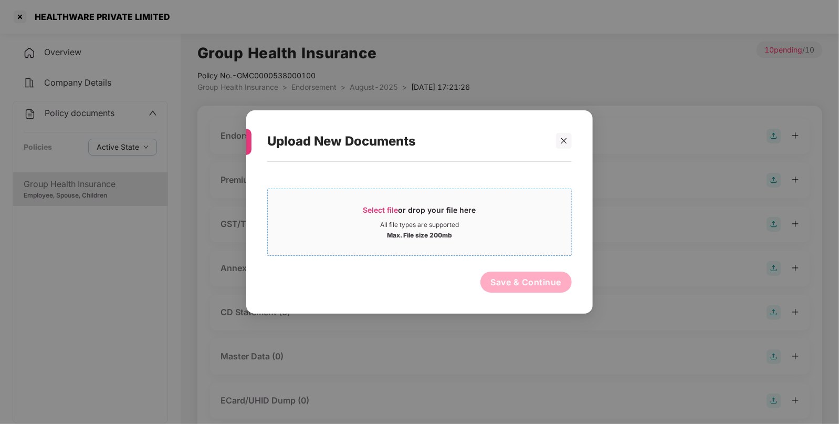
click at [406, 206] on div "Select file or drop your file here" at bounding box center [419, 213] width 113 height 16
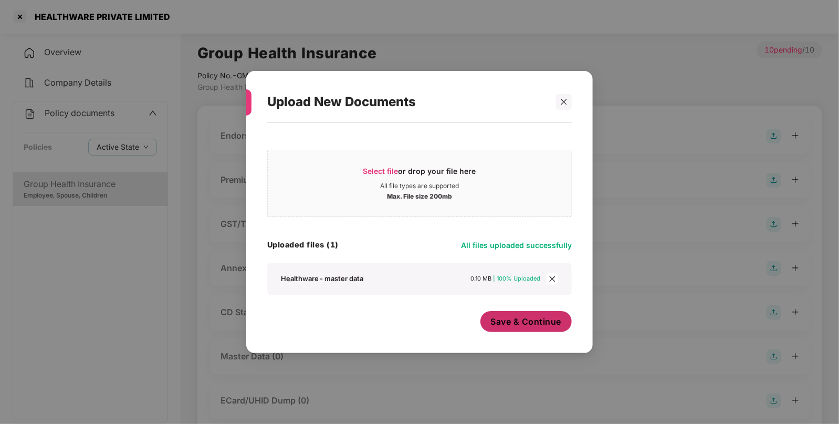
click at [526, 325] on span "Save & Continue" at bounding box center [526, 322] width 71 height 12
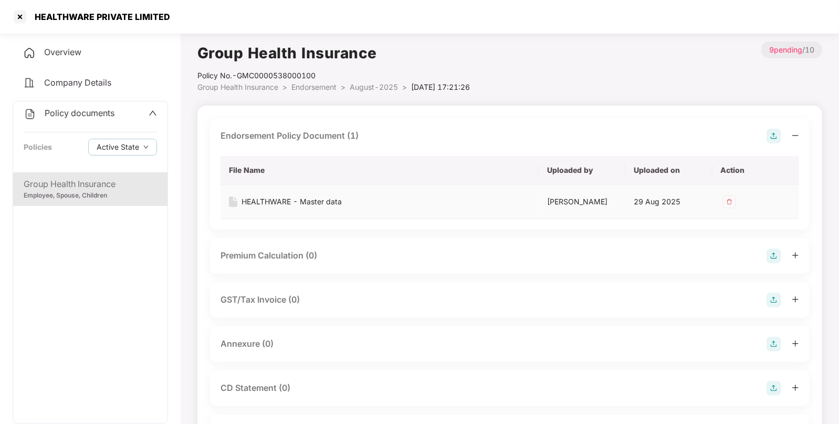
click at [722, 204] on img at bounding box center [729, 201] width 17 height 17
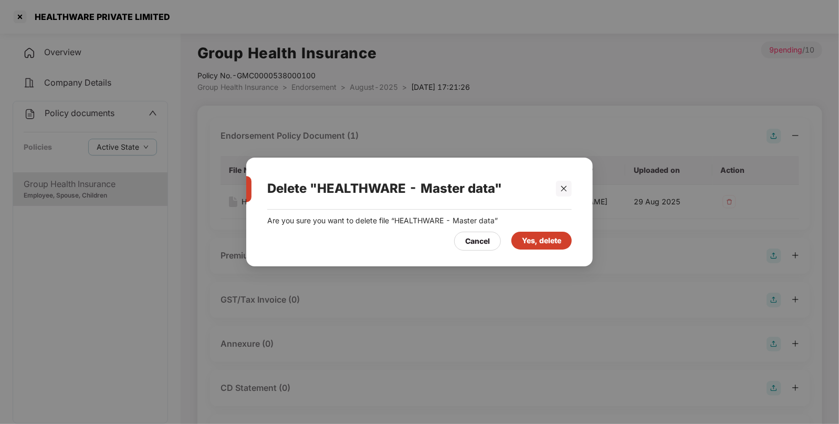
click at [535, 238] on div "Yes, delete" at bounding box center [541, 241] width 39 height 12
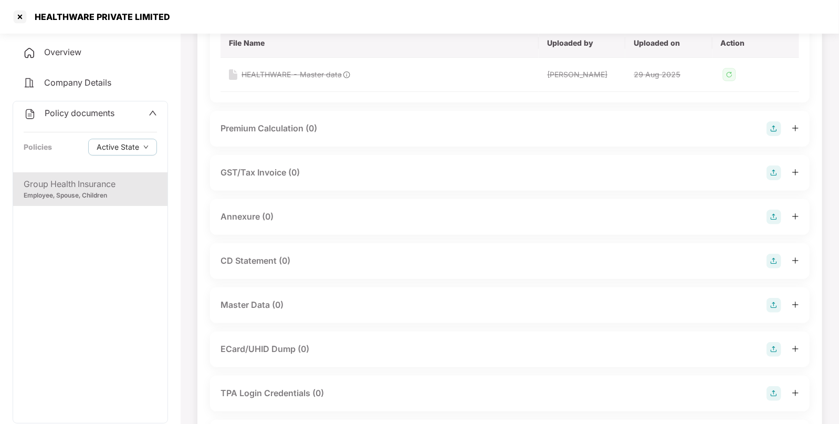
scroll to position [150, 0]
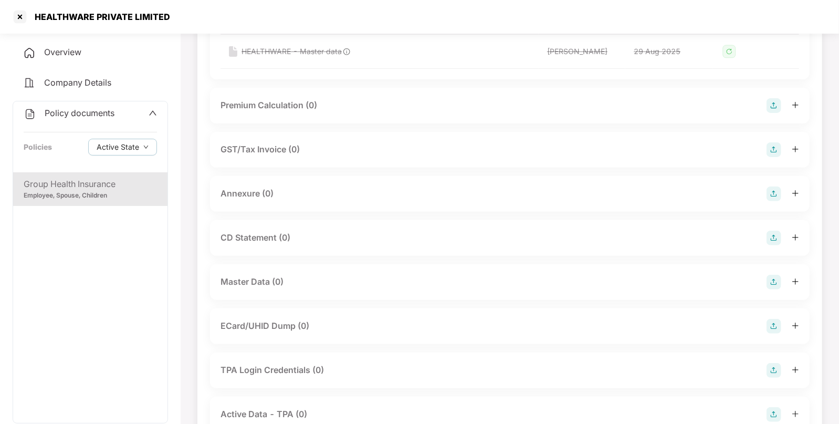
click at [768, 279] on img at bounding box center [773, 282] width 15 height 15
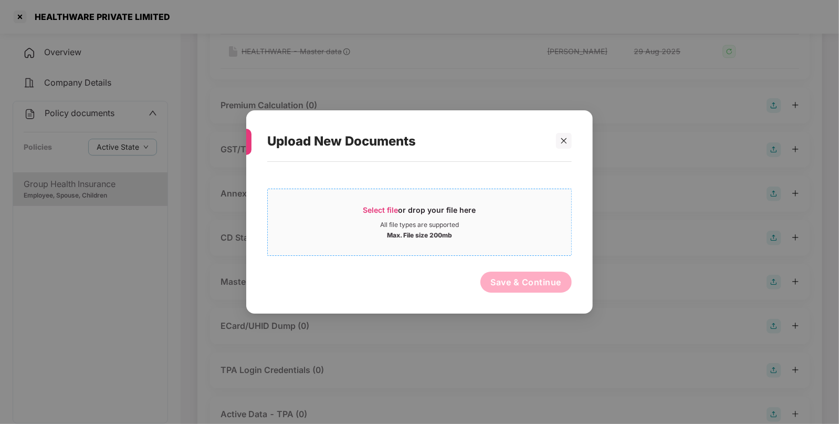
click at [383, 206] on span "Select file" at bounding box center [380, 209] width 35 height 9
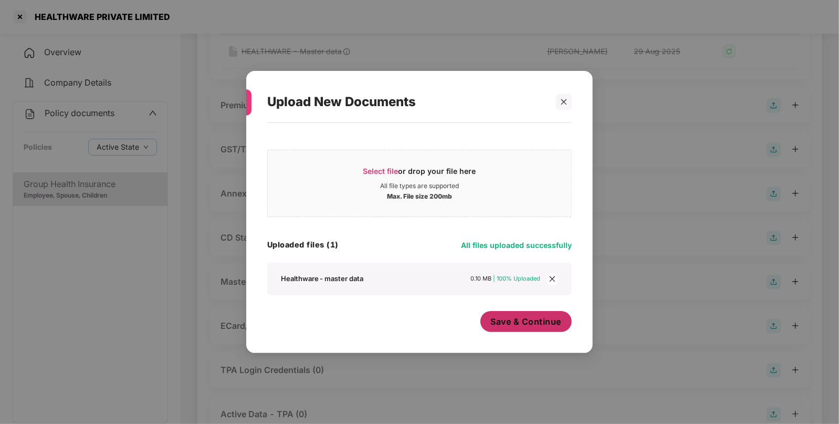
click at [528, 331] on button "Save & Continue" at bounding box center [526, 321] width 92 height 21
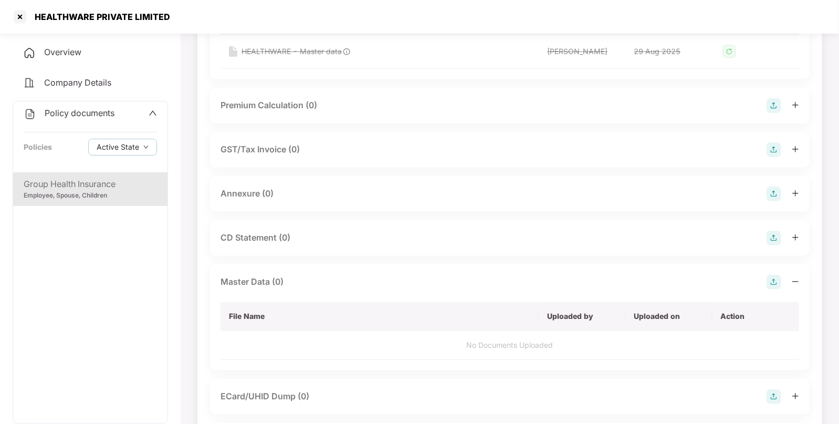
scroll to position [0, 0]
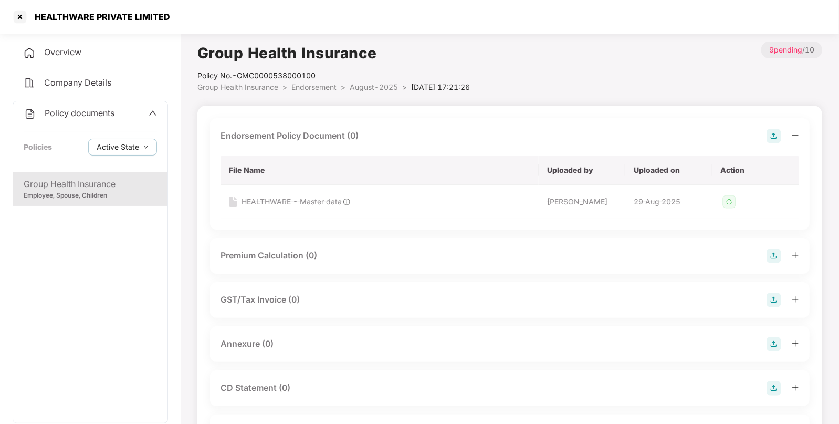
click at [781, 135] on img at bounding box center [773, 136] width 15 height 15
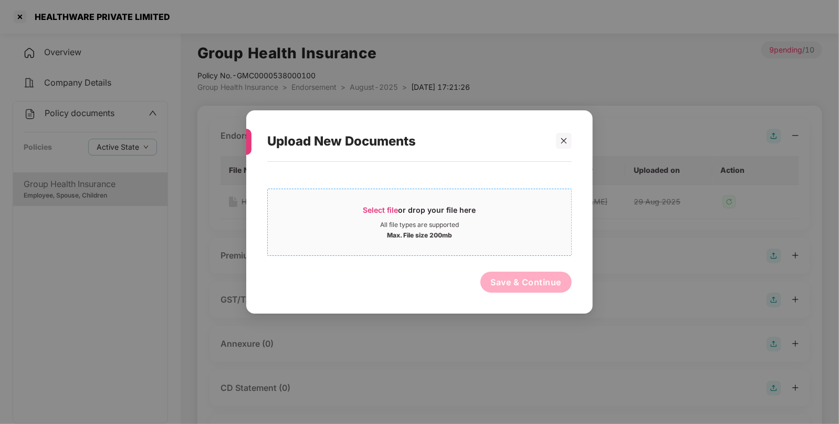
click at [396, 205] on span "Select file" at bounding box center [380, 209] width 35 height 9
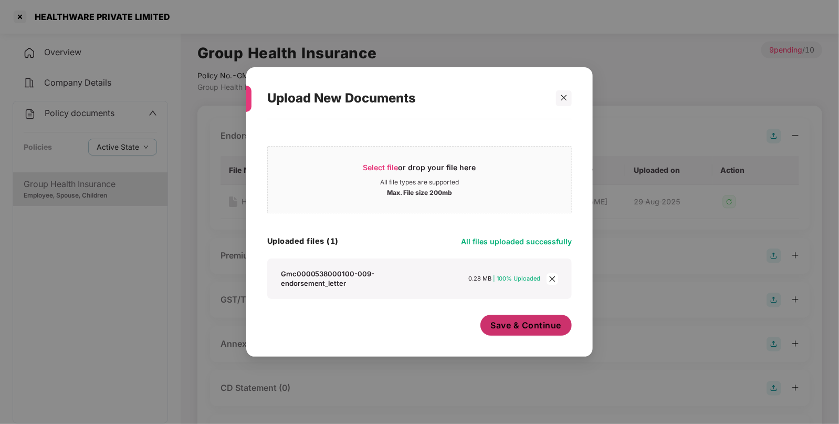
click at [530, 330] on span "Save & Continue" at bounding box center [526, 325] width 71 height 12
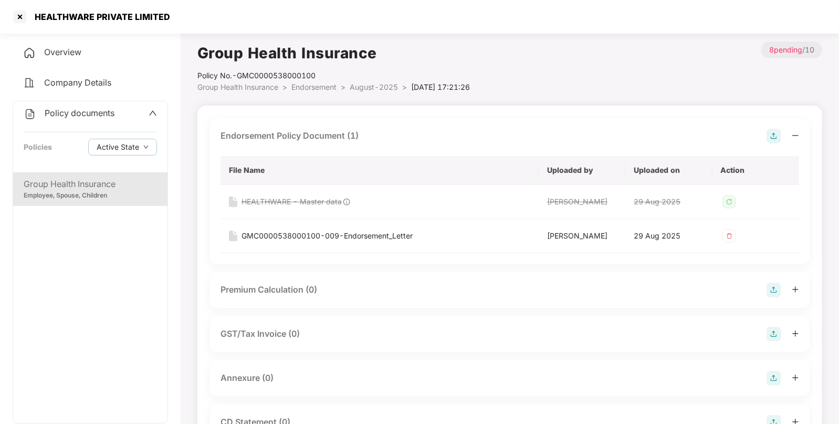
click at [316, 89] on span "Endorsement" at bounding box center [313, 86] width 45 height 9
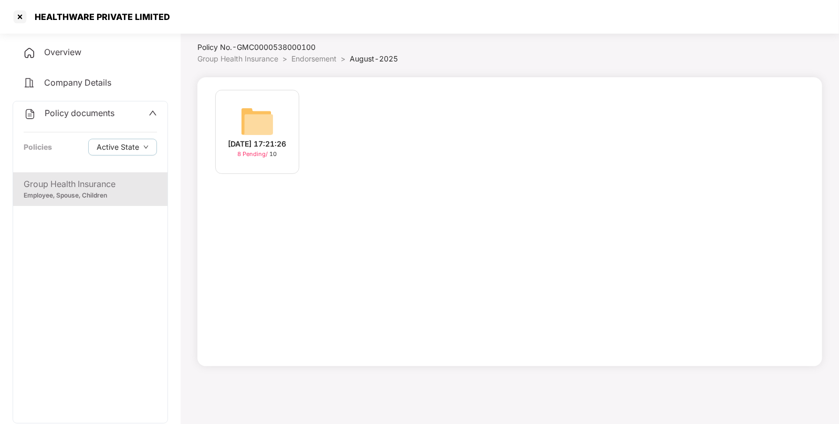
click at [308, 60] on span "Endorsement" at bounding box center [313, 58] width 45 height 9
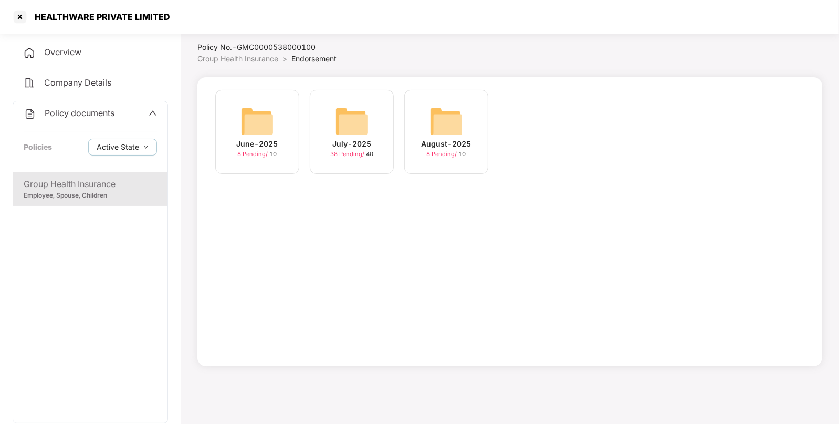
click at [356, 122] on img at bounding box center [352, 121] width 34 height 34
click at [549, 121] on img at bounding box center [541, 121] width 34 height 34
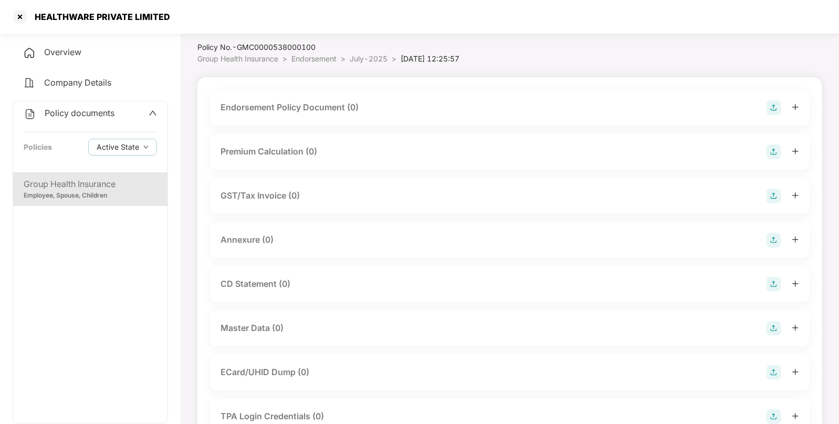
click at [766, 108] on div "Endorsement Policy Document (0)" at bounding box center [509, 107] width 579 height 15
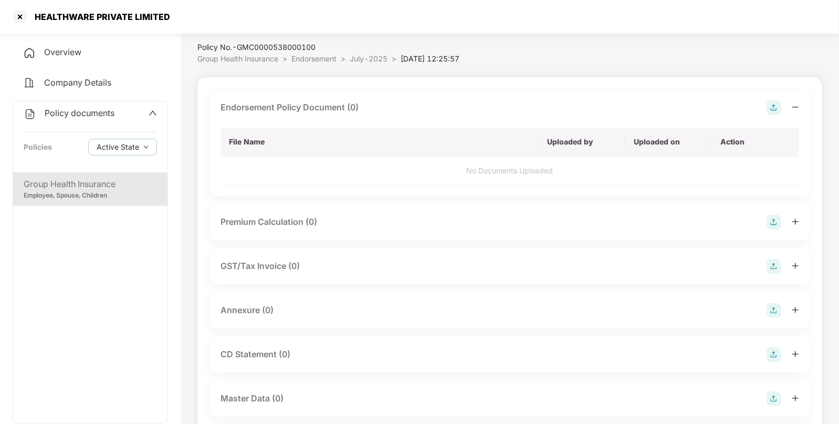
click at [774, 103] on img at bounding box center [773, 107] width 15 height 15
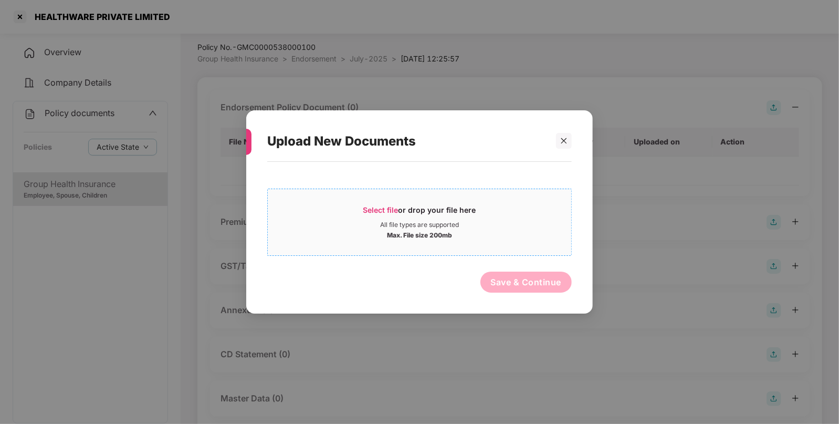
click at [398, 210] on span "Select file" at bounding box center [380, 209] width 35 height 9
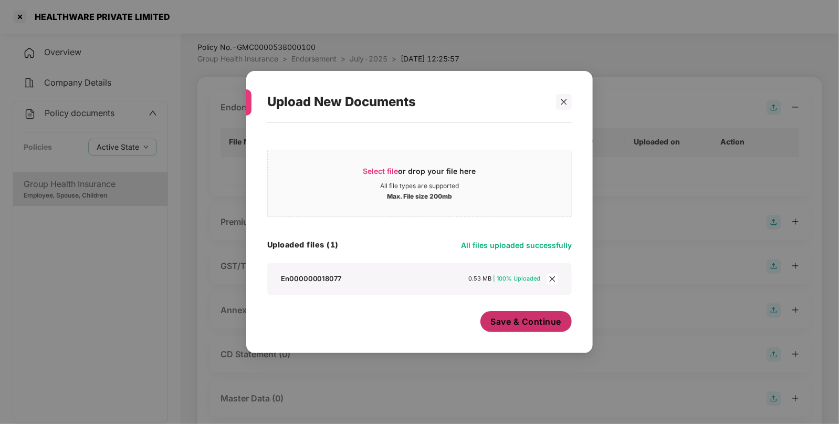
click at [498, 331] on button "Save & Continue" at bounding box center [526, 321] width 92 height 21
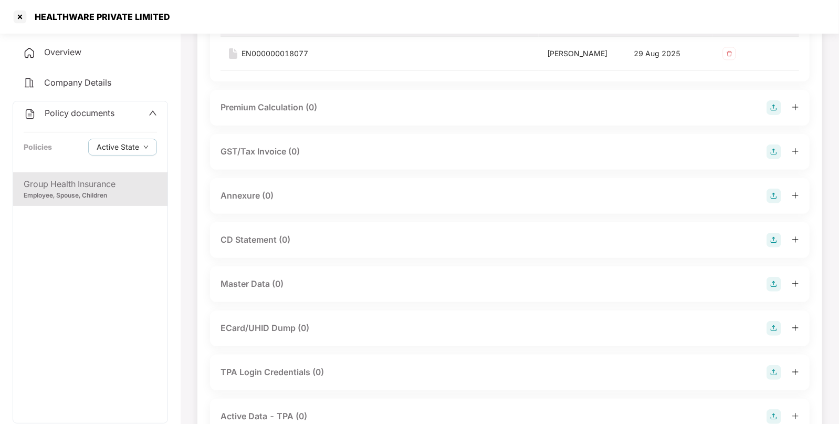
scroll to position [150, 0]
click at [772, 282] on img at bounding box center [773, 282] width 15 height 15
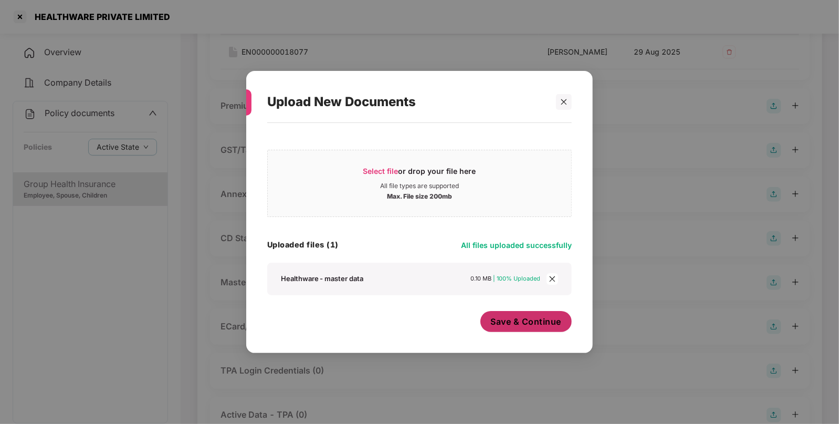
click at [530, 321] on span "Save & Continue" at bounding box center [526, 322] width 71 height 12
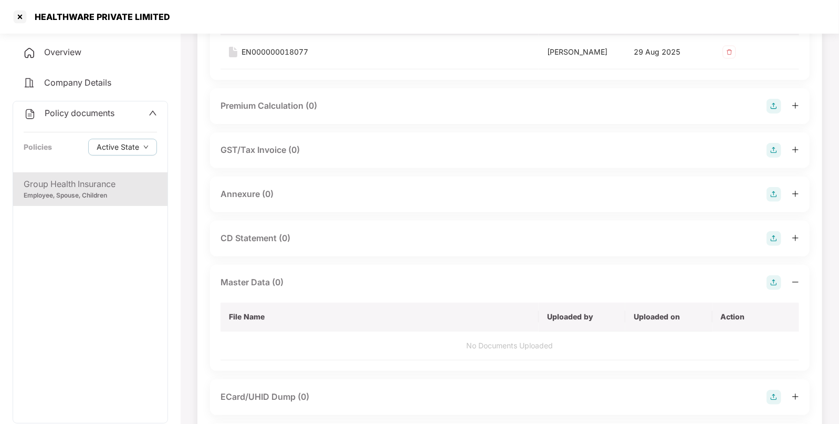
scroll to position [0, 0]
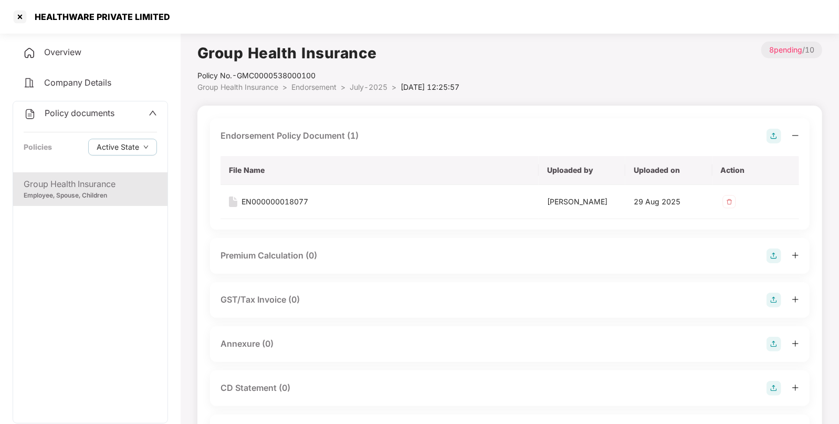
click at [319, 85] on span "Endorsement" at bounding box center [313, 86] width 45 height 9
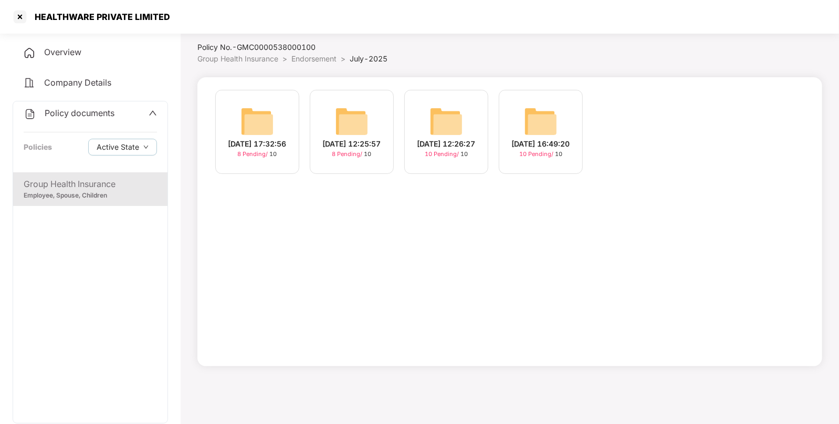
click at [436, 114] on img at bounding box center [446, 121] width 34 height 34
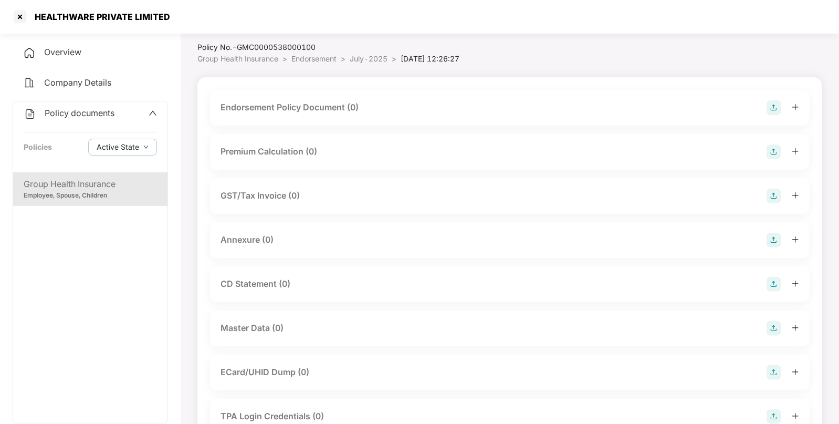
click at [769, 105] on img at bounding box center [773, 107] width 15 height 15
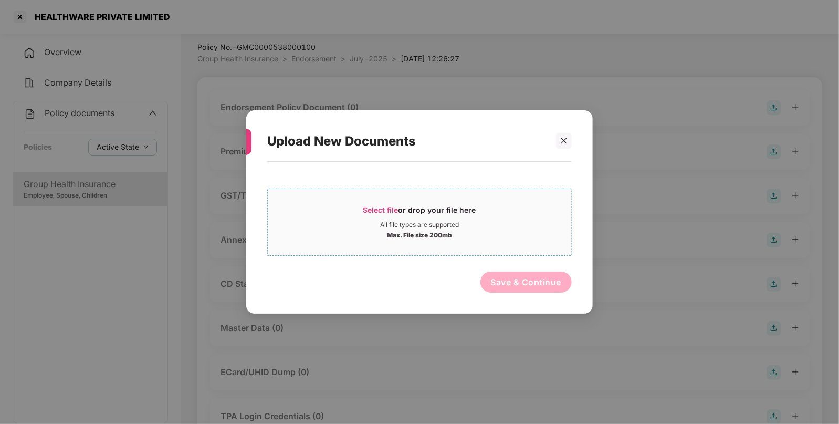
click at [398, 202] on span "Select file or drop your file here All file types are supported Max. File size …" at bounding box center [419, 222] width 303 height 50
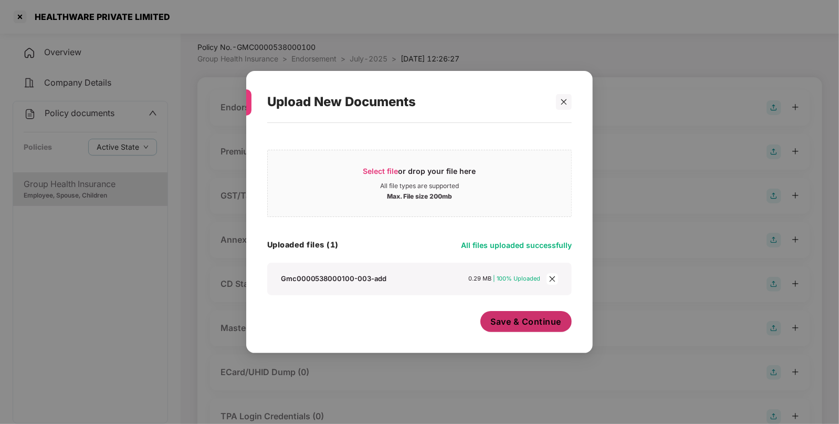
click at [509, 313] on button "Save & Continue" at bounding box center [526, 321] width 92 height 21
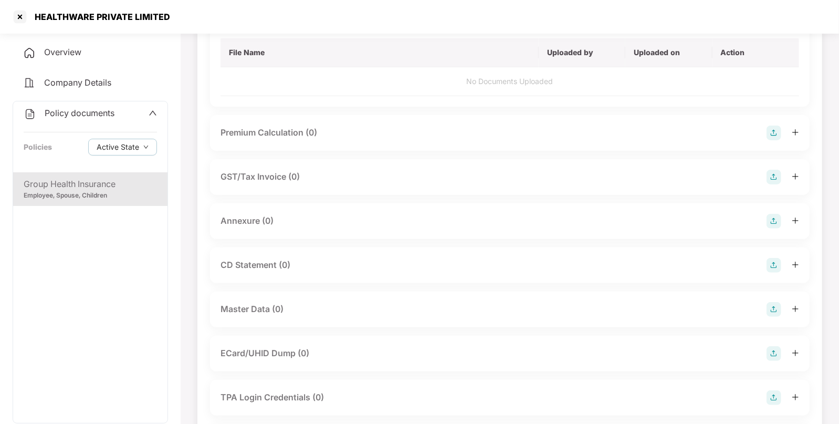
scroll to position [119, 0]
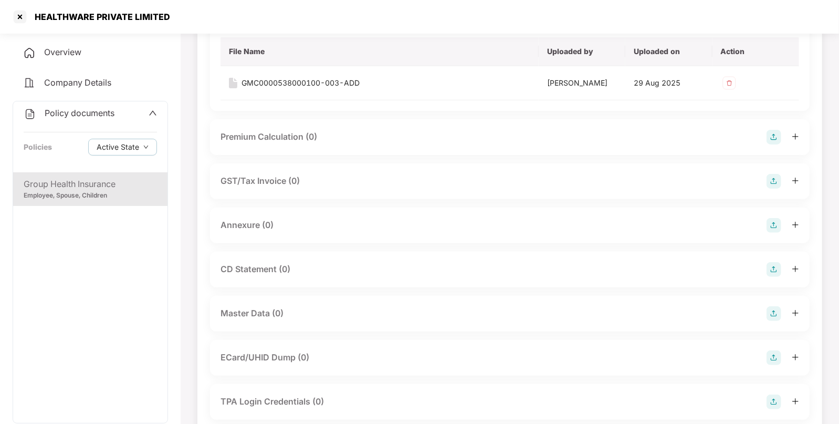
click at [773, 313] on img at bounding box center [773, 313] width 15 height 15
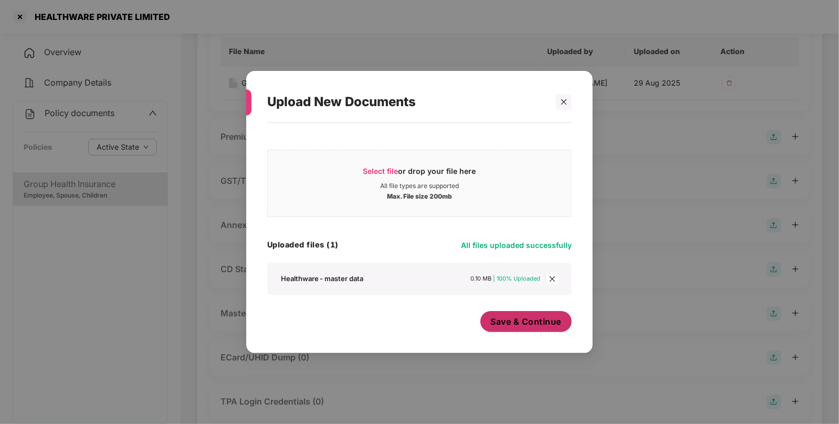
click at [513, 314] on button "Save & Continue" at bounding box center [526, 321] width 92 height 21
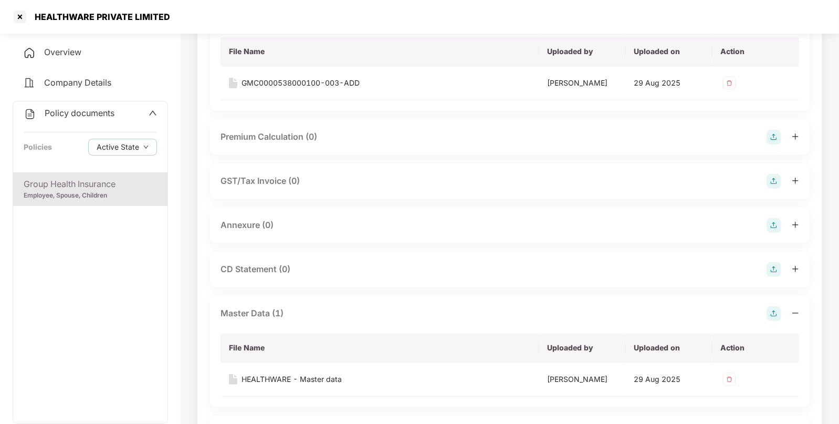
scroll to position [0, 0]
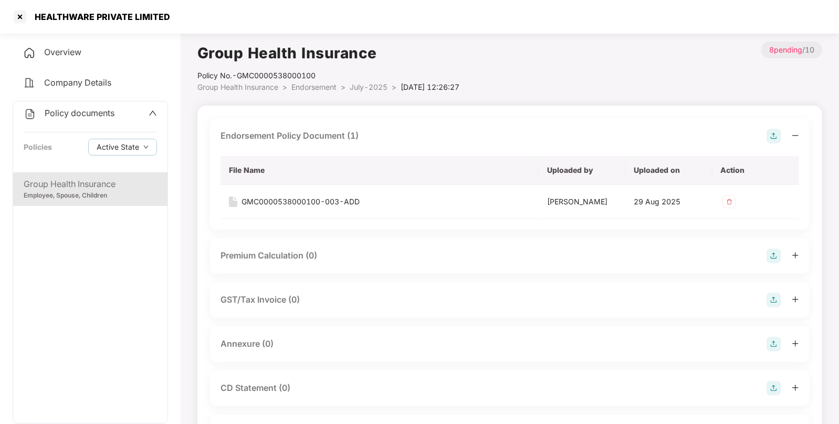
click at [309, 90] on span "Endorsement" at bounding box center [313, 86] width 45 height 9
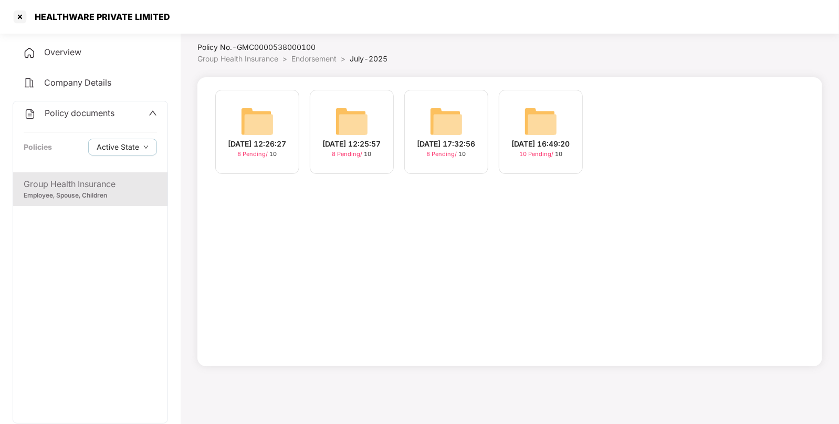
click at [514, 121] on div "[DATE] 16:49:20 10 Pending / 10" at bounding box center [541, 132] width 84 height 84
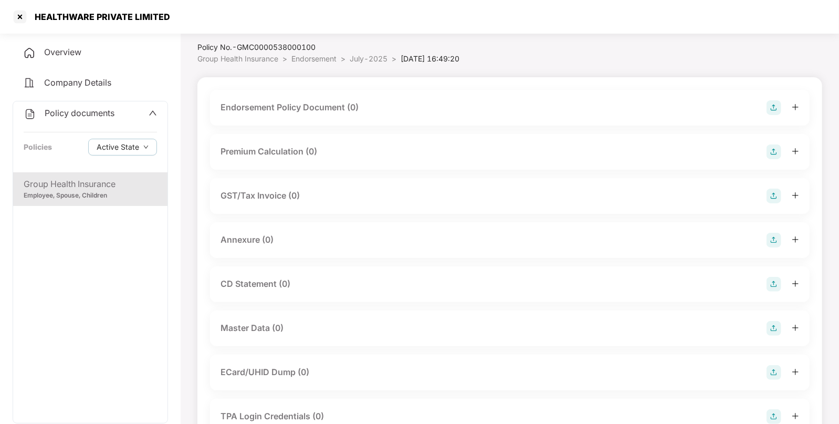
click at [774, 110] on img at bounding box center [773, 107] width 15 height 15
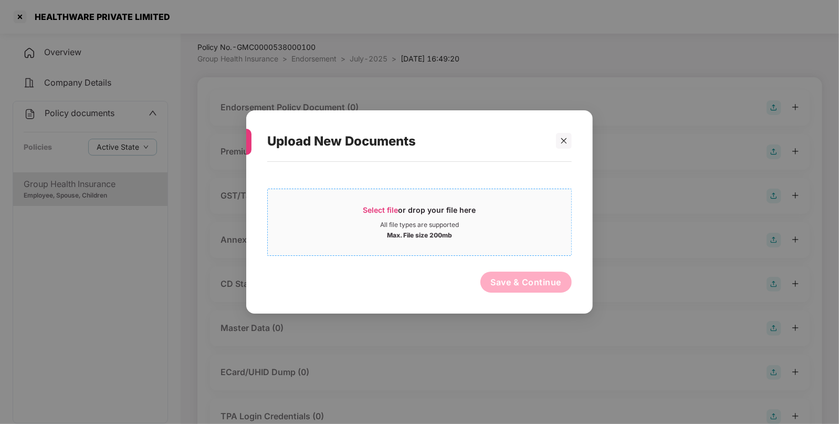
click at [376, 212] on span "Select file" at bounding box center [380, 209] width 35 height 9
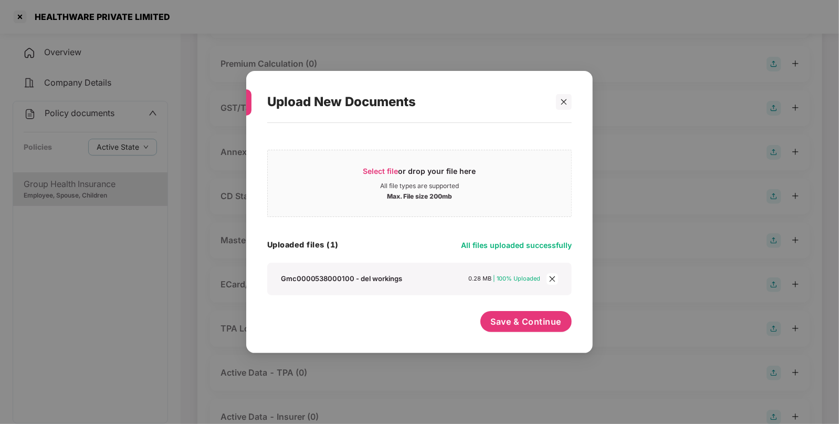
scroll to position [117, 0]
click at [548, 331] on button "Save & Continue" at bounding box center [526, 321] width 92 height 21
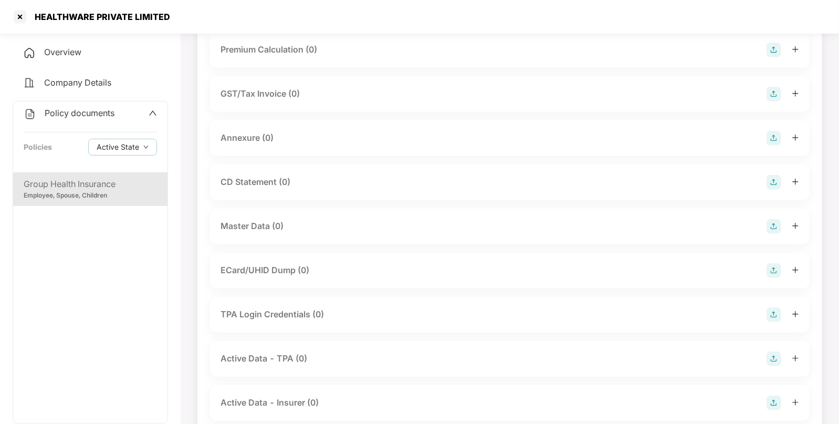
scroll to position [209, 0]
click at [770, 218] on img at bounding box center [773, 222] width 15 height 15
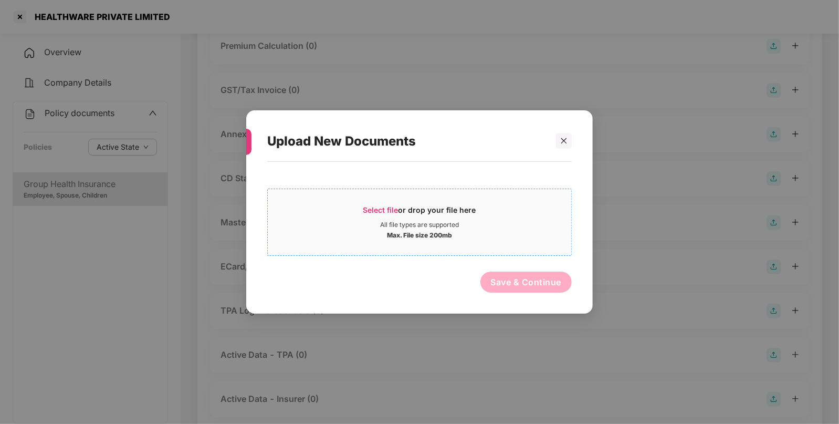
click at [367, 223] on div "All file types are supported" at bounding box center [419, 224] width 303 height 8
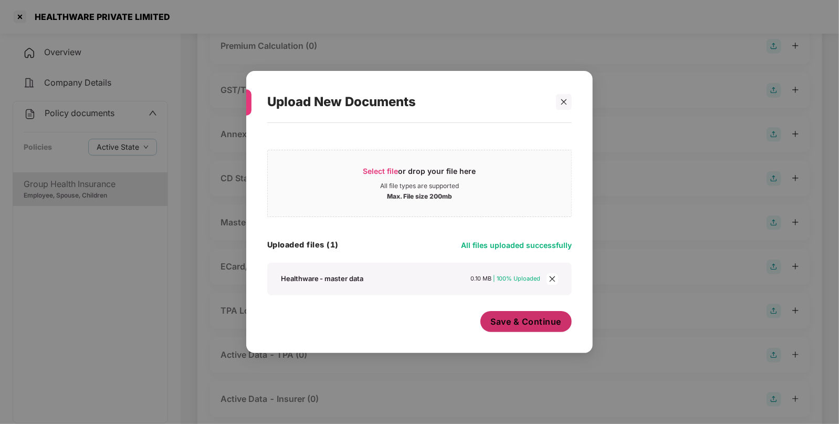
click at [541, 320] on span "Save & Continue" at bounding box center [526, 322] width 71 height 12
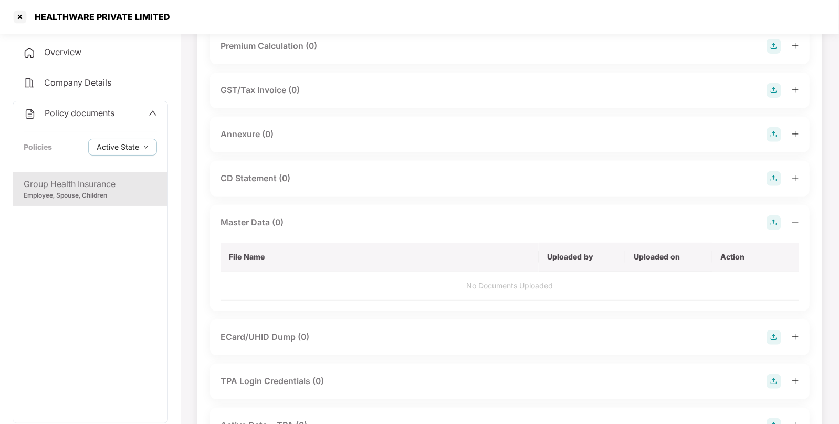
scroll to position [0, 0]
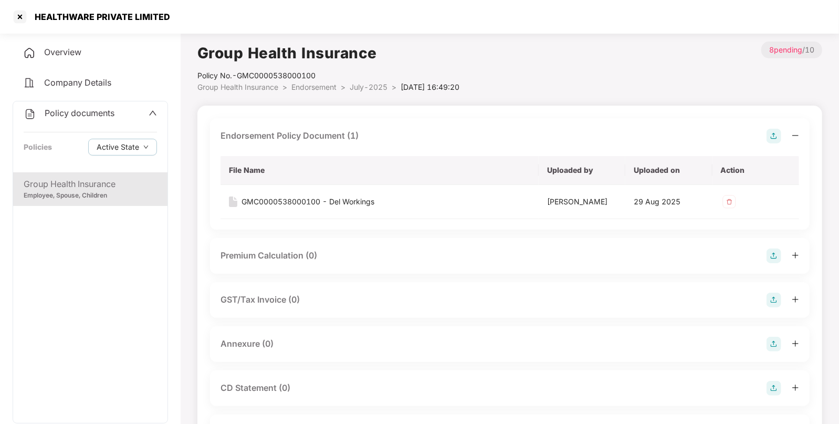
click at [298, 84] on span "Endorsement" at bounding box center [313, 86] width 45 height 9
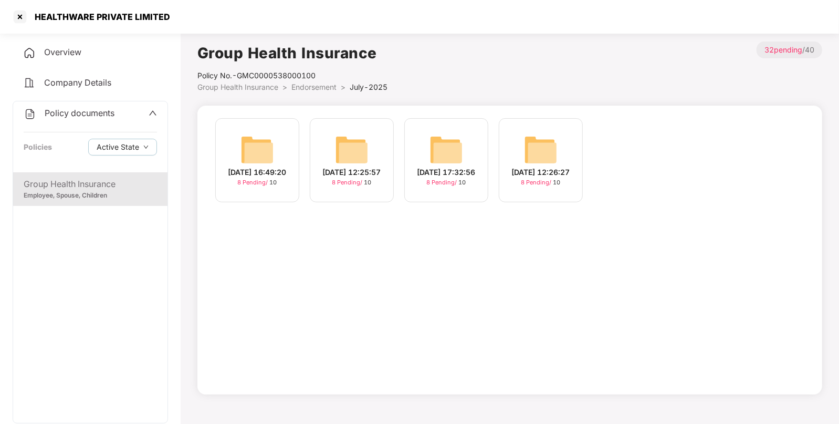
scroll to position [28, 0]
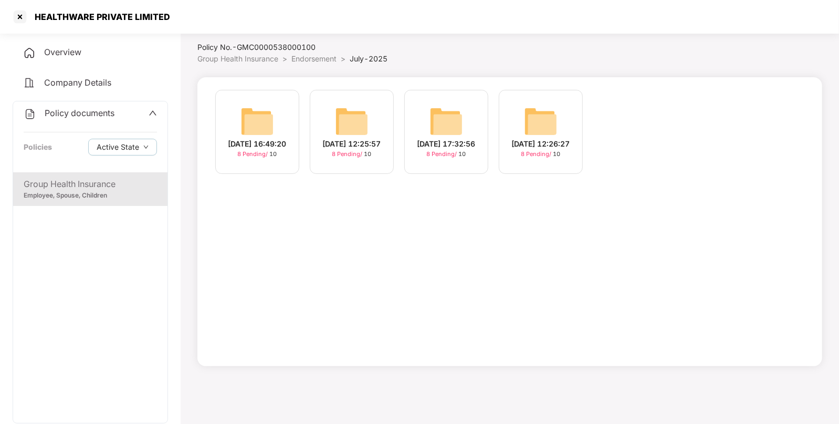
click at [246, 59] on span "Group Health Insurance" at bounding box center [237, 58] width 81 height 9
click at [18, 13] on div at bounding box center [20, 16] width 17 height 17
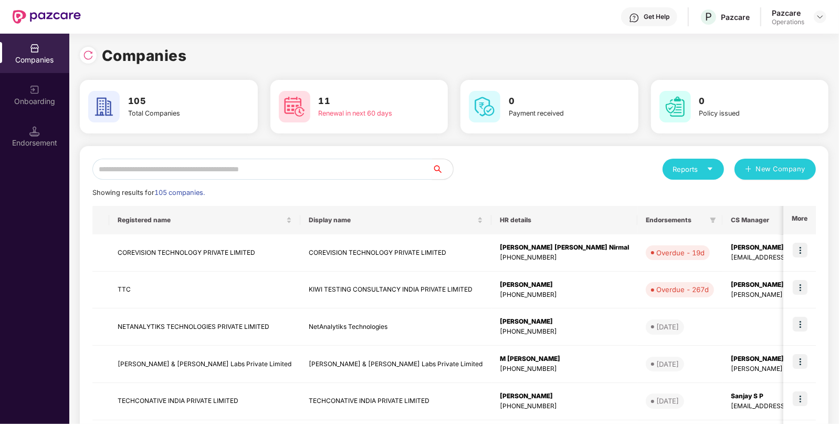
paste input "********"
click at [207, 163] on input "text" at bounding box center [262, 169] width 340 height 21
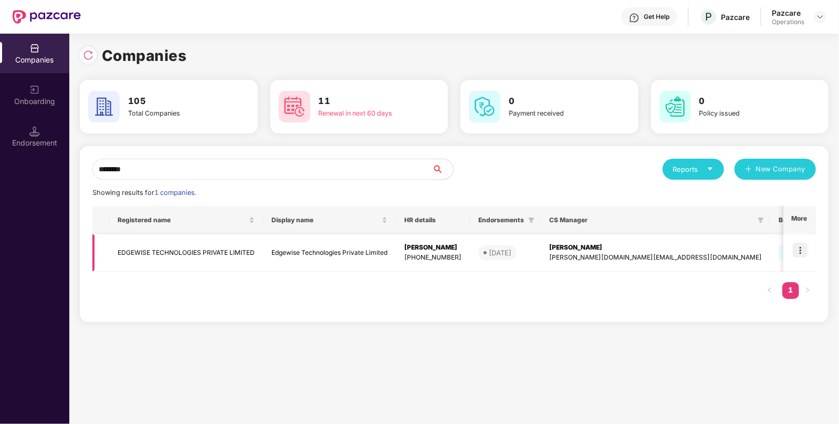
type input "********"
click at [798, 249] on img at bounding box center [800, 250] width 15 height 15
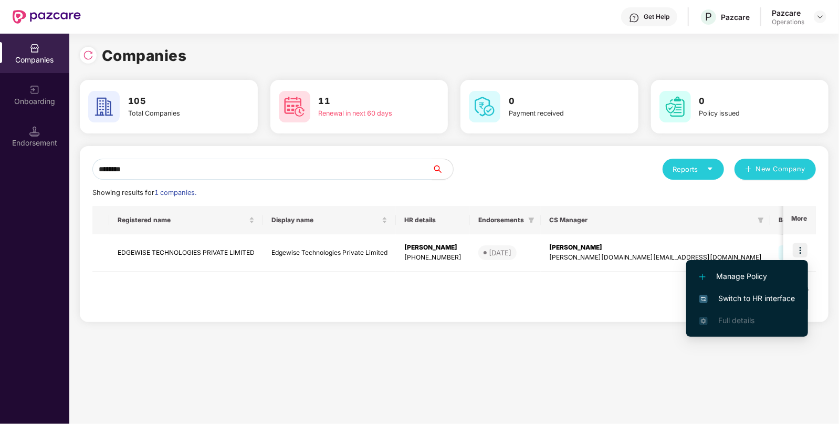
click at [742, 297] on span "Switch to HR interface" at bounding box center [747, 298] width 96 height 12
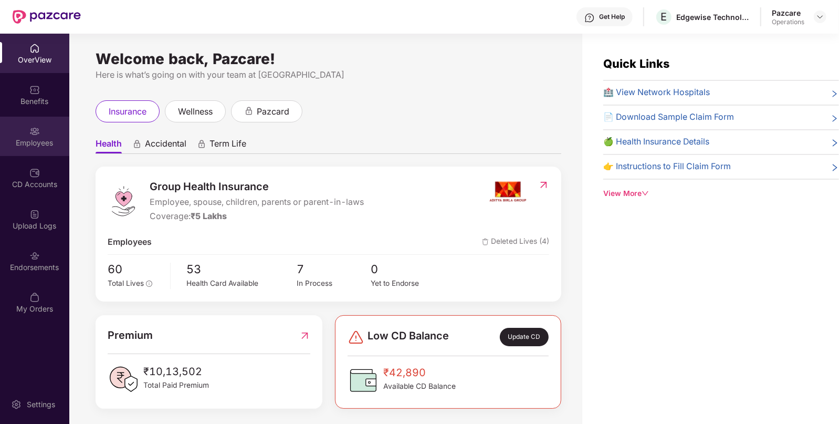
click at [45, 136] on div "Employees" at bounding box center [34, 136] width 69 height 39
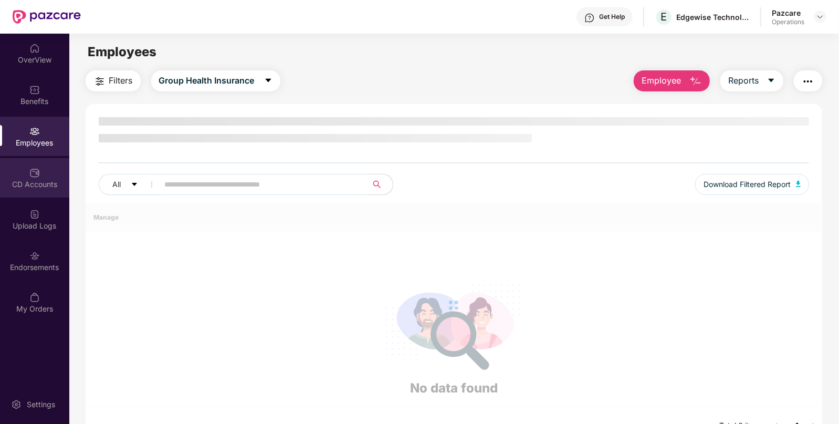
click at [47, 174] on div "CD Accounts" at bounding box center [34, 177] width 69 height 39
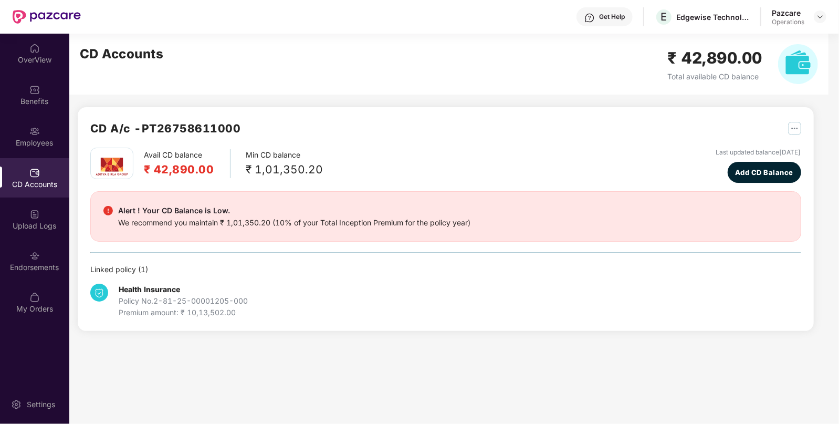
click at [38, 190] on div "CD Accounts" at bounding box center [34, 177] width 69 height 39
click at [825, 15] on div at bounding box center [820, 16] width 13 height 13
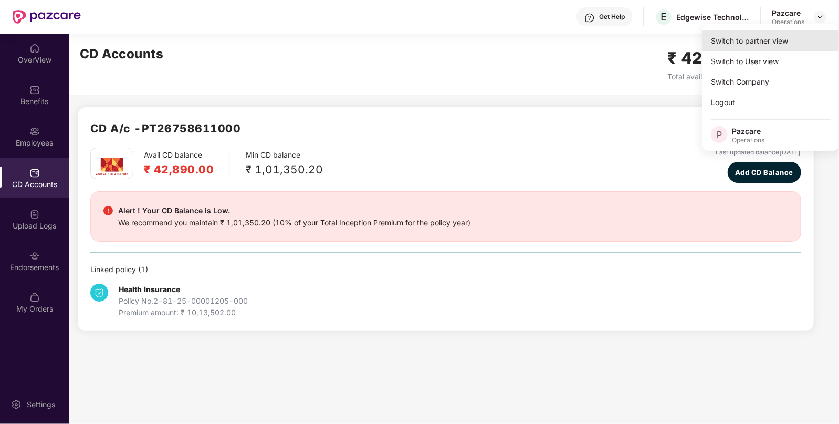
click at [759, 32] on div "Switch to partner view" at bounding box center [770, 40] width 136 height 20
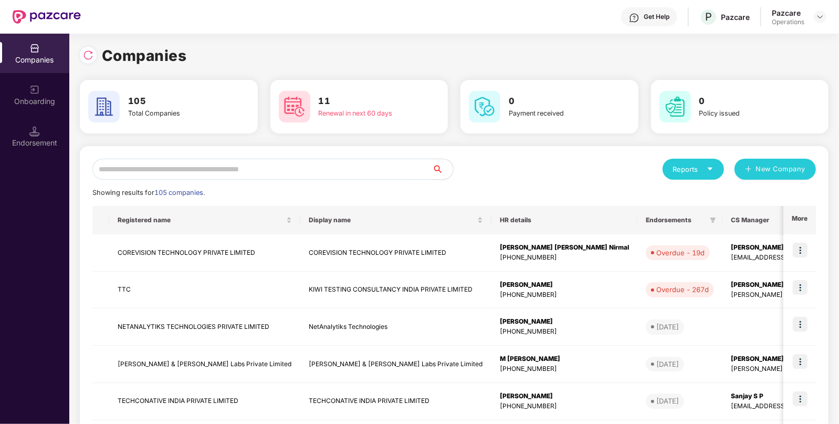
click at [278, 154] on div "Reports New Company Showing results for 105 companies. Registered name Display …" at bounding box center [454, 401] width 749 height 510
click at [240, 163] on input "text" at bounding box center [262, 169] width 340 height 21
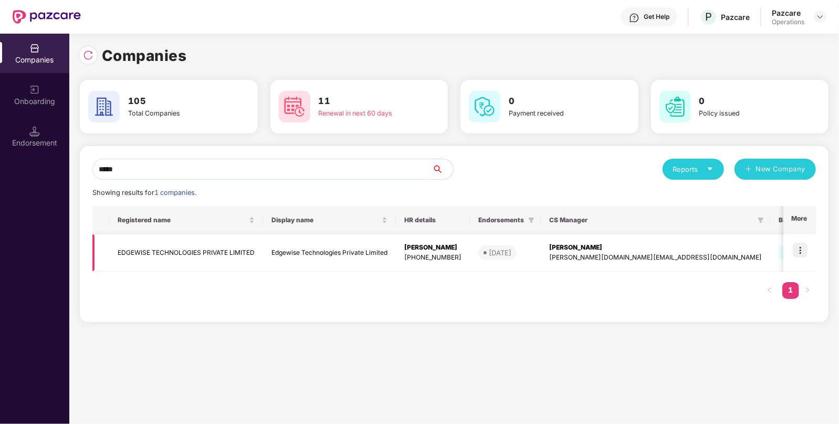
type input "*****"
click at [207, 254] on td "EDGEWISE TECHNOLOGIES PRIVATE LIMITED" at bounding box center [186, 252] width 154 height 37
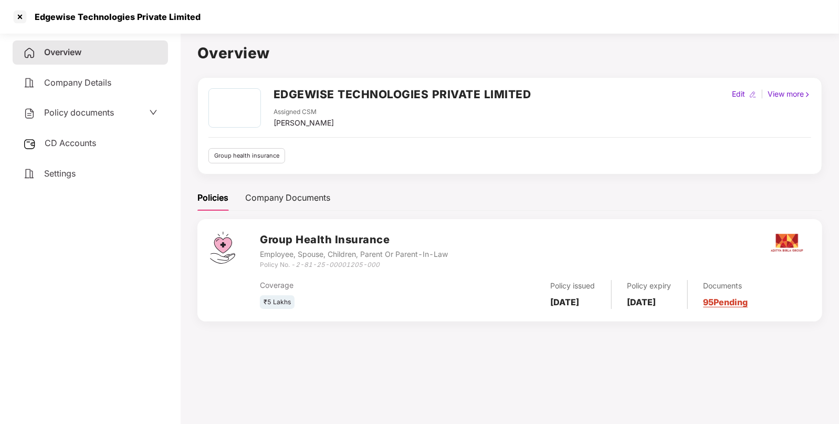
click at [68, 145] on span "CD Accounts" at bounding box center [70, 143] width 51 height 10
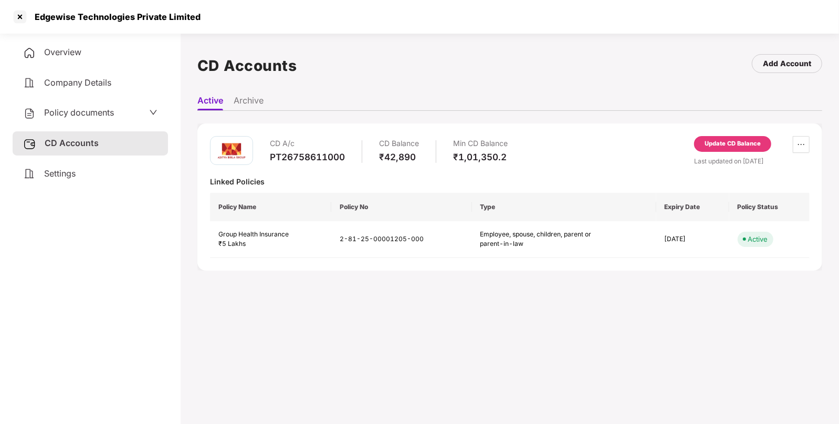
click at [100, 114] on span "Policy documents" at bounding box center [79, 112] width 70 height 10
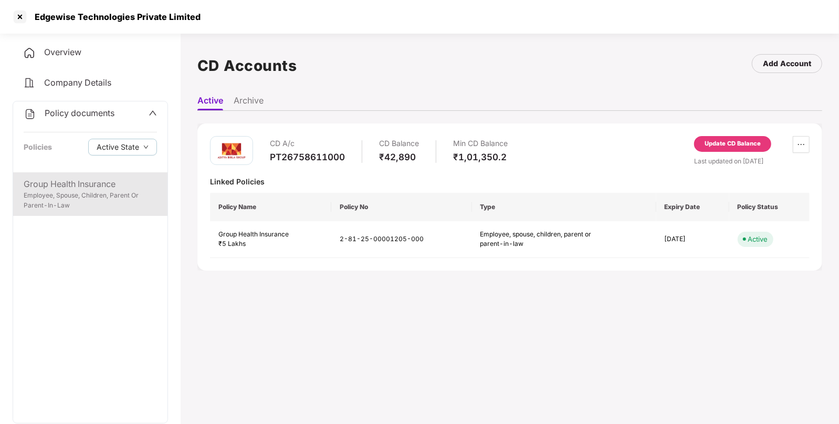
click at [115, 194] on div "Employee, Spouse, Children, Parent Or Parent-In-Law" at bounding box center [90, 201] width 133 height 20
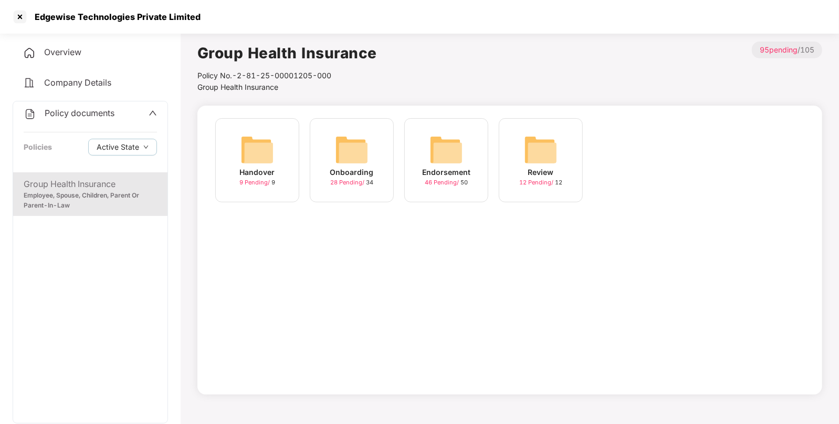
click at [459, 148] on img at bounding box center [446, 150] width 34 height 34
click at [580, 160] on div "August-2025 10 Pending / 10" at bounding box center [541, 160] width 84 height 84
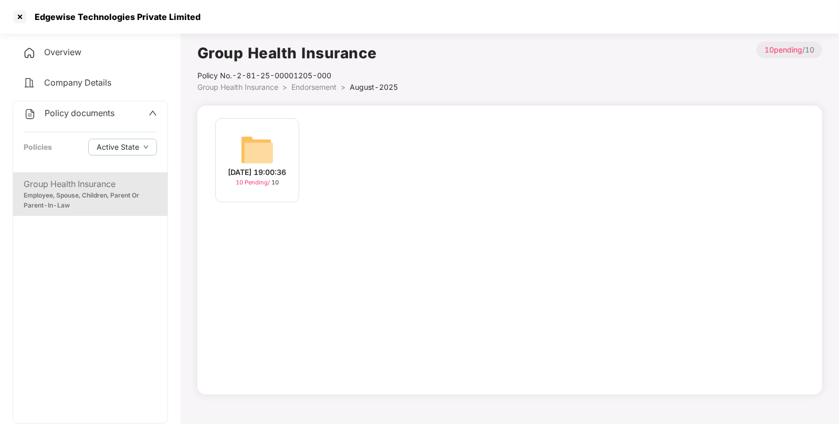
click at [255, 176] on div "[DATE] 19:00:36" at bounding box center [257, 172] width 58 height 12
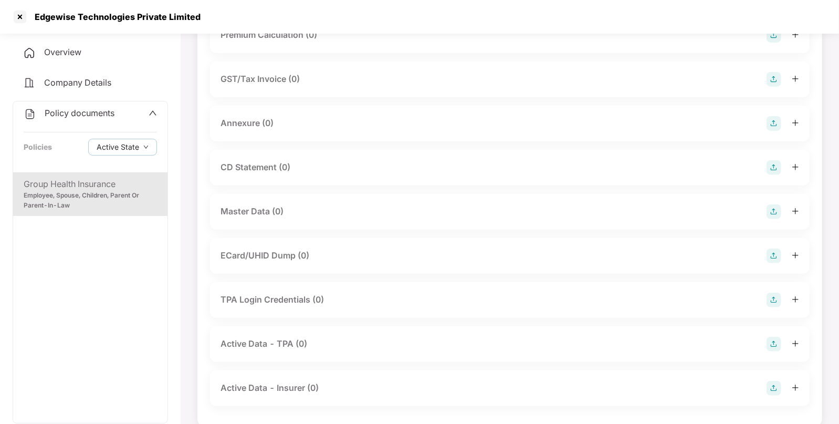
scroll to position [152, 0]
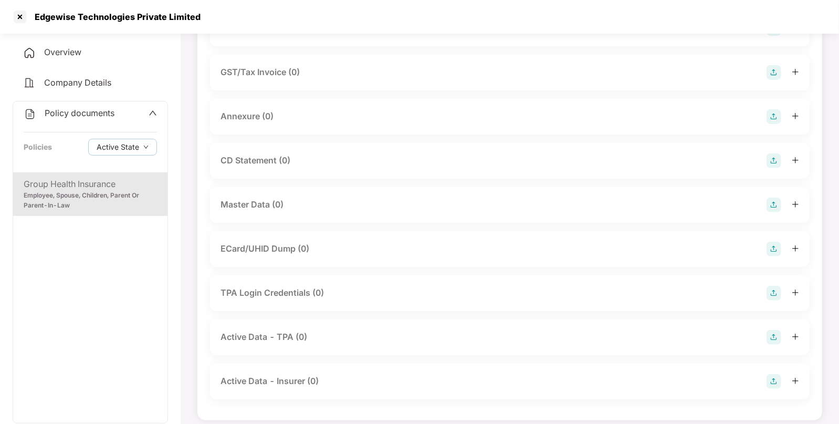
click at [766, 203] on img at bounding box center [773, 204] width 15 height 15
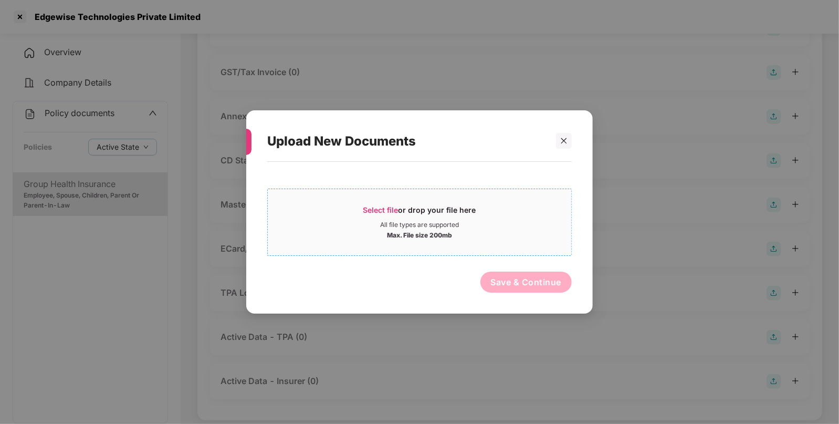
click at [406, 207] on div "Select file or drop your file here" at bounding box center [419, 213] width 113 height 16
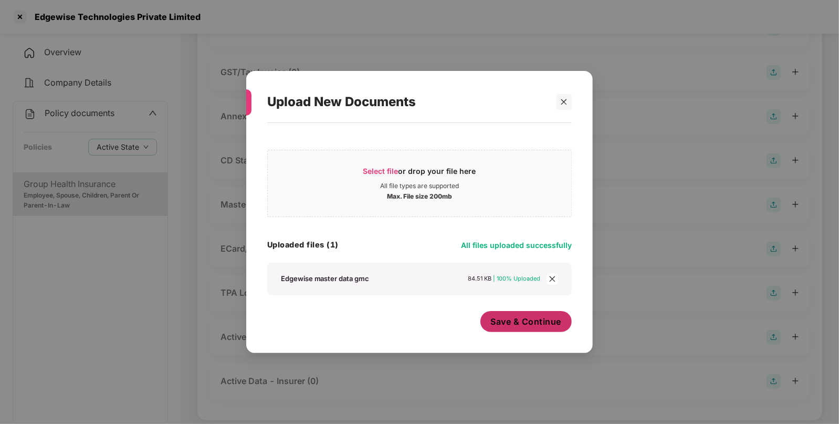
click at [522, 328] on button "Save & Continue" at bounding box center [526, 321] width 92 height 21
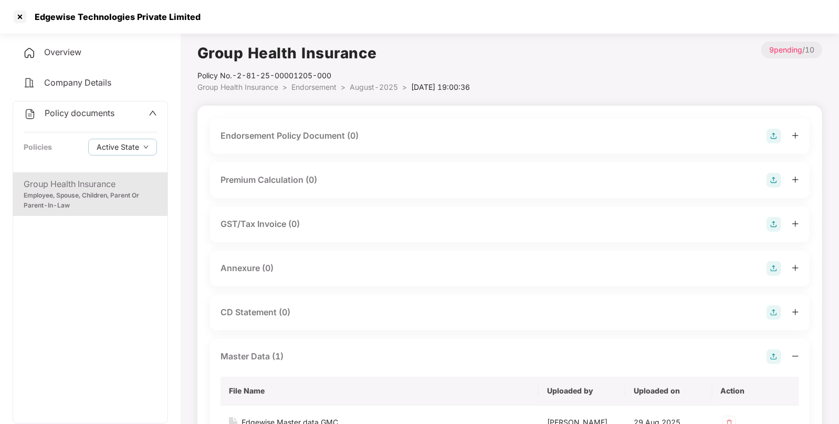
click at [777, 136] on img at bounding box center [773, 136] width 15 height 15
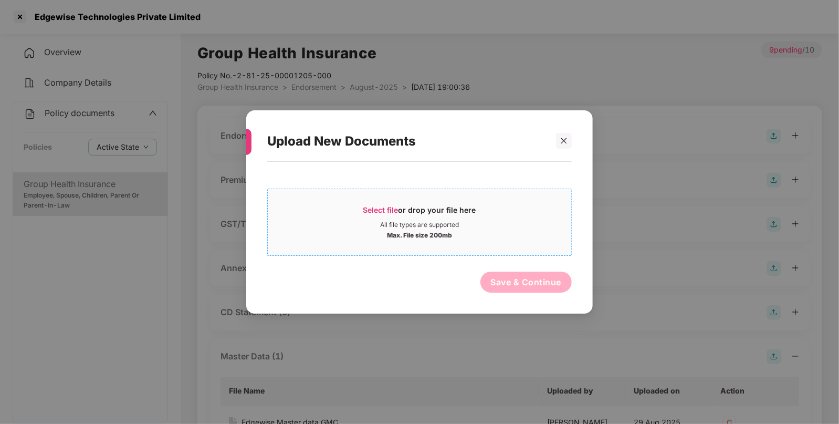
click at [372, 200] on span "Select file or drop your file here All file types are supported Max. File size …" at bounding box center [419, 222] width 303 height 50
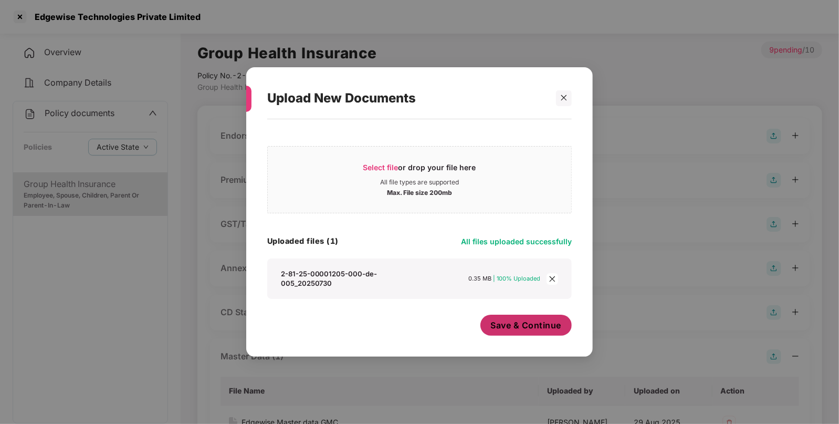
click at [530, 327] on span "Save & Continue" at bounding box center [526, 325] width 71 height 12
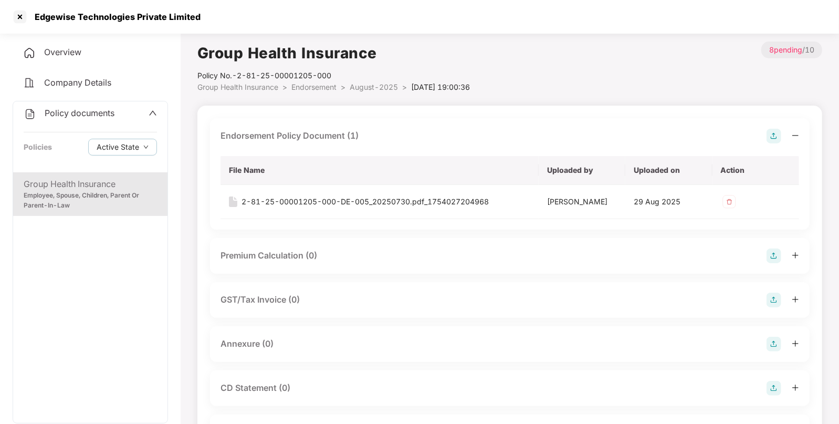
click at [316, 90] on span "Endorsement" at bounding box center [313, 86] width 45 height 9
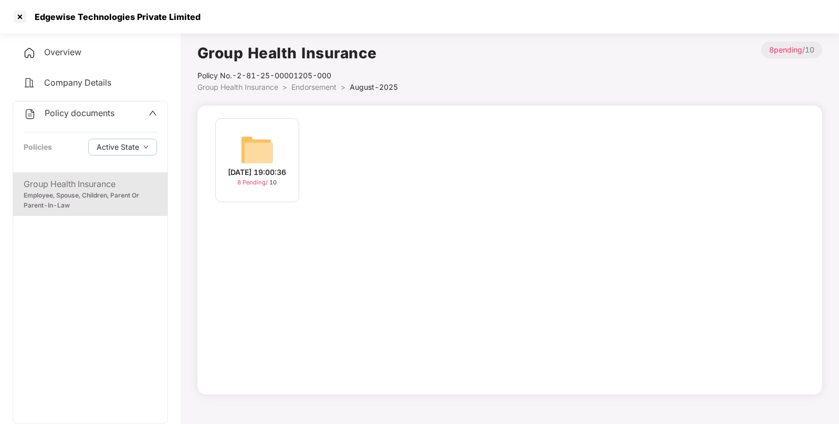
click at [314, 86] on span "Endorsement" at bounding box center [313, 86] width 45 height 9
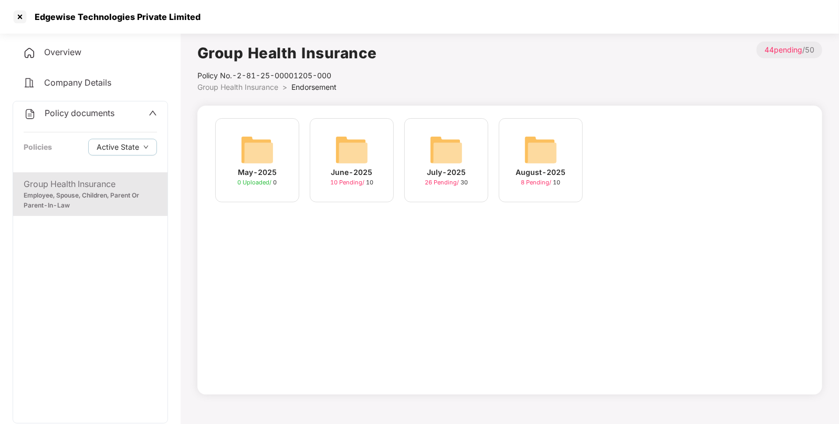
click at [454, 157] on img at bounding box center [446, 150] width 34 height 34
click at [454, 155] on img at bounding box center [446, 150] width 34 height 34
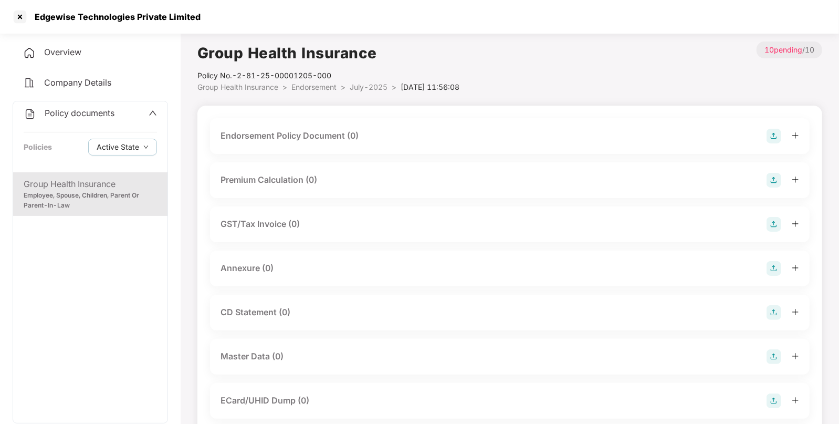
click at [777, 140] on img at bounding box center [773, 136] width 15 height 15
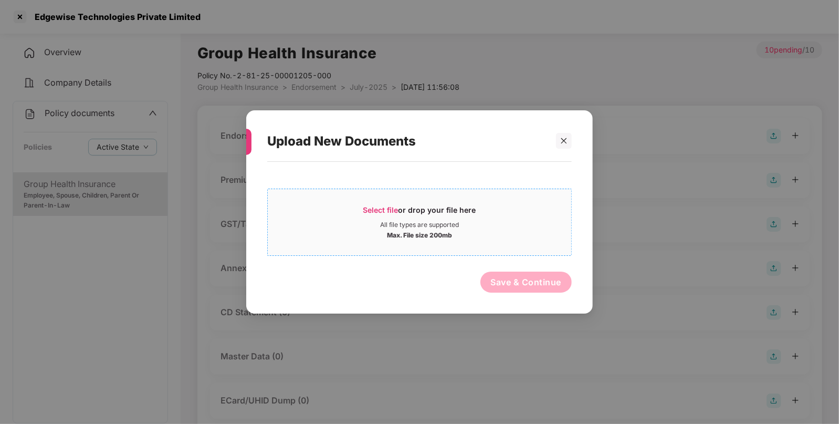
click at [377, 211] on span "Select file" at bounding box center [380, 209] width 35 height 9
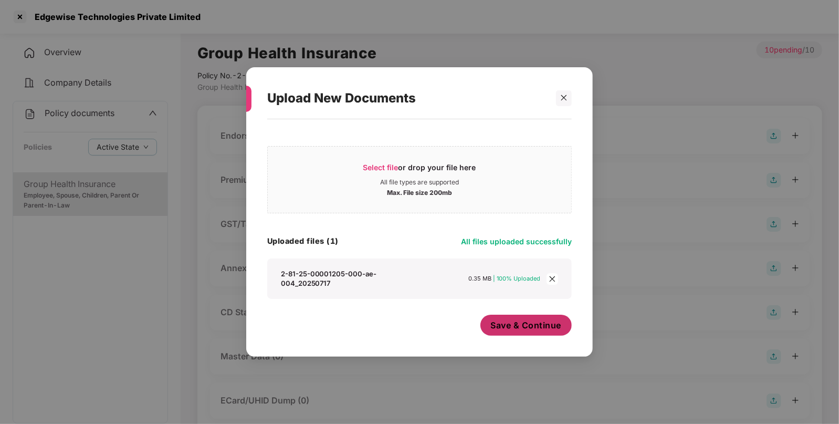
click at [524, 332] on button "Save & Continue" at bounding box center [526, 324] width 92 height 21
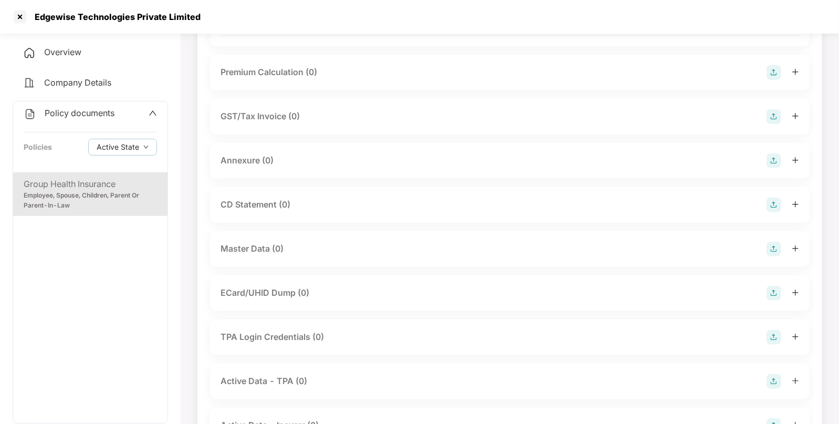
scroll to position [184, 0]
click at [372, 242] on div "Master Data (0)" at bounding box center [509, 248] width 579 height 15
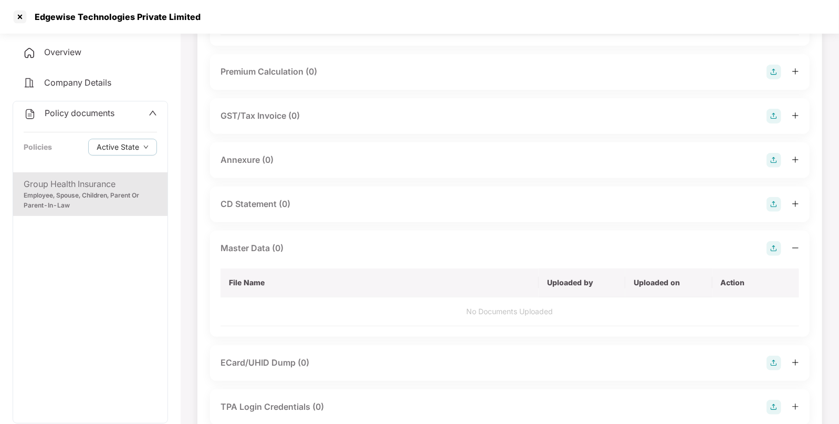
click at [776, 249] on img at bounding box center [773, 248] width 15 height 15
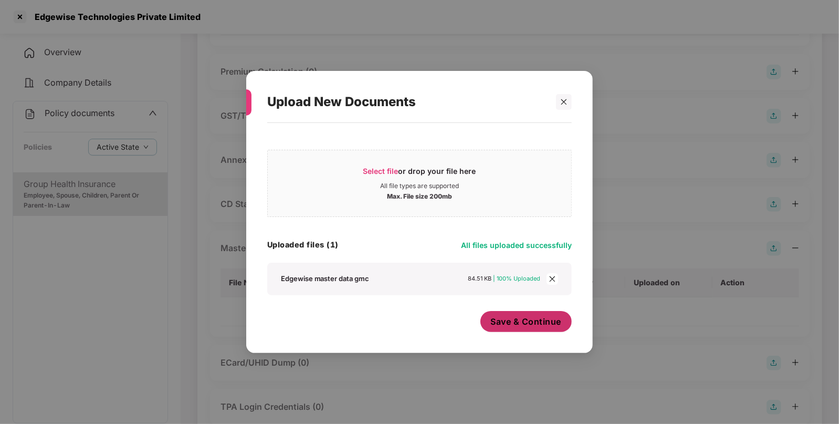
click at [529, 329] on button "Save & Continue" at bounding box center [526, 321] width 92 height 21
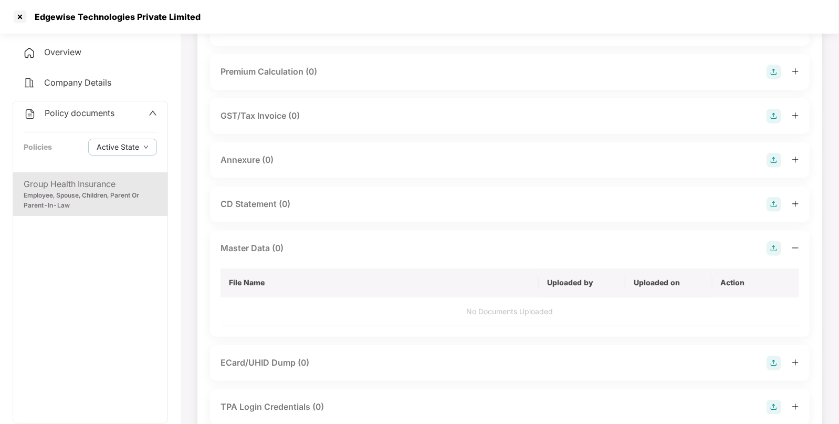
scroll to position [0, 0]
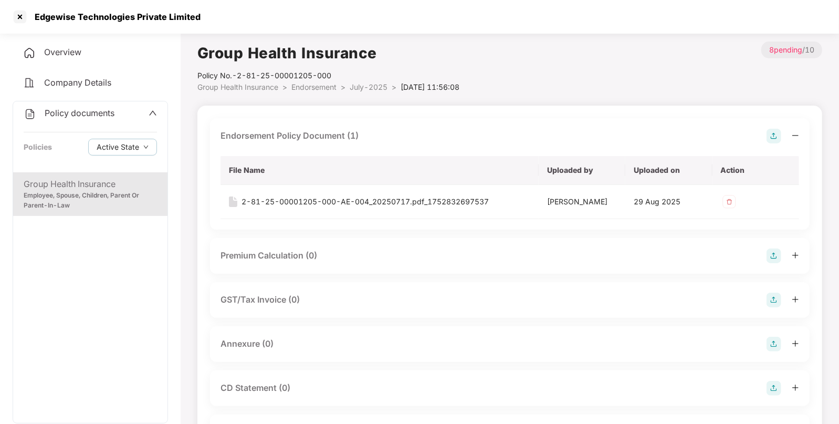
click at [320, 89] on span "Endorsement" at bounding box center [313, 86] width 45 height 9
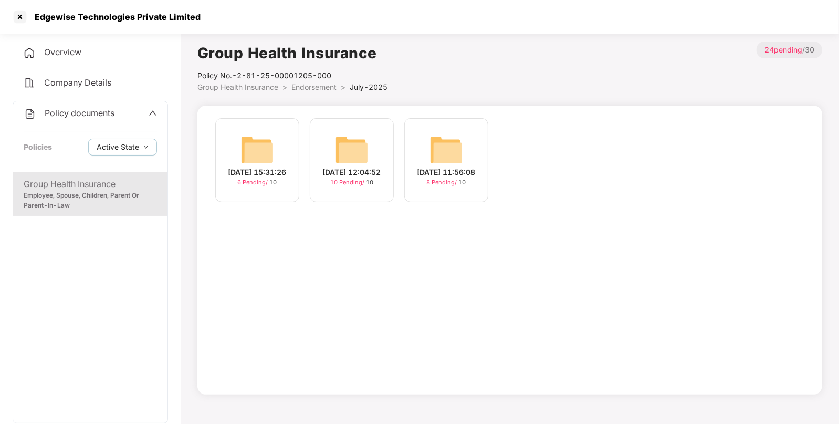
click at [363, 149] on img at bounding box center [352, 150] width 34 height 34
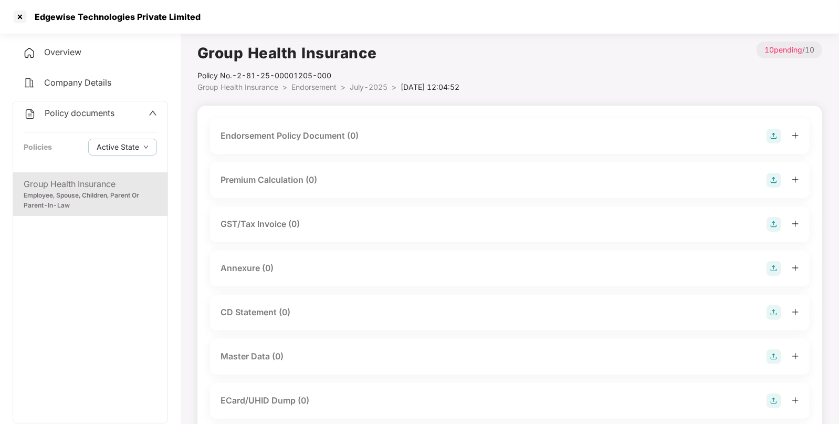
click at [772, 135] on img at bounding box center [773, 136] width 15 height 15
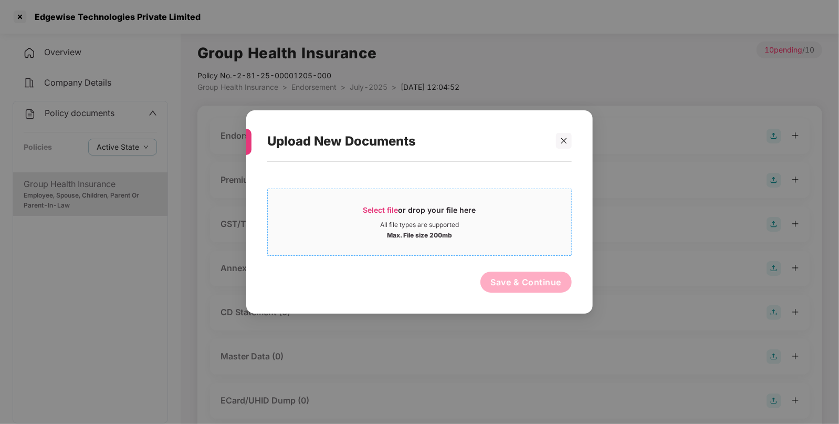
click at [402, 213] on div "Select file or drop your file here" at bounding box center [419, 213] width 113 height 16
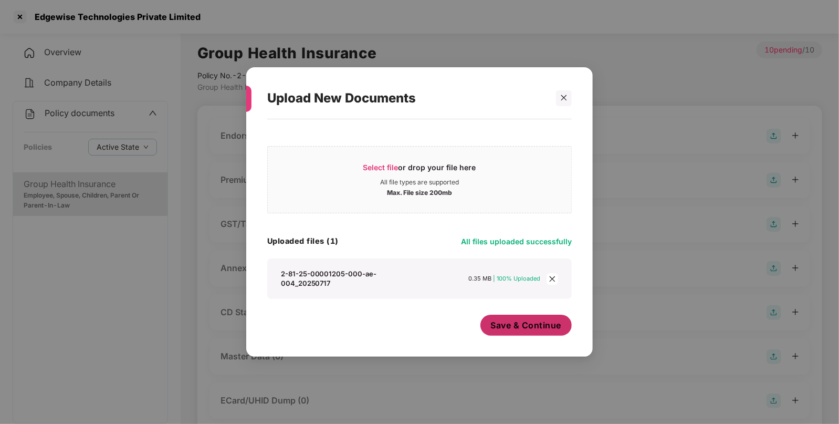
click at [526, 323] on span "Save & Continue" at bounding box center [526, 325] width 71 height 12
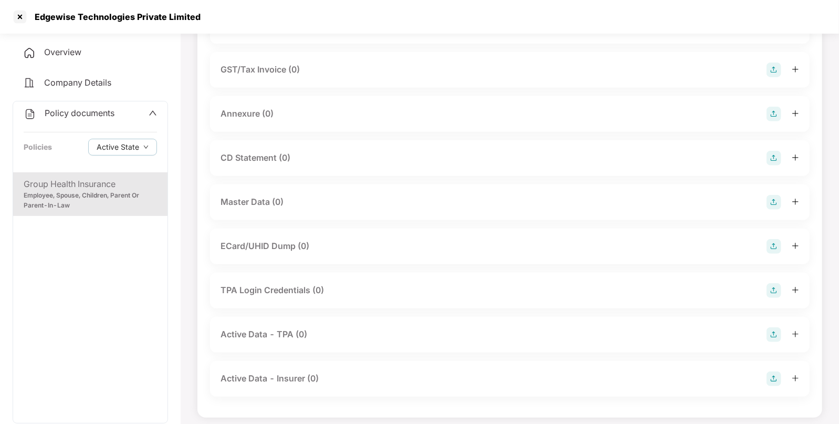
scroll to position [236, 0]
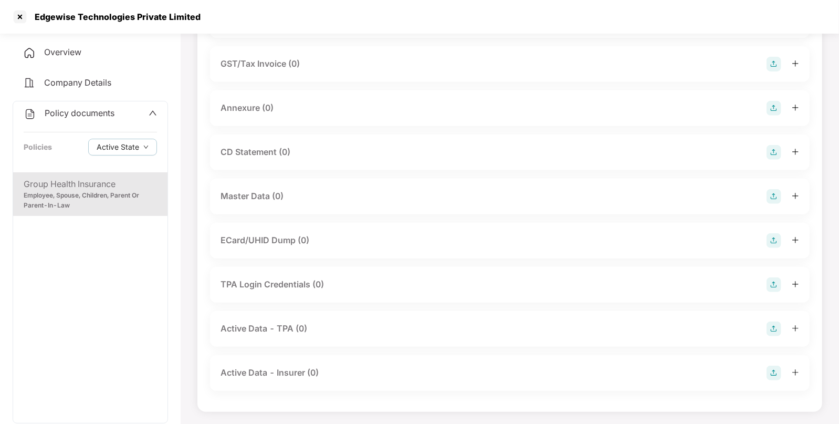
click at [770, 194] on img at bounding box center [773, 196] width 15 height 15
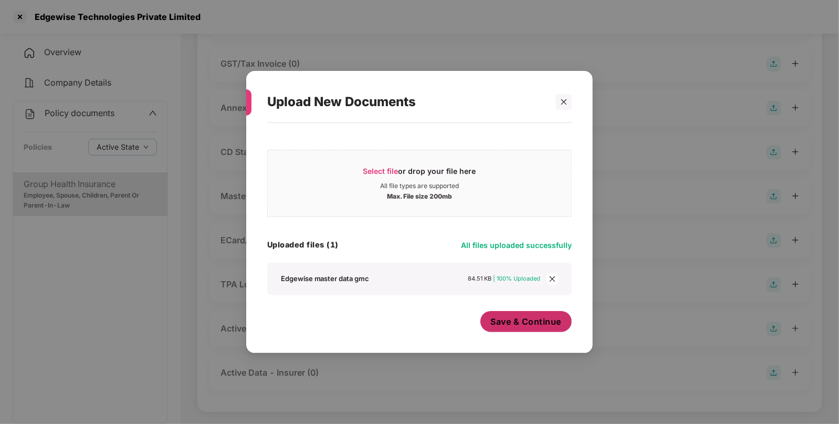
click at [533, 318] on span "Save & Continue" at bounding box center [526, 322] width 71 height 12
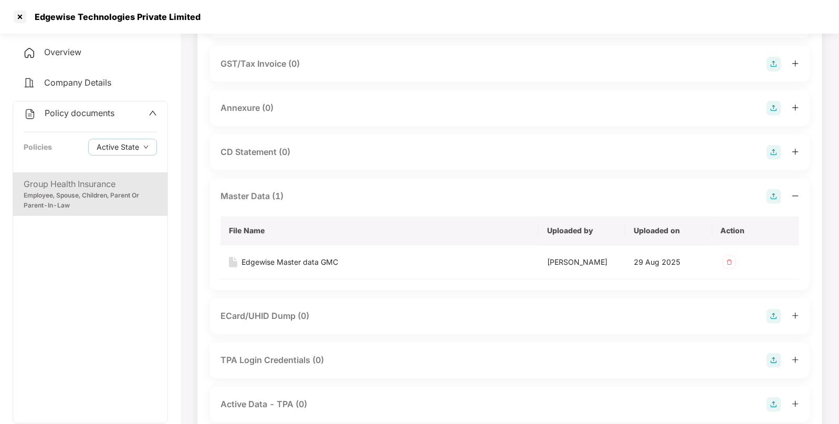
scroll to position [0, 0]
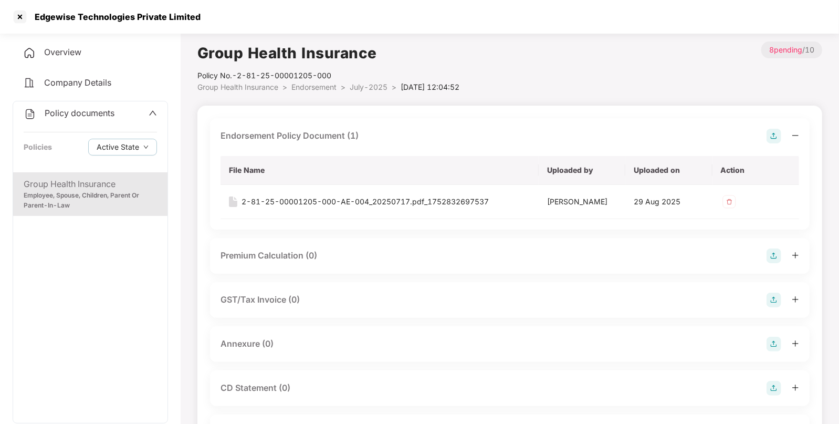
click at [310, 88] on span "Endorsement" at bounding box center [313, 86] width 45 height 9
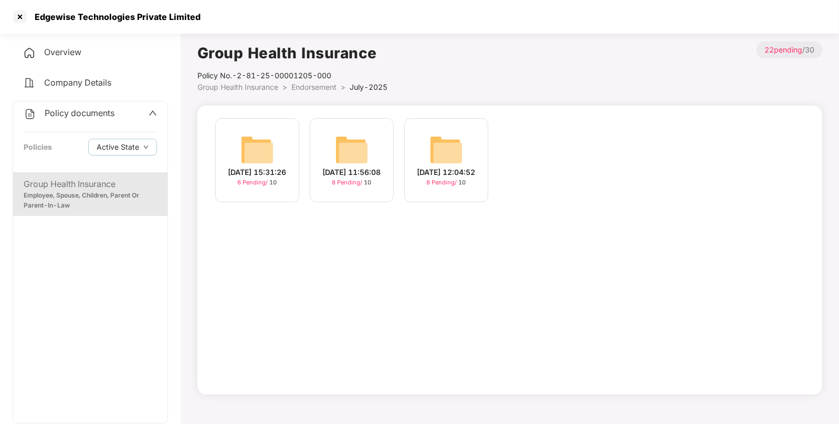
click at [304, 84] on span "Endorsement" at bounding box center [313, 86] width 45 height 9
click at [342, 144] on img at bounding box center [352, 150] width 34 height 34
click at [259, 166] on div "[DATE] 12:24:36" at bounding box center [257, 172] width 58 height 12
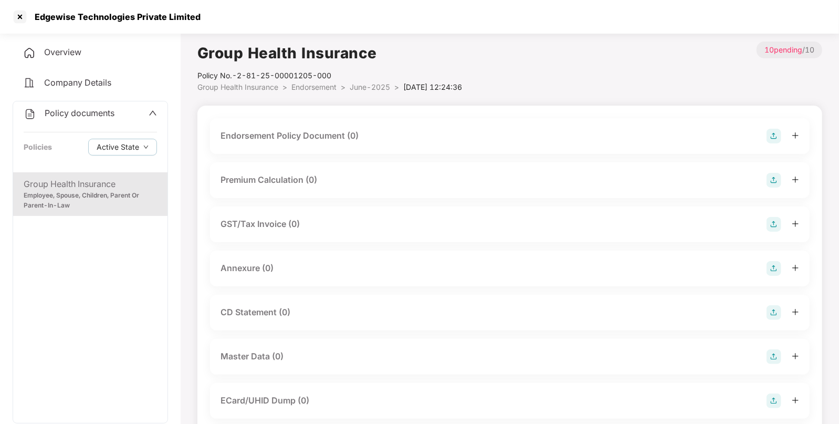
click at [773, 132] on img at bounding box center [773, 136] width 15 height 15
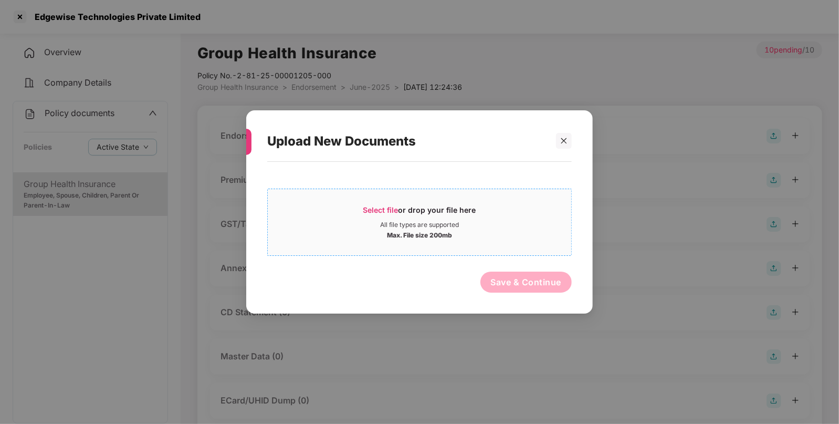
click at [380, 197] on span "Select file or drop your file here All file types are supported Max. File size …" at bounding box center [419, 222] width 303 height 50
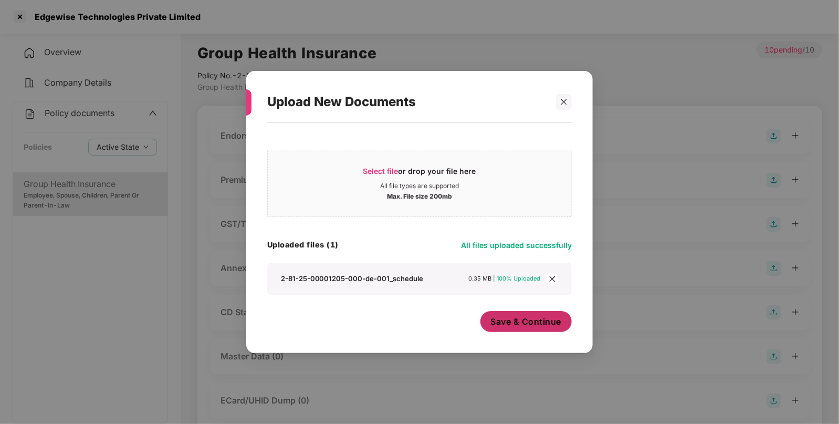
click at [504, 326] on span "Save & Continue" at bounding box center [526, 322] width 71 height 12
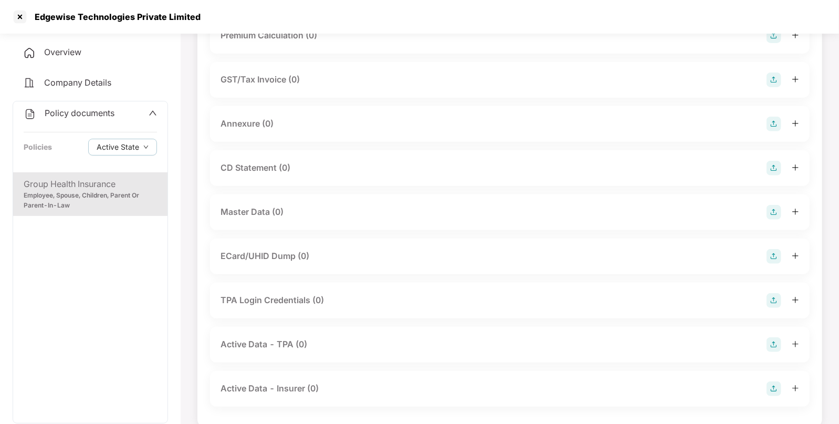
scroll to position [215, 0]
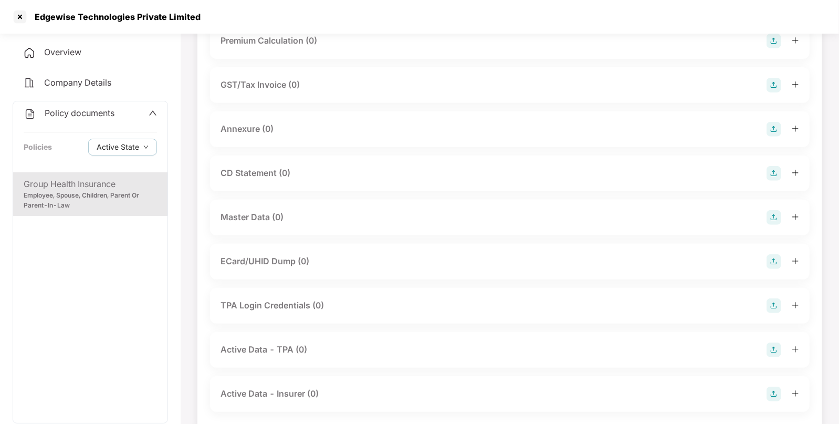
click at [772, 217] on img at bounding box center [773, 217] width 15 height 15
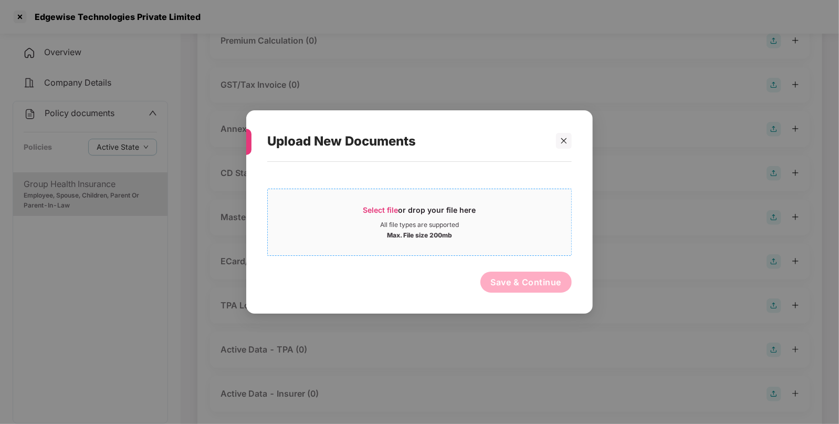
click at [373, 205] on span "Select file" at bounding box center [380, 209] width 35 height 9
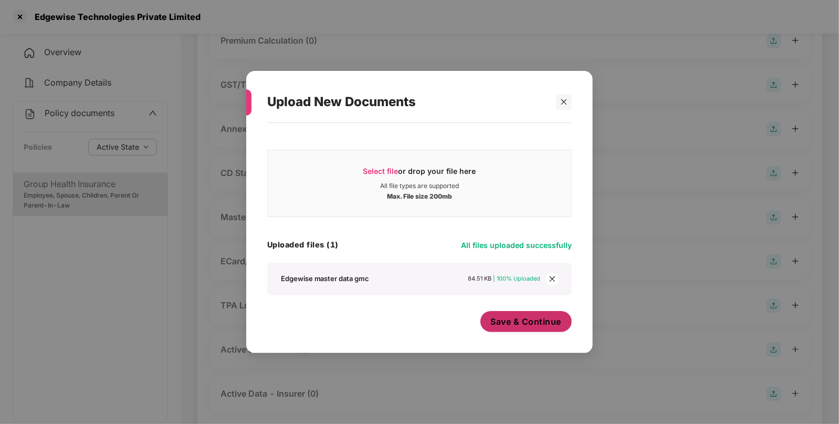
click at [543, 323] on span "Save & Continue" at bounding box center [526, 322] width 71 height 12
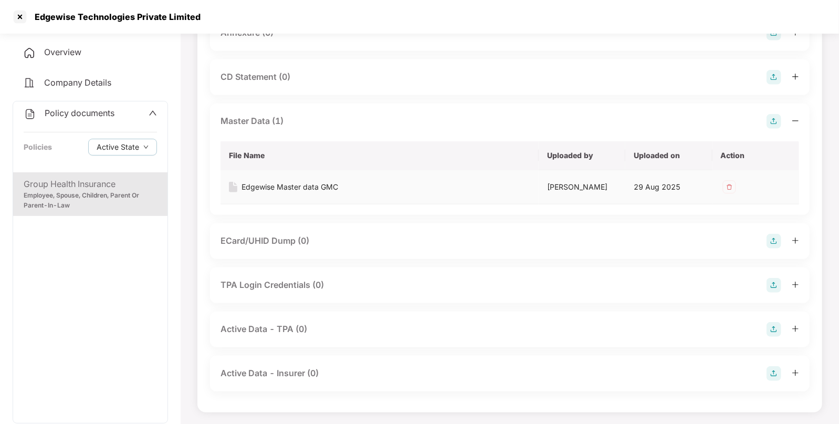
scroll to position [0, 0]
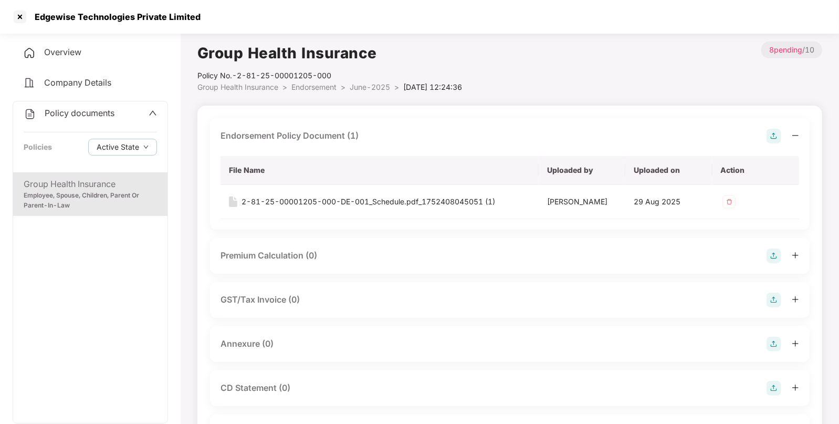
click at [315, 85] on span "Endorsement" at bounding box center [313, 86] width 45 height 9
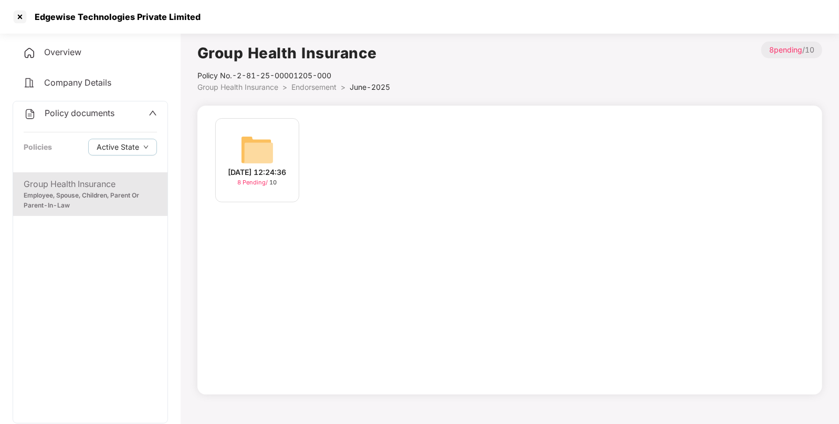
click at [260, 86] on span "Group Health Insurance" at bounding box center [237, 86] width 81 height 9
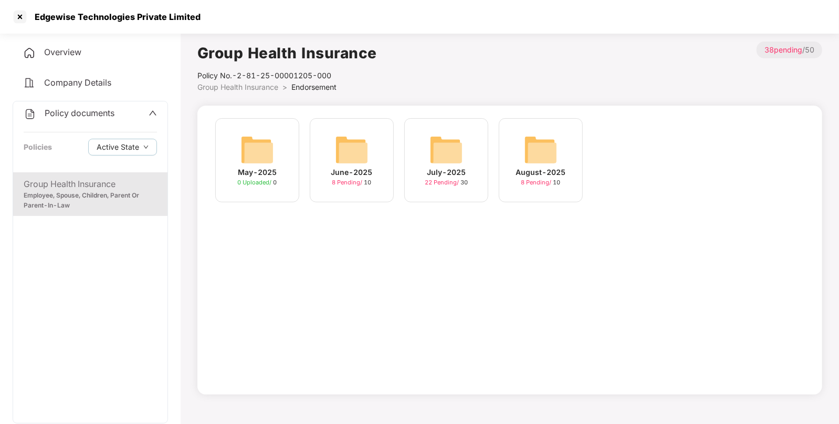
click at [442, 181] on span "22 Pending /" at bounding box center [443, 181] width 36 height 7
click at [18, 18] on div at bounding box center [20, 16] width 17 height 17
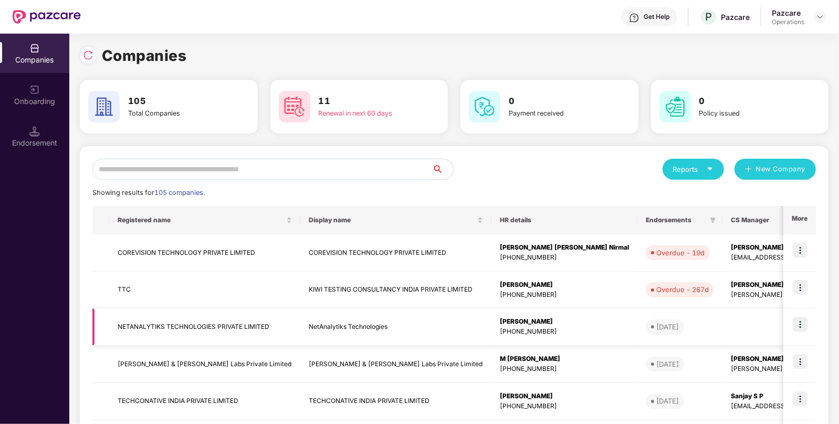
click at [429, 313] on td "NetAnalytiks Technologies" at bounding box center [395, 326] width 191 height 37
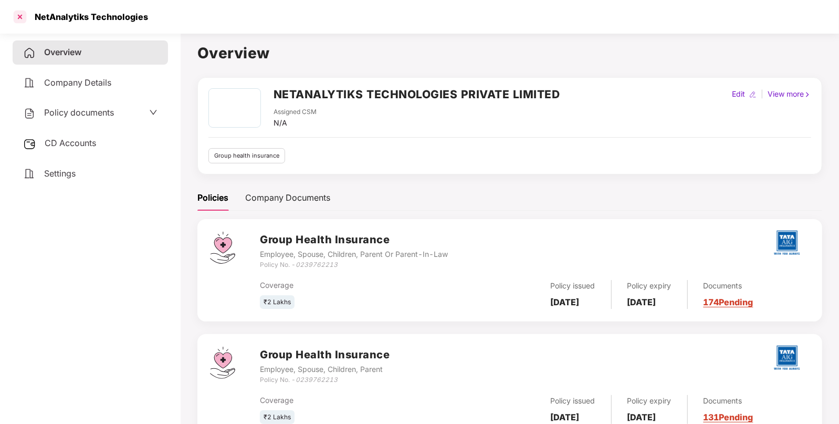
click at [27, 20] on div at bounding box center [20, 16] width 17 height 17
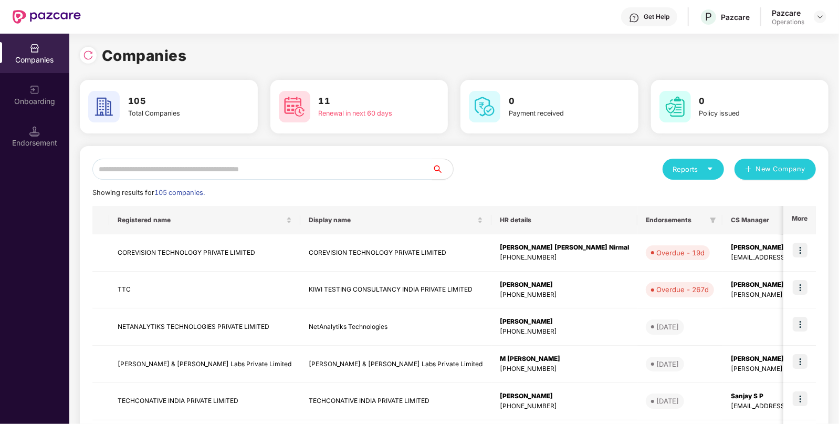
click at [216, 163] on input "text" at bounding box center [262, 169] width 340 height 21
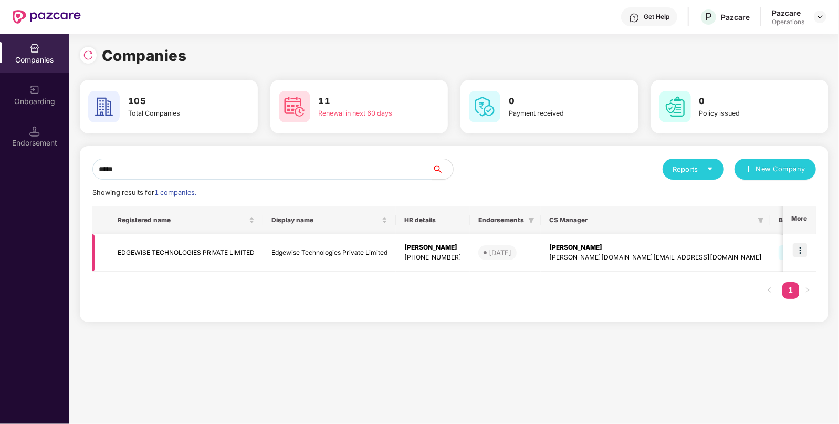
type input "*****"
click at [271, 256] on td "Edgewise Technologies Private Limited" at bounding box center [329, 252] width 133 height 37
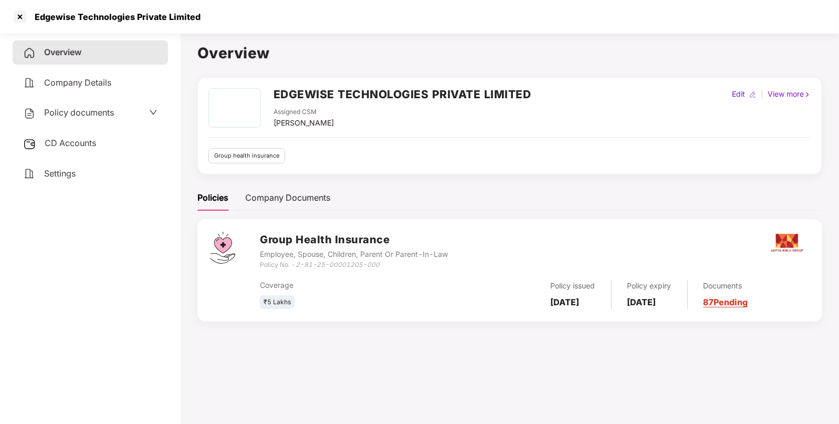
click at [85, 145] on span "CD Accounts" at bounding box center [70, 143] width 51 height 10
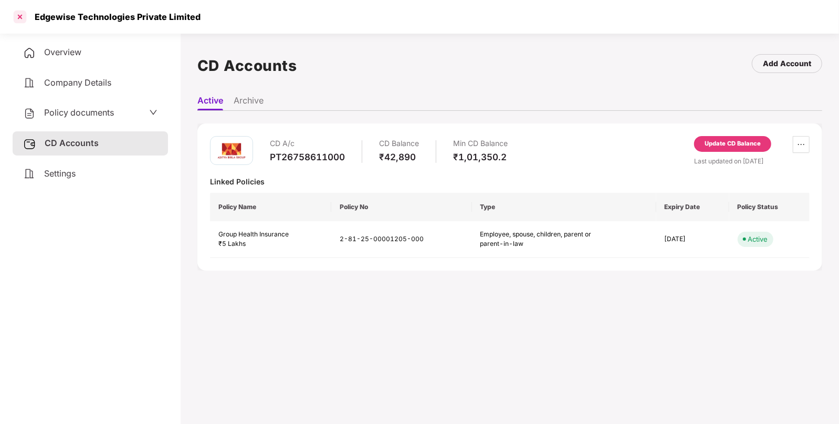
click at [17, 17] on div at bounding box center [20, 16] width 17 height 17
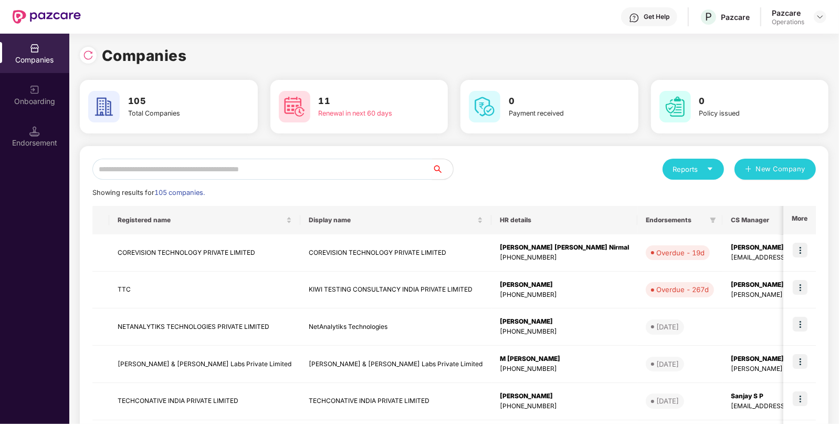
click at [231, 172] on input "text" at bounding box center [262, 169] width 340 height 21
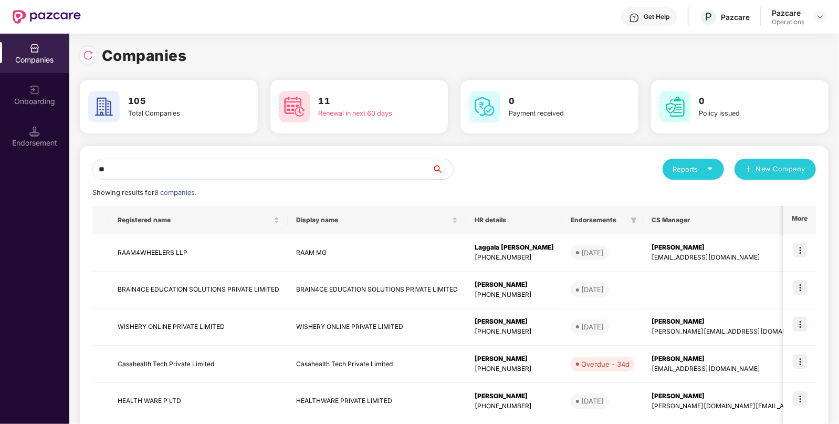
type input "*"
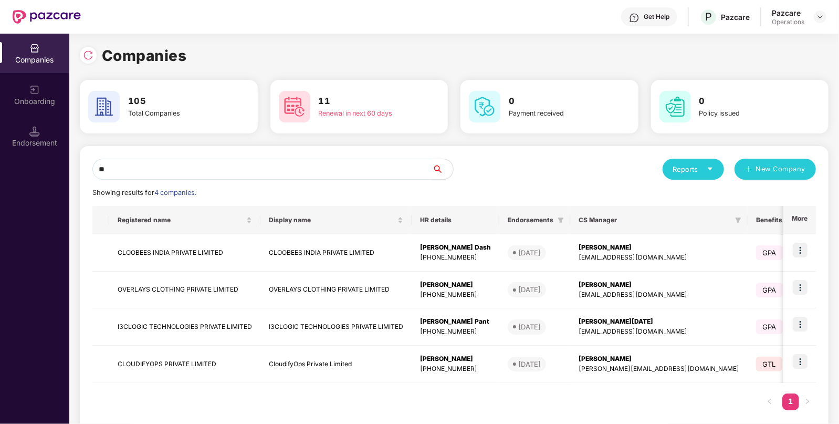
type input "*"
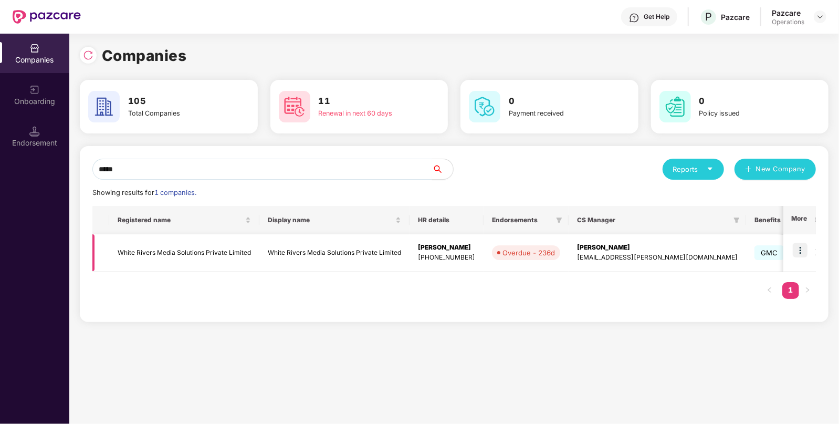
type input "*****"
click at [804, 250] on img at bounding box center [800, 250] width 15 height 15
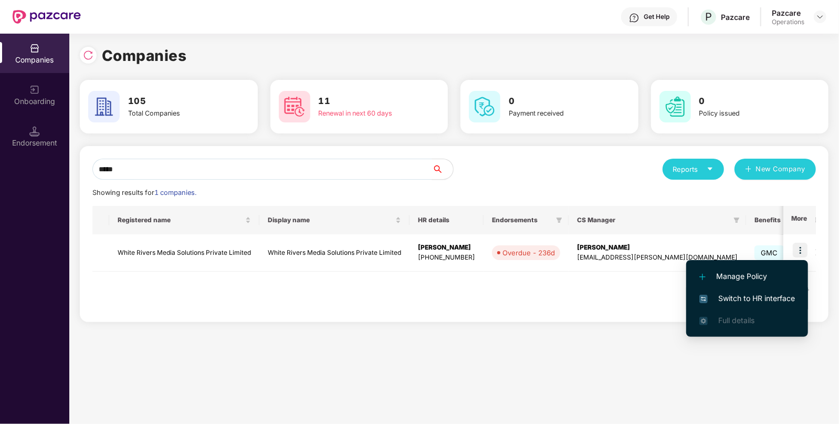
click at [745, 300] on span "Switch to HR interface" at bounding box center [747, 298] width 96 height 12
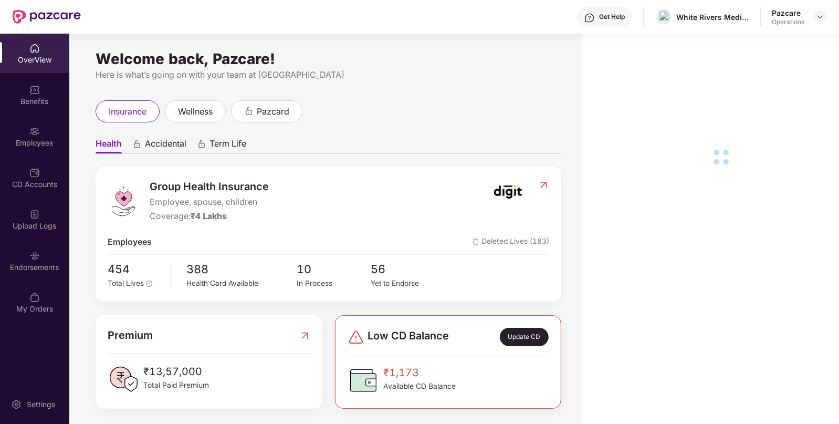
click at [34, 240] on div "OverView Benefits Employees CD Accounts Upload Logs Endorsements My Orders" at bounding box center [34, 179] width 69 height 290
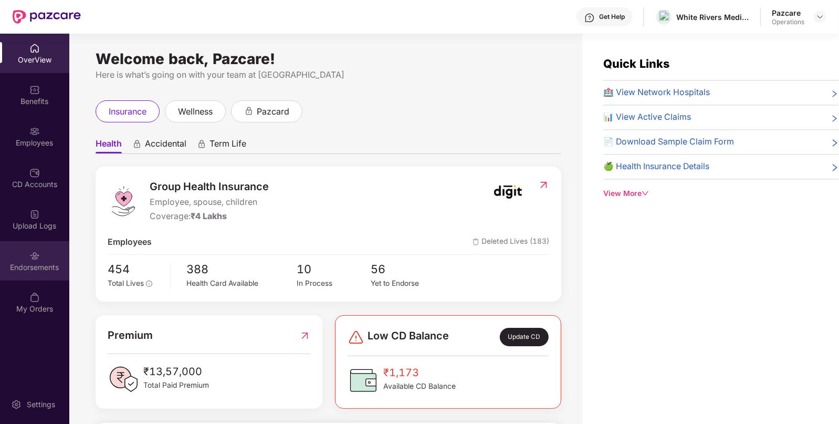
click at [33, 253] on img at bounding box center [34, 255] width 10 height 10
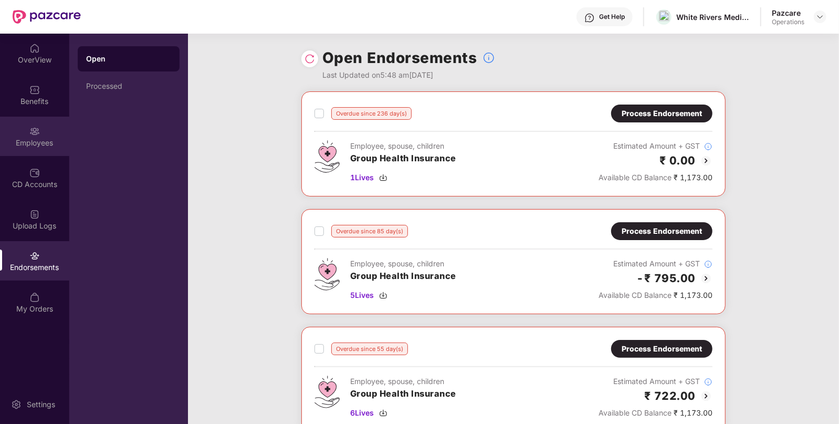
click at [17, 128] on div "Employees" at bounding box center [34, 136] width 69 height 39
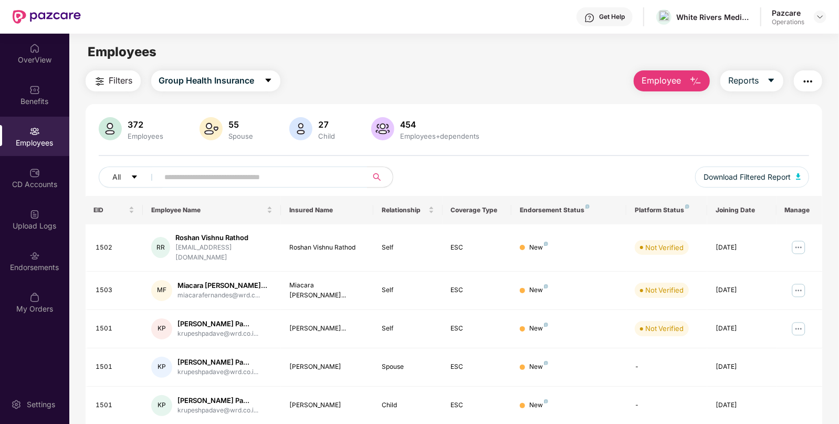
click at [107, 68] on main "Employees Filters Group Health Insurance Employee Reports 372 Employees 55 Spou…" at bounding box center [453, 246] width 769 height 424
click at [109, 82] on span "Filters" at bounding box center [121, 80] width 24 height 13
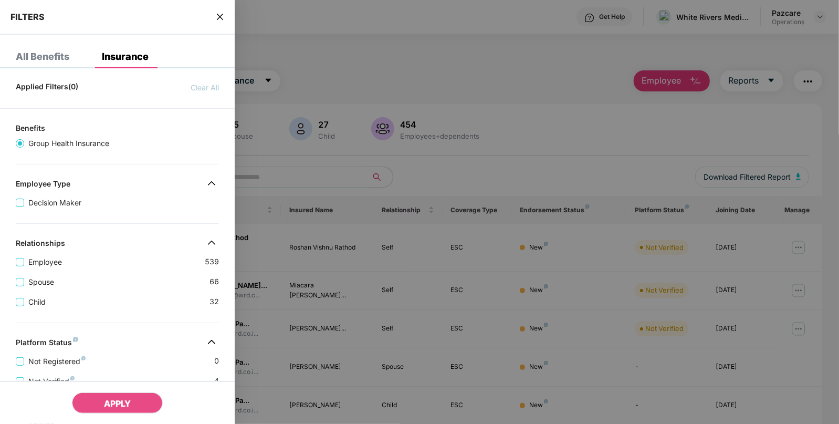
scroll to position [241, 0]
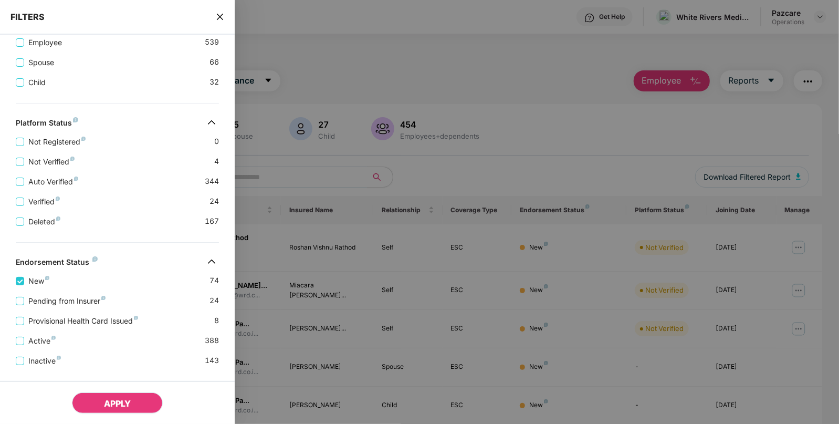
click at [108, 396] on button "APPLY" at bounding box center [117, 402] width 91 height 21
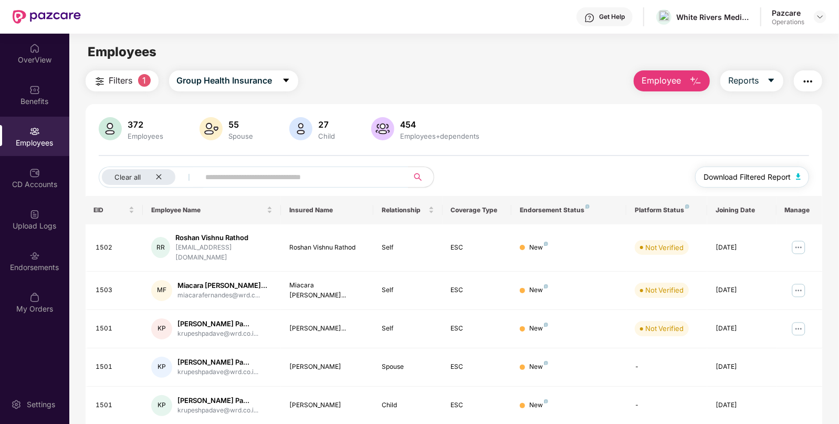
click at [801, 175] on img "button" at bounding box center [798, 176] width 5 height 6
click at [159, 180] on div "Clear all" at bounding box center [138, 177] width 73 height 16
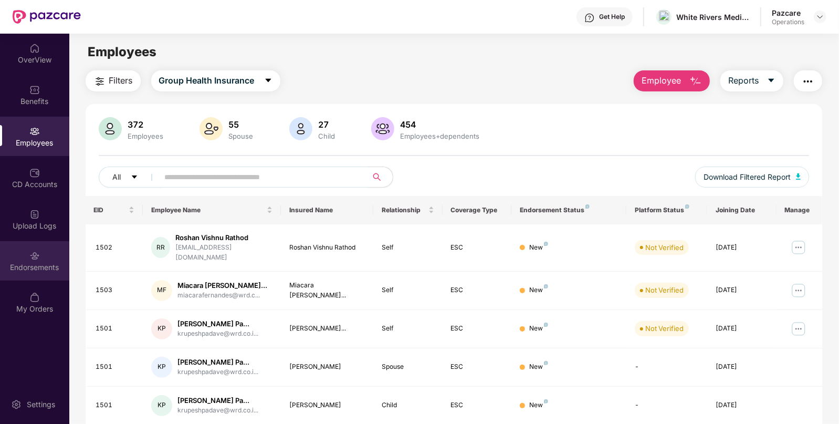
click at [37, 279] on div "Endorsements" at bounding box center [34, 260] width 69 height 39
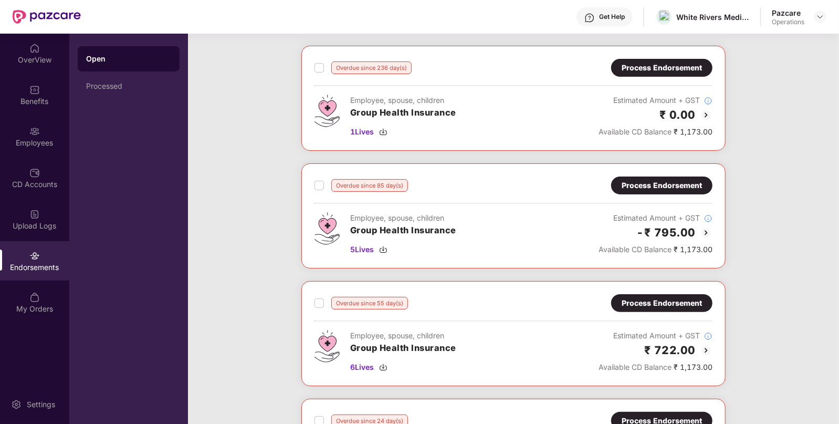
scroll to position [0, 0]
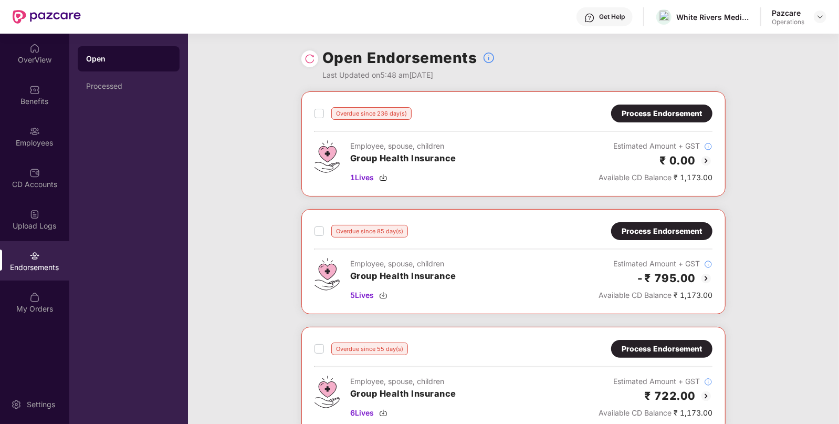
click at [312, 113] on div "Overdue since 236 day(s) Process Endorsement Employee, spouse, children Group H…" at bounding box center [513, 143] width 424 height 105
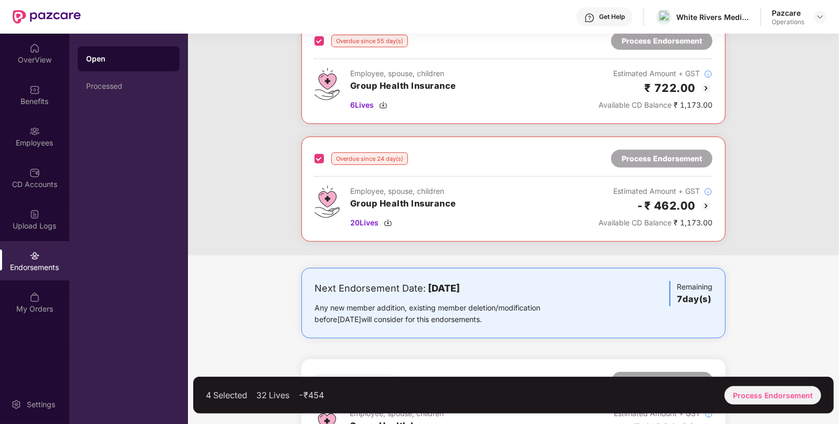
scroll to position [309, 0]
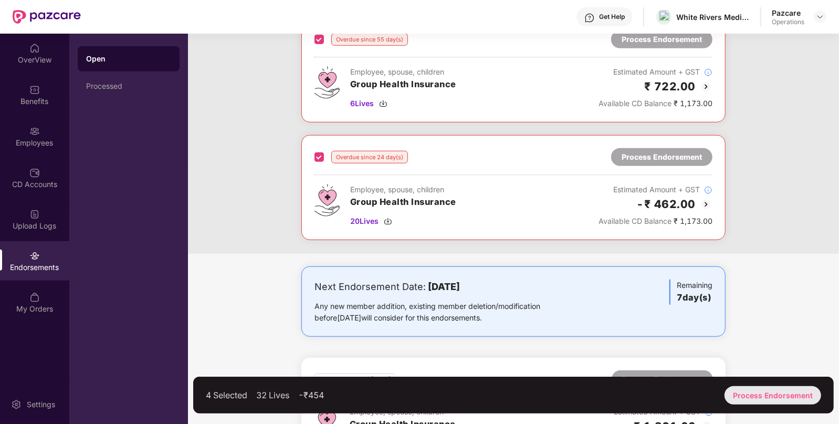
click at [746, 394] on div "Process Endorsement" at bounding box center [772, 395] width 97 height 18
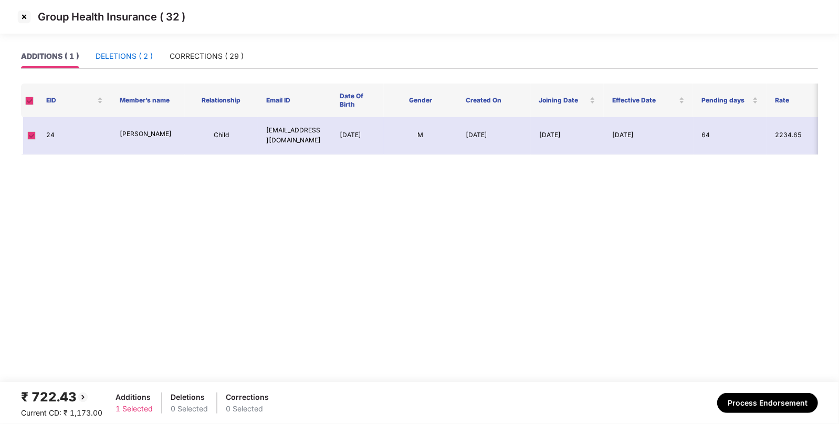
click at [127, 56] on div "DELETIONS ( 2 )" at bounding box center [124, 56] width 57 height 12
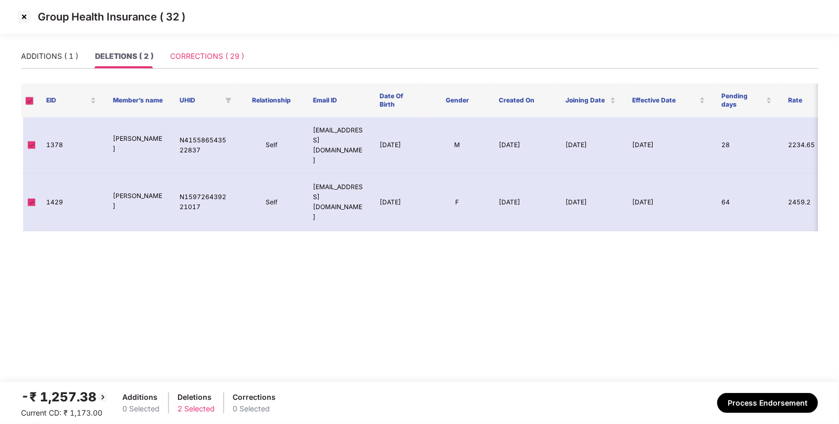
click at [186, 67] on div "CORRECTIONS ( 29 )" at bounding box center [207, 56] width 74 height 24
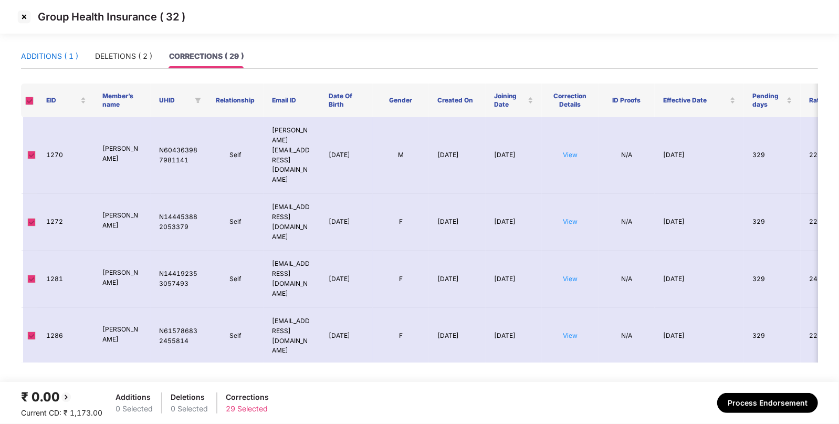
click at [65, 61] on div "ADDITIONS ( 1 )" at bounding box center [49, 56] width 57 height 12
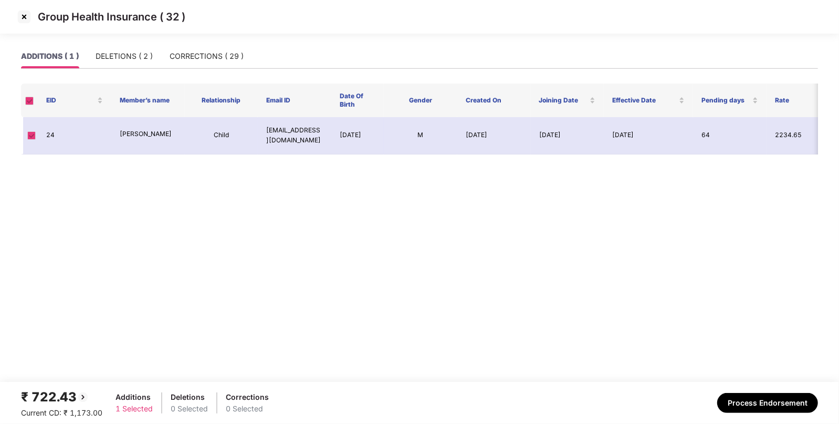
click at [29, 16] on img at bounding box center [24, 16] width 17 height 17
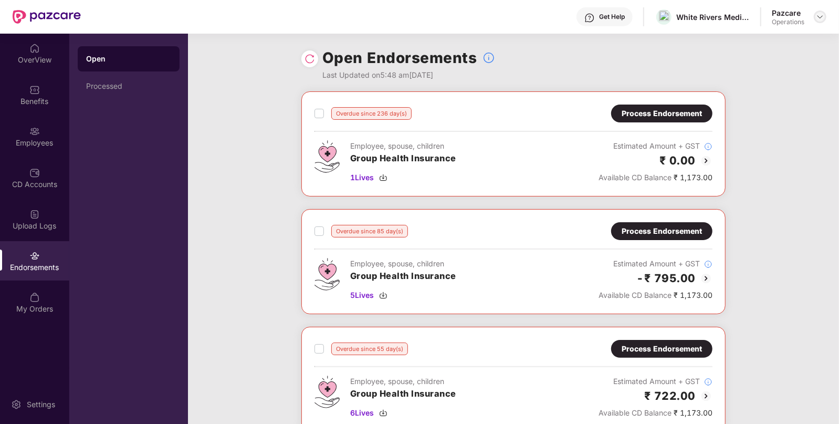
click at [819, 14] on img at bounding box center [820, 17] width 8 height 8
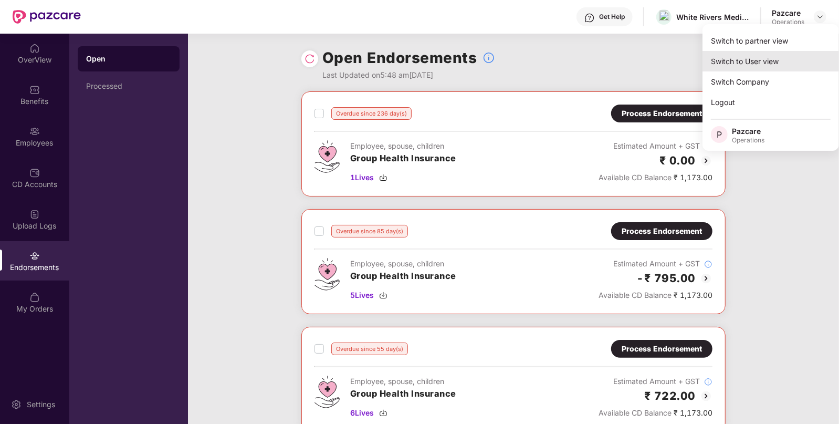
click at [740, 52] on div "Switch to User view" at bounding box center [770, 61] width 136 height 20
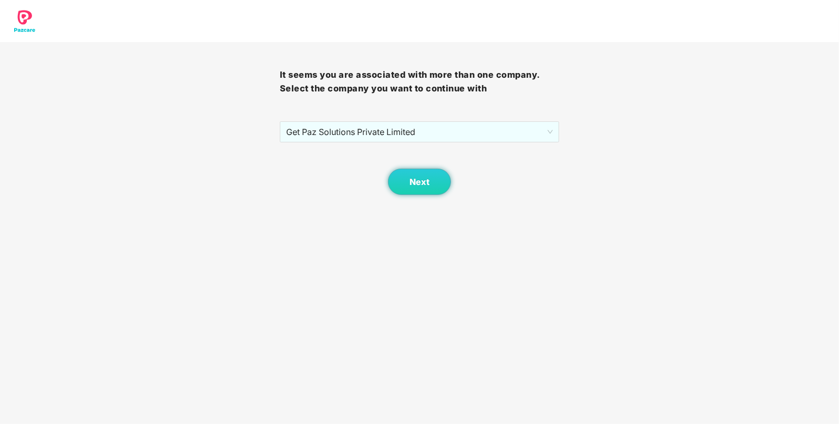
click at [525, 115] on div "It seems you are associated with more than one company. Select the company you …" at bounding box center [420, 118] width 280 height 153
click at [420, 188] on button "Next" at bounding box center [419, 182] width 63 height 26
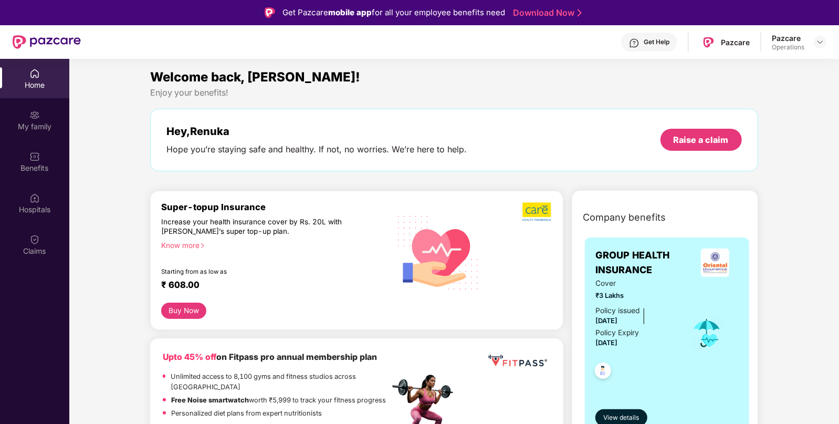
click at [812, 43] on div "Pazcare Operations" at bounding box center [799, 42] width 55 height 18
click at [828, 41] on header "Get Help Pazcare Pazcare Operations" at bounding box center [419, 42] width 839 height 34
click at [819, 39] on img at bounding box center [820, 42] width 8 height 8
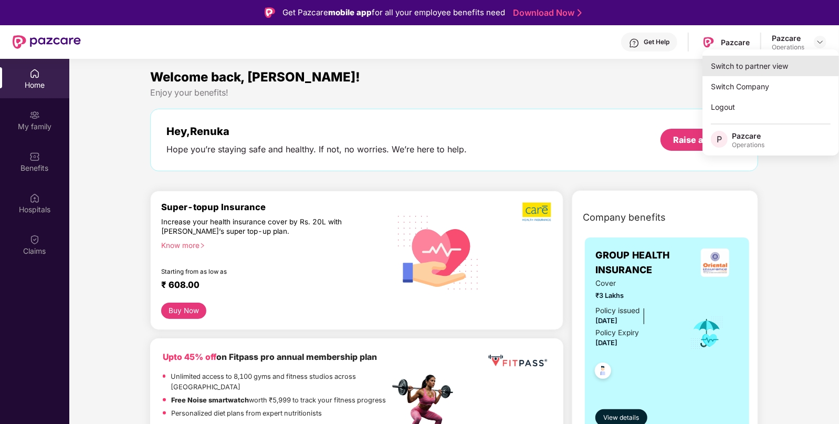
click at [758, 63] on div "Switch to partner view" at bounding box center [770, 66] width 136 height 20
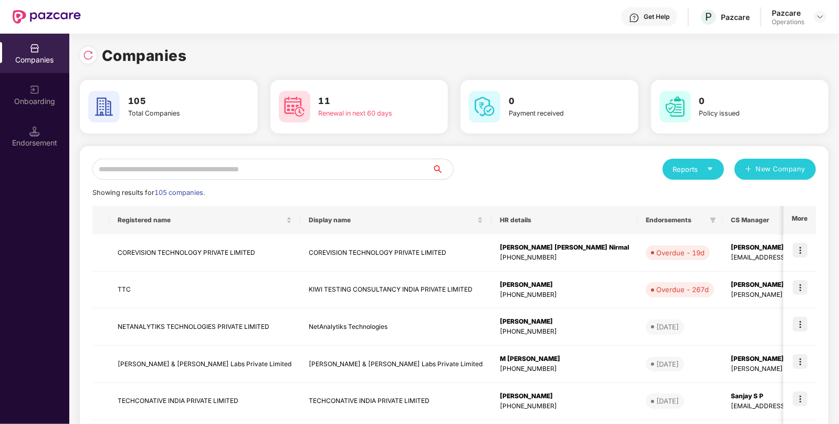
click at [326, 165] on input "text" at bounding box center [262, 169] width 340 height 21
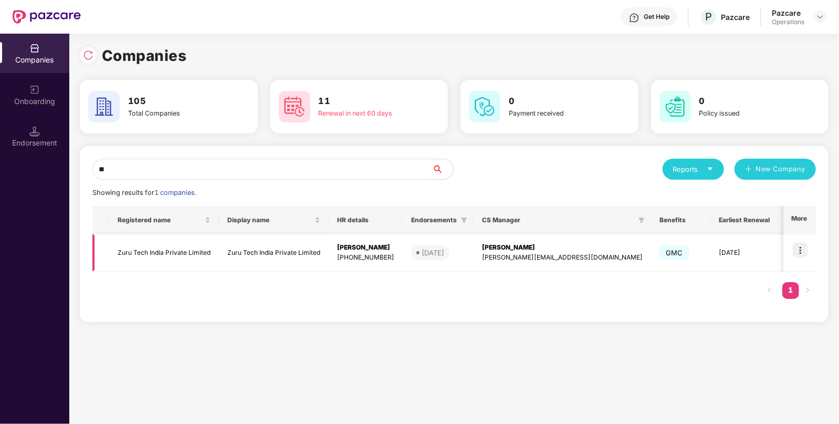
type input "*"
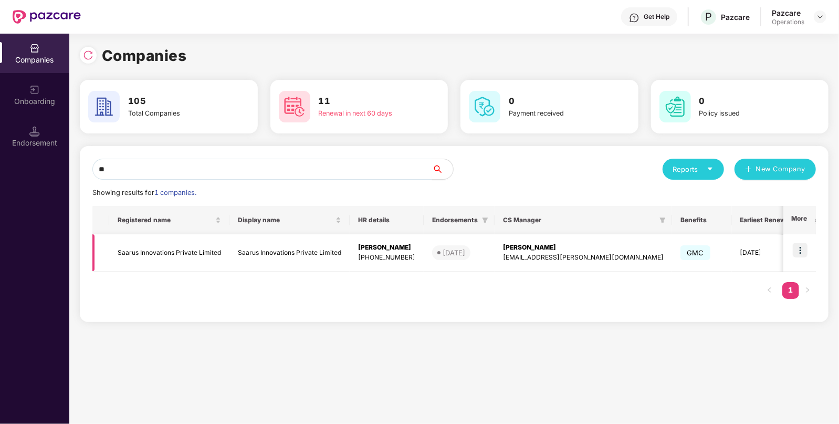
type input "*"
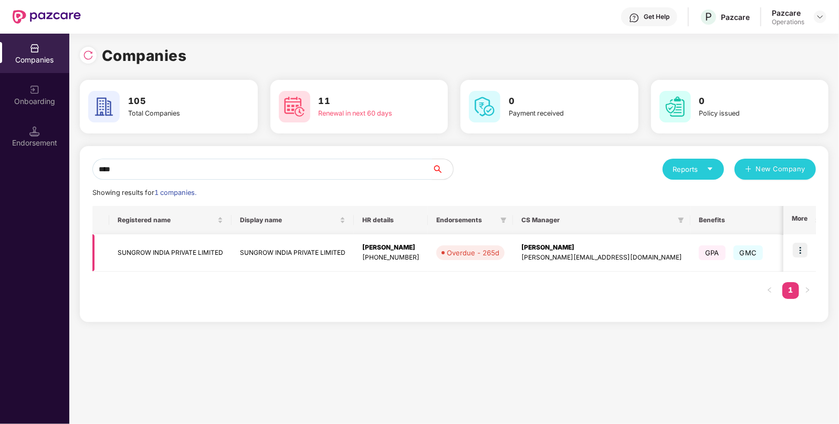
type input "****"
click at [803, 248] on img at bounding box center [800, 250] width 15 height 15
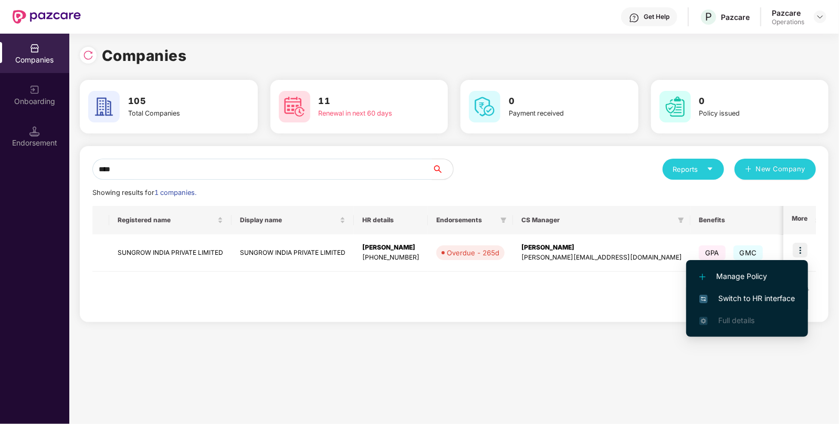
click at [755, 298] on span "Switch to HR interface" at bounding box center [747, 298] width 96 height 12
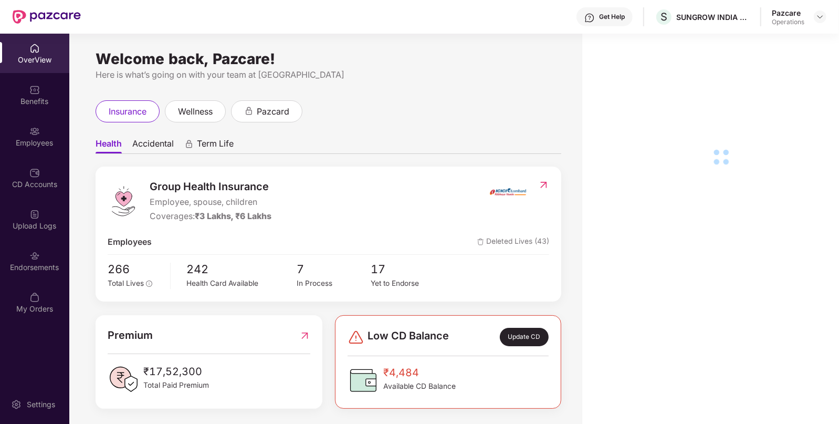
click at [40, 209] on div "Upload Logs" at bounding box center [34, 218] width 69 height 39
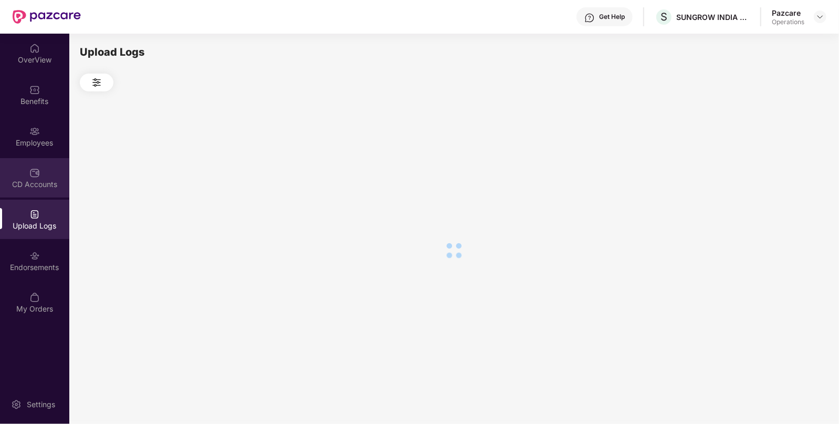
click at [35, 180] on div "CD Accounts" at bounding box center [34, 184] width 69 height 10
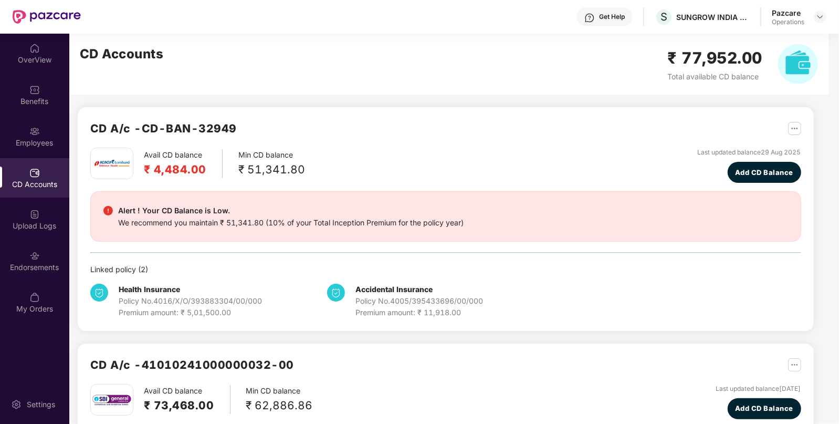
click at [35, 180] on div "CD Accounts" at bounding box center [34, 184] width 69 height 10
click at [37, 262] on div "Endorsements" at bounding box center [34, 267] width 69 height 10
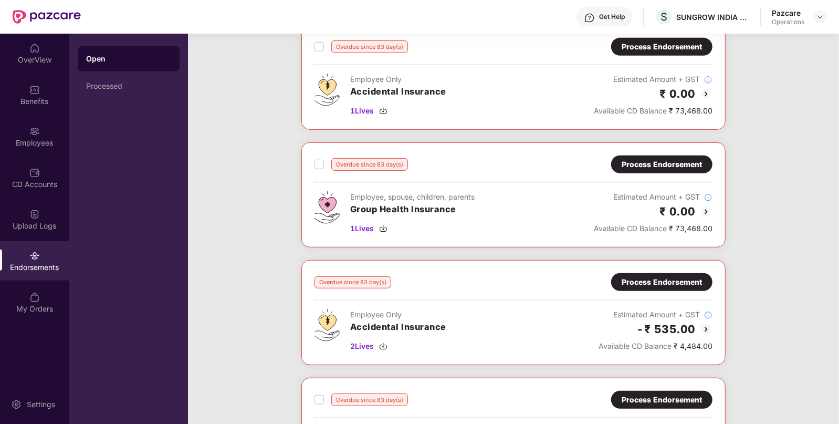
scroll to position [244, 0]
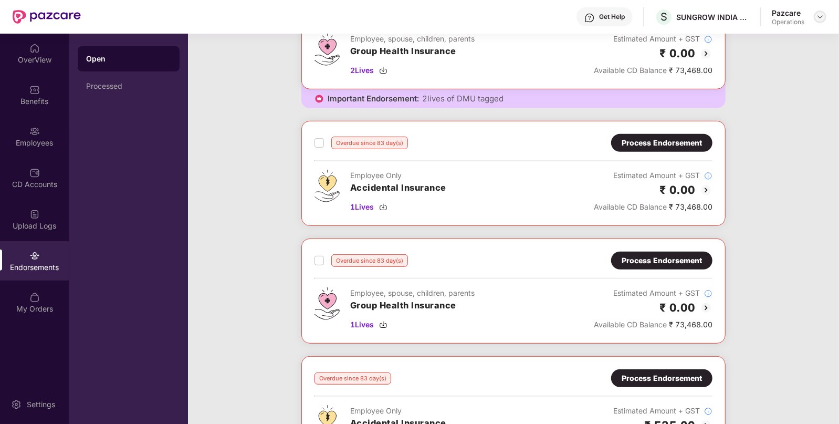
click at [821, 18] on img at bounding box center [820, 17] width 8 height 8
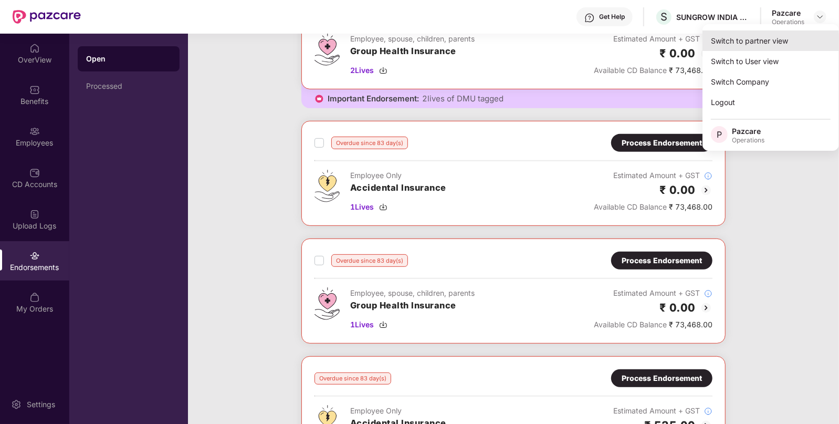
click at [767, 36] on div "Switch to partner view" at bounding box center [770, 40] width 136 height 20
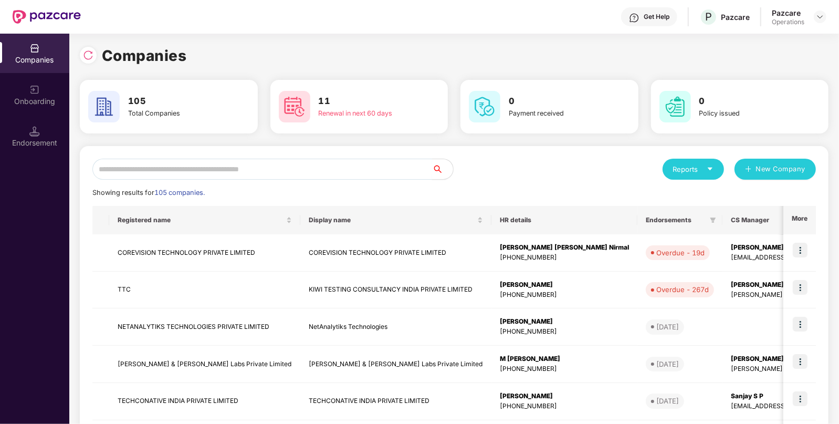
click at [260, 162] on input "text" at bounding box center [262, 169] width 340 height 21
paste input "*******"
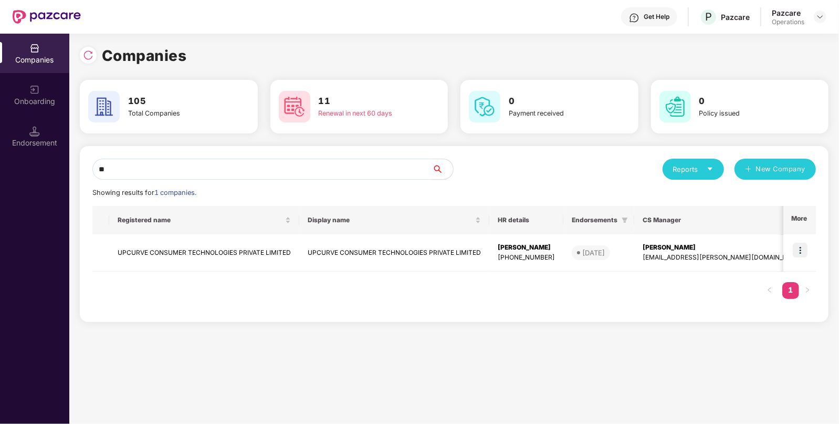
type input "*"
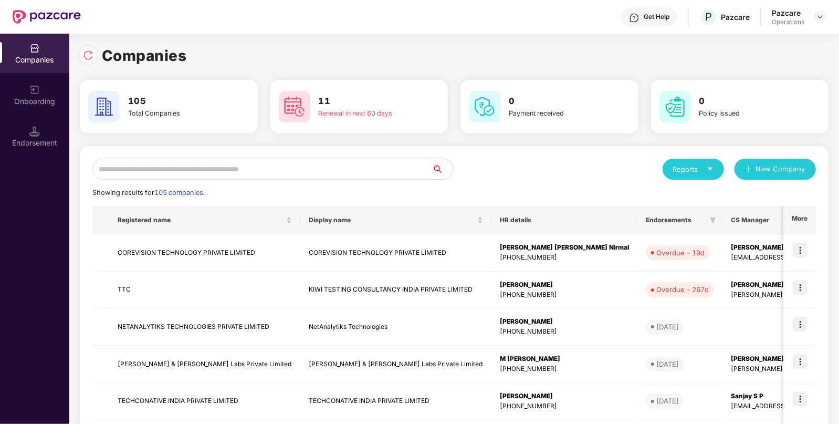
paste input "*******"
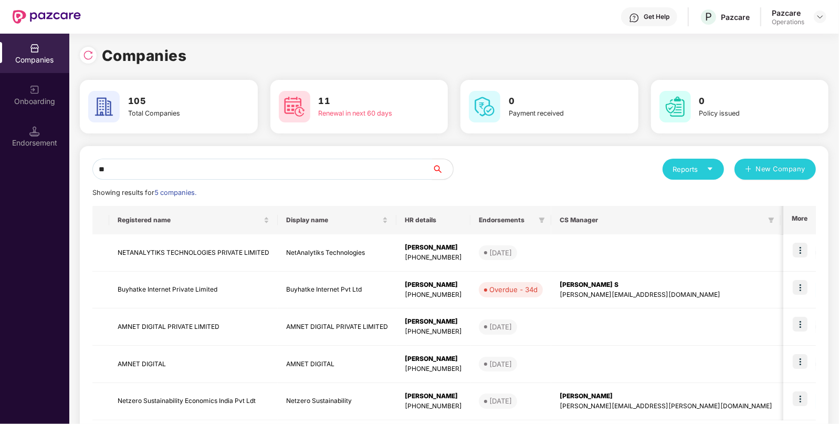
type input "*"
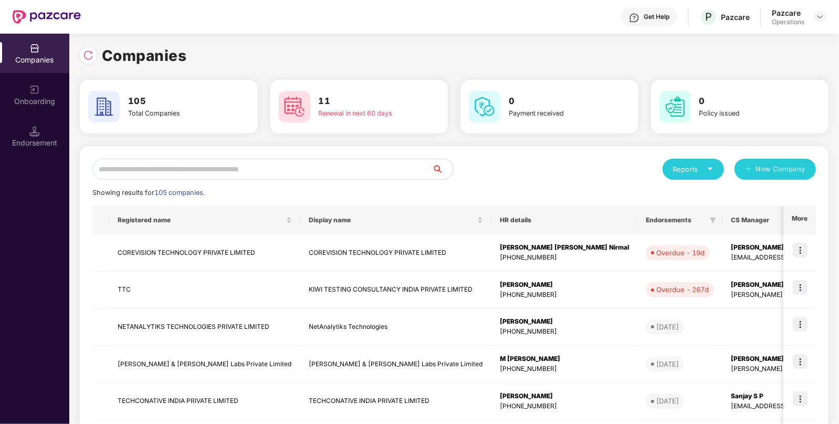
paste input "**********"
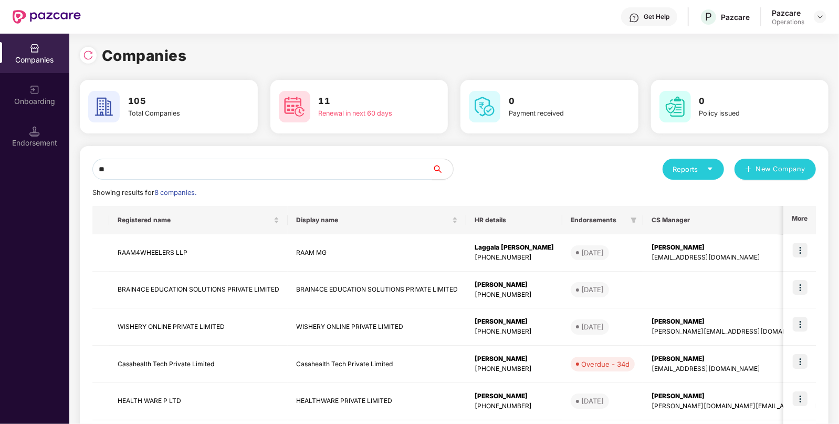
type input "*"
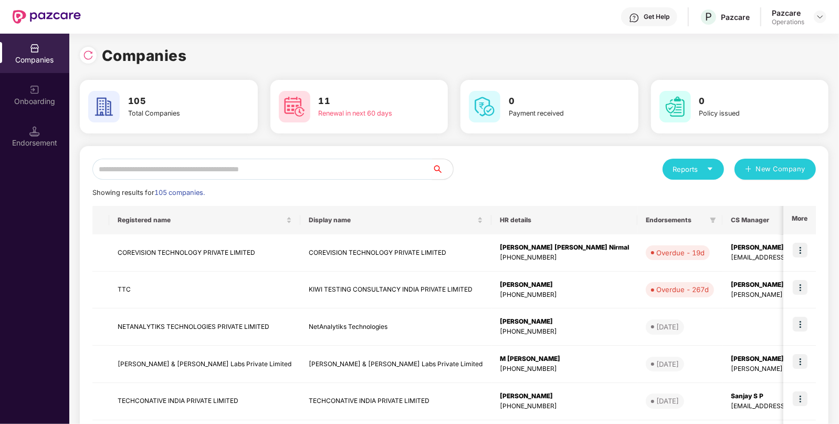
paste input "*******"
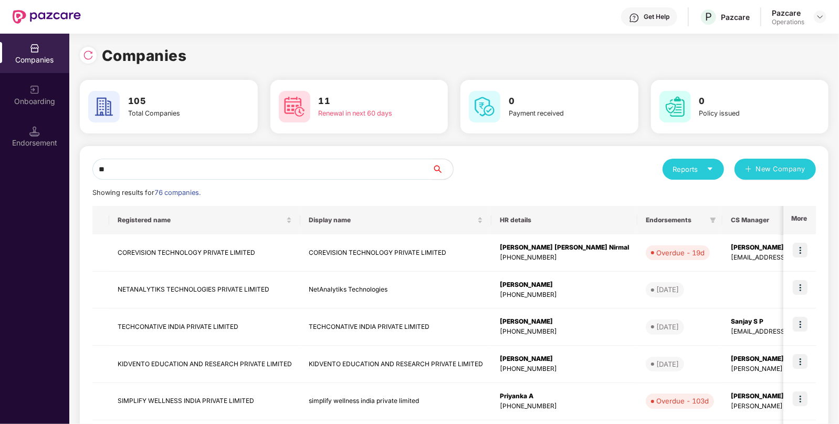
type input "*"
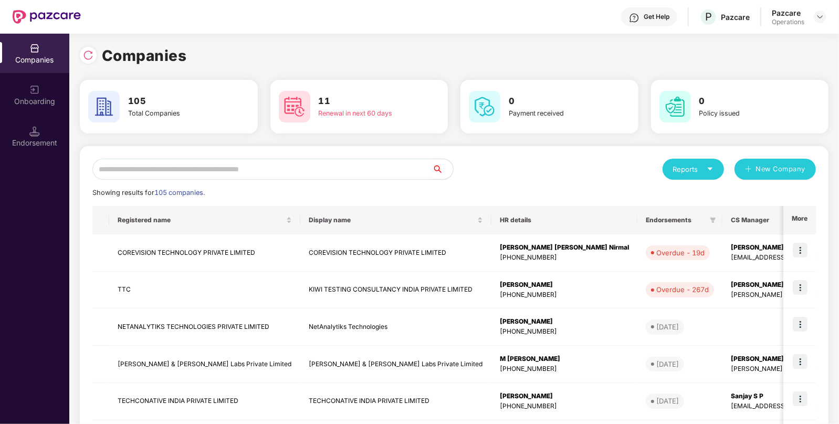
paste input "********"
type input "*"
click at [92, 52] on img at bounding box center [88, 55] width 10 height 10
click at [187, 162] on input "text" at bounding box center [262, 169] width 340 height 21
paste input "**********"
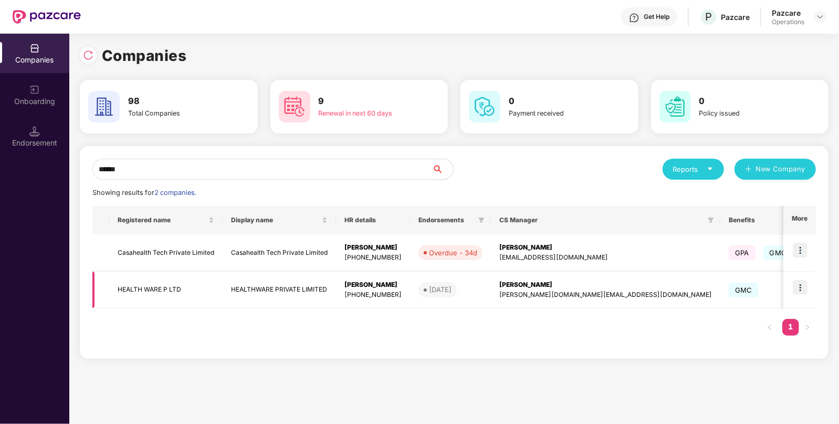
type input "******"
click at [218, 289] on td "HEALTH WARE P LTD" at bounding box center [165, 289] width 113 height 37
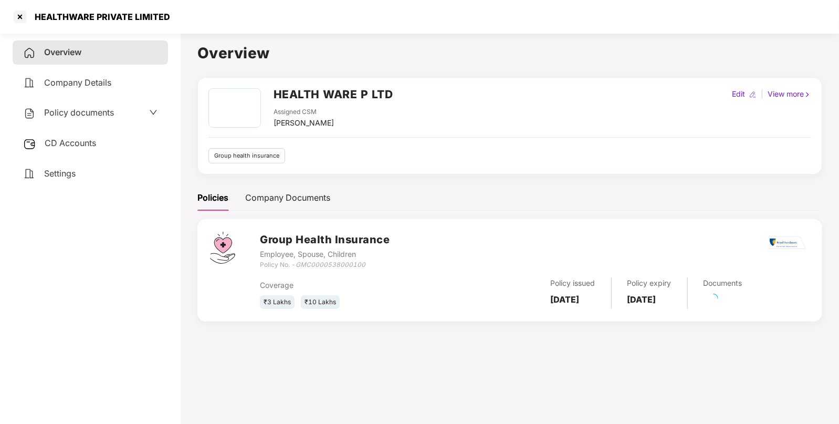
click at [340, 93] on h2 "HEALTH WARE P LTD" at bounding box center [334, 94] width 120 height 17
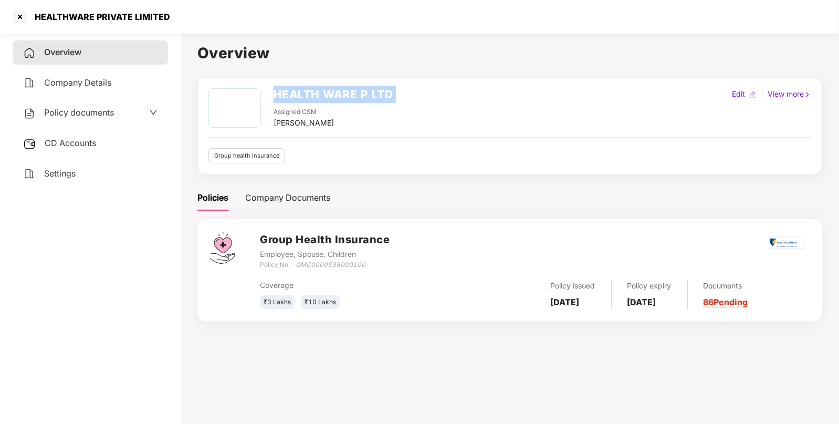
click at [340, 93] on h2 "HEALTH WARE P LTD" at bounding box center [334, 94] width 120 height 17
copy h2 "HEALTH WARE P LTD"
click at [24, 18] on div at bounding box center [20, 16] width 17 height 17
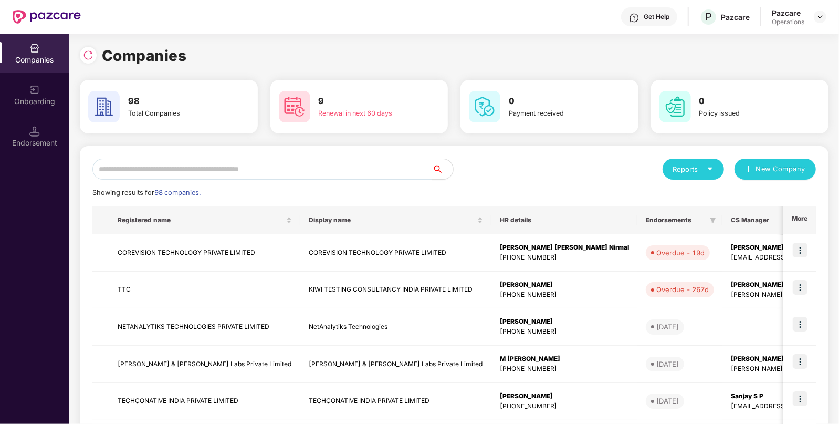
click at [243, 176] on input "text" at bounding box center [262, 169] width 340 height 21
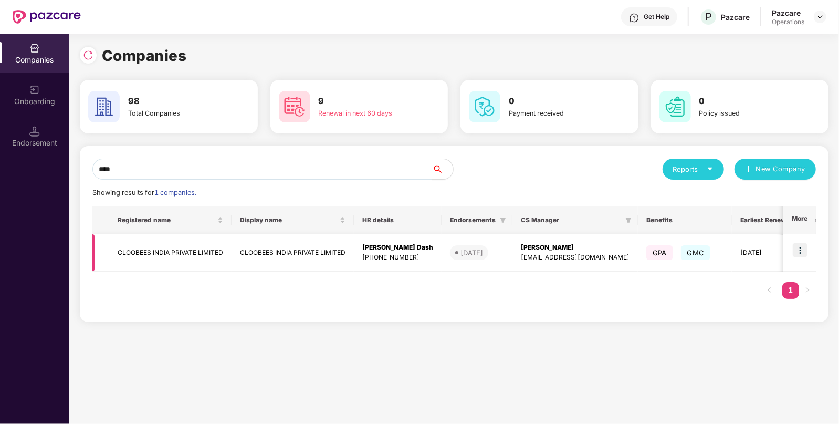
type input "****"
click at [247, 257] on td "CLOOBEES INDIA PRIVATE LIMITED" at bounding box center [293, 252] width 122 height 37
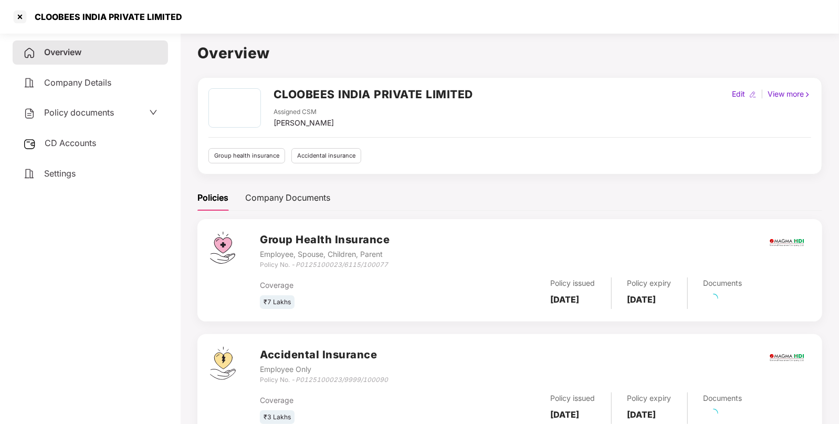
scroll to position [37, 0]
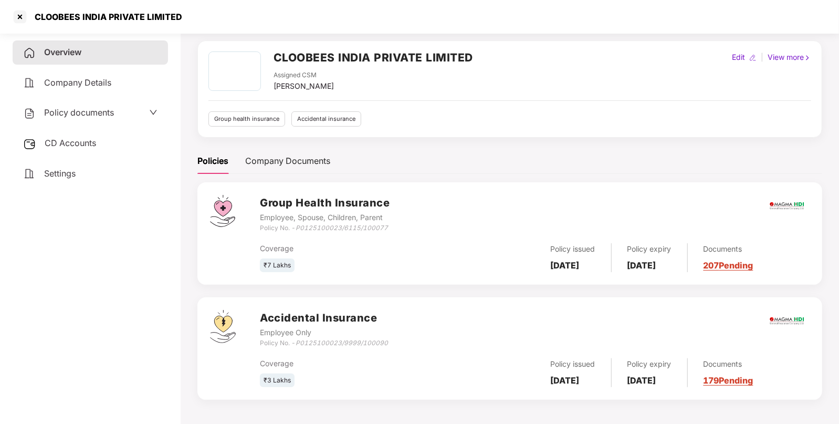
click at [303, 60] on h2 "CLOOBEES INDIA PRIVATE LIMITED" at bounding box center [373, 57] width 199 height 17
copy h2 "CLOOBEES"
click at [303, 60] on h2 "CLOOBEES INDIA PRIVATE LIMITED" at bounding box center [373, 57] width 199 height 17
click at [25, 18] on div at bounding box center [20, 16] width 17 height 17
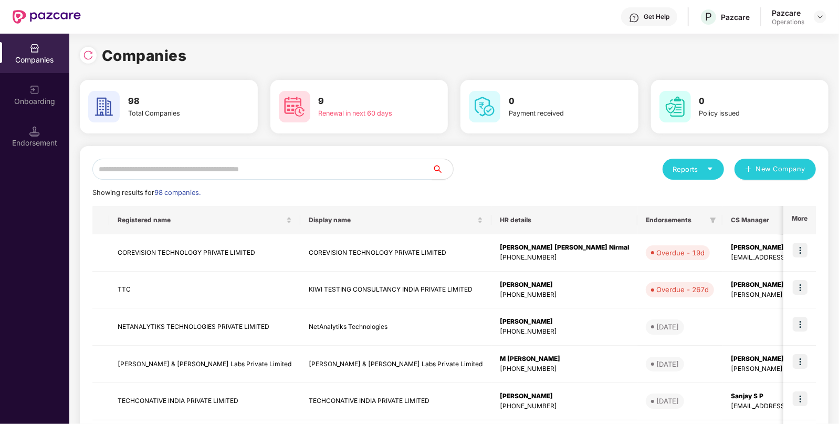
scroll to position [0, 0]
click at [218, 164] on input "text" at bounding box center [262, 169] width 340 height 21
paste input "********"
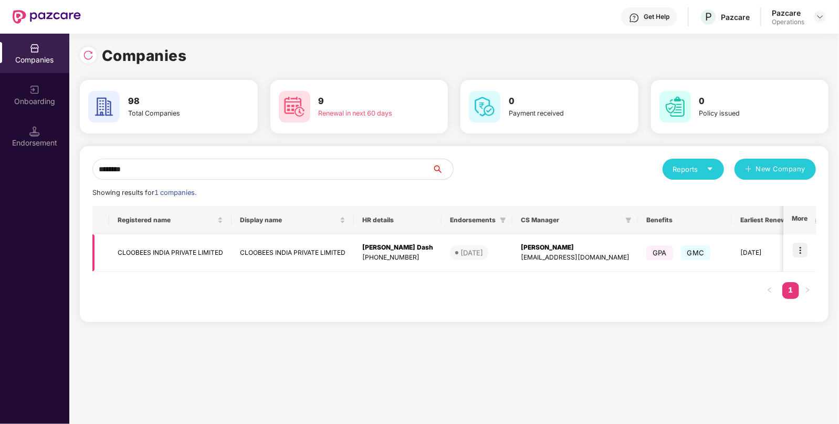
type input "********"
click at [263, 256] on td "CLOOBEES INDIA PRIVATE LIMITED" at bounding box center [293, 252] width 122 height 37
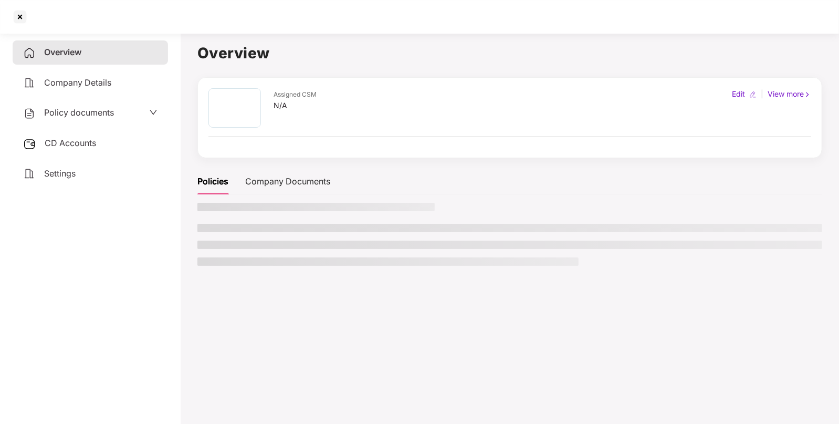
click at [263, 256] on ul at bounding box center [509, 245] width 625 height 42
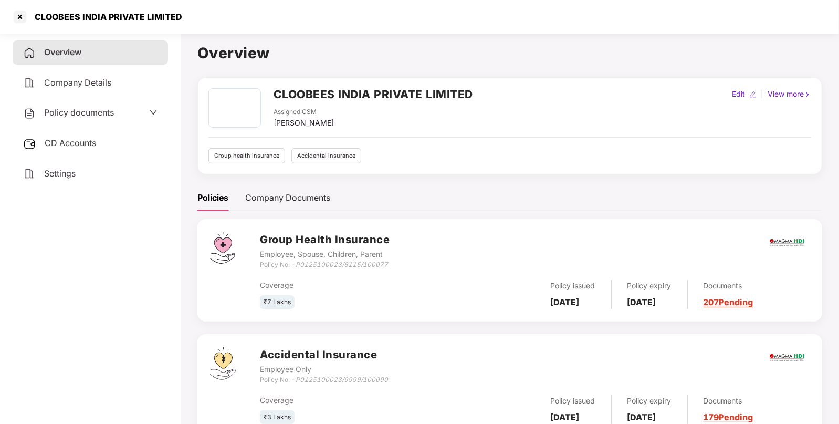
click at [361, 84] on div "CLOOBEES INDIA PRIVATE LIMITED Assigned CSM [PERSON_NAME] Edit | View more Grou…" at bounding box center [509, 125] width 625 height 97
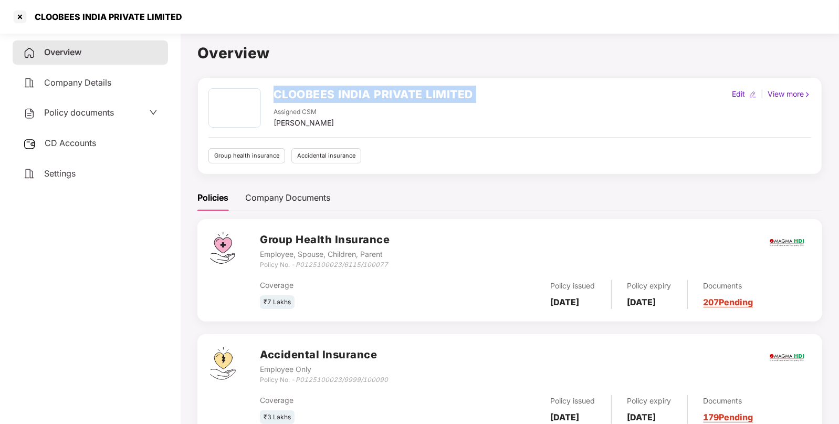
click at [361, 84] on div "CLOOBEES INDIA PRIVATE LIMITED Assigned CSM [PERSON_NAME] Edit | View more Grou…" at bounding box center [509, 125] width 625 height 97
copy h2 "CLOOBEES INDIA PRIVATE LIMITED"
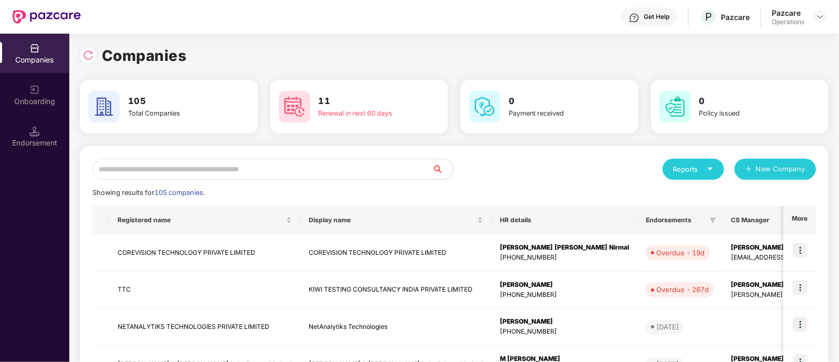
click at [296, 166] on input "text" at bounding box center [262, 169] width 340 height 21
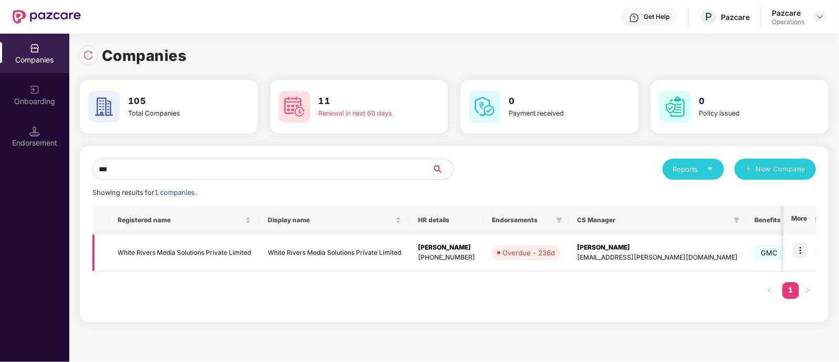
type input "***"
click at [807, 254] on img at bounding box center [800, 250] width 15 height 15
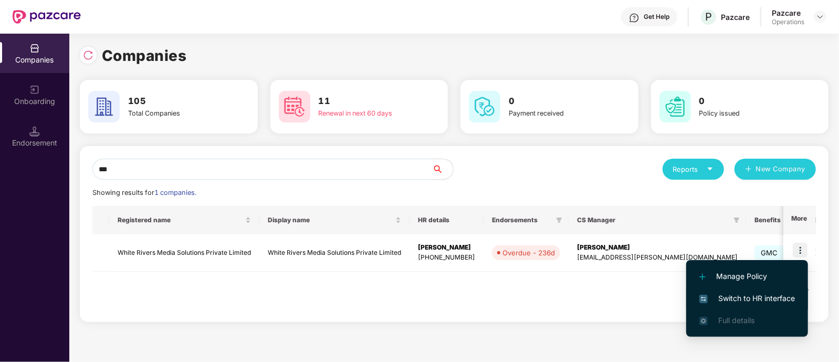
click at [737, 292] on span "Switch to HR interface" at bounding box center [747, 298] width 96 height 12
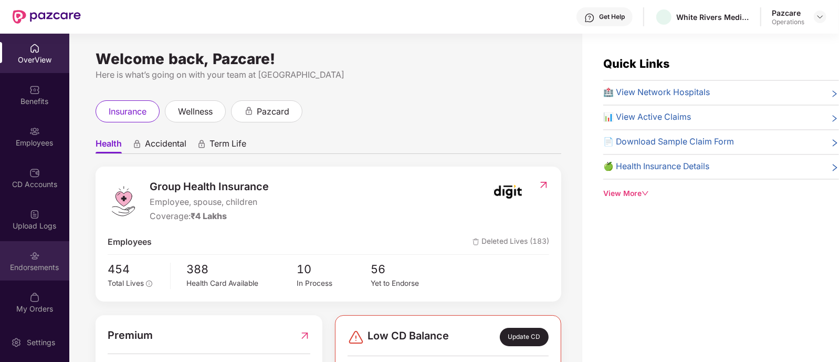
click at [29, 274] on div "Endorsements" at bounding box center [34, 260] width 69 height 39
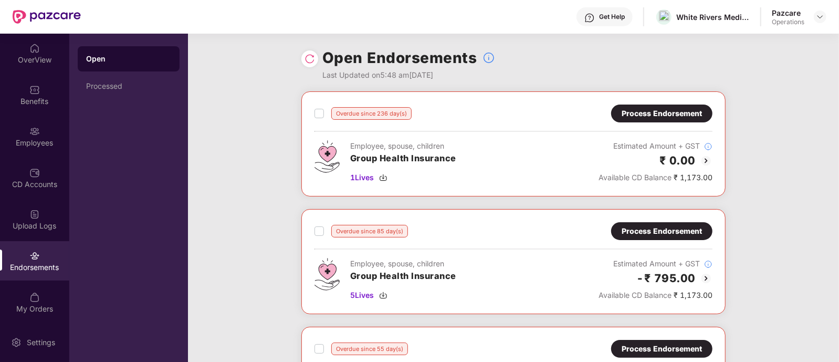
scroll to position [57, 0]
